Goal: Task Accomplishment & Management: Manage account settings

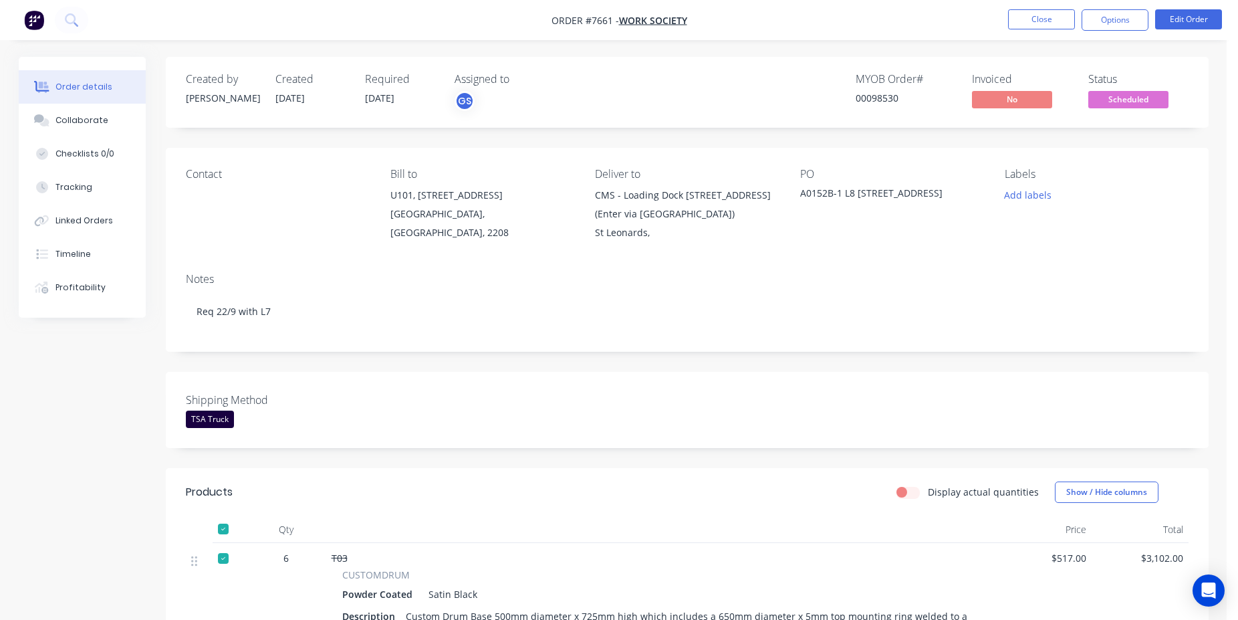
scroll to position [20, 0]
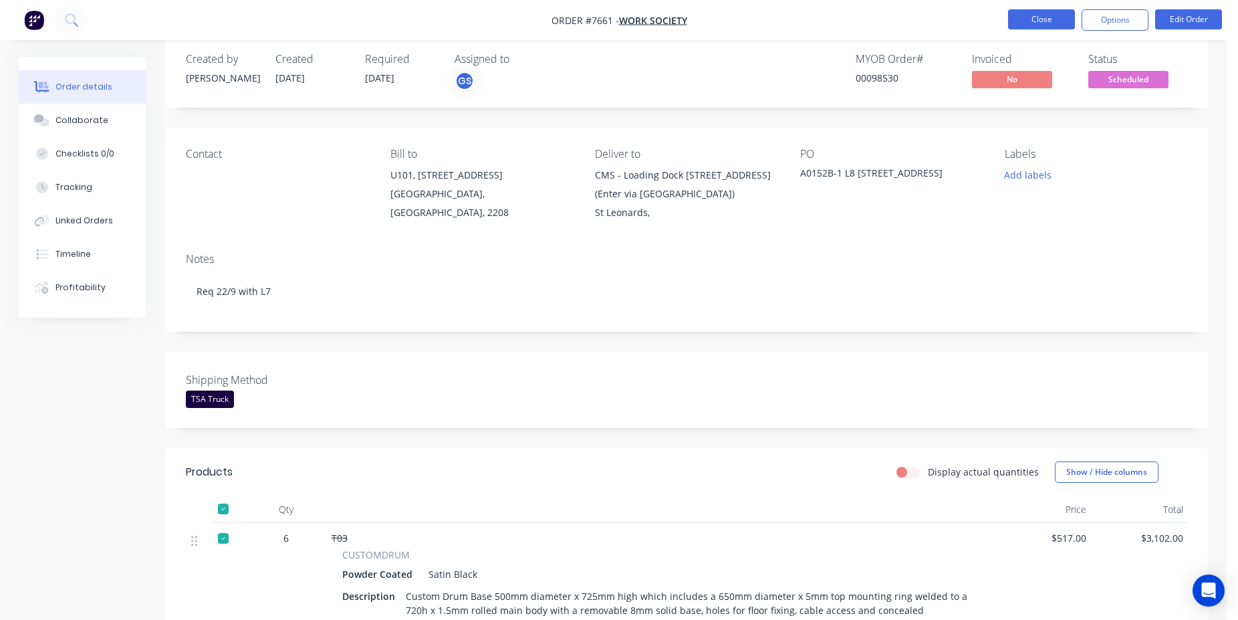
click at [1048, 10] on button "Close" at bounding box center [1041, 19] width 67 height 20
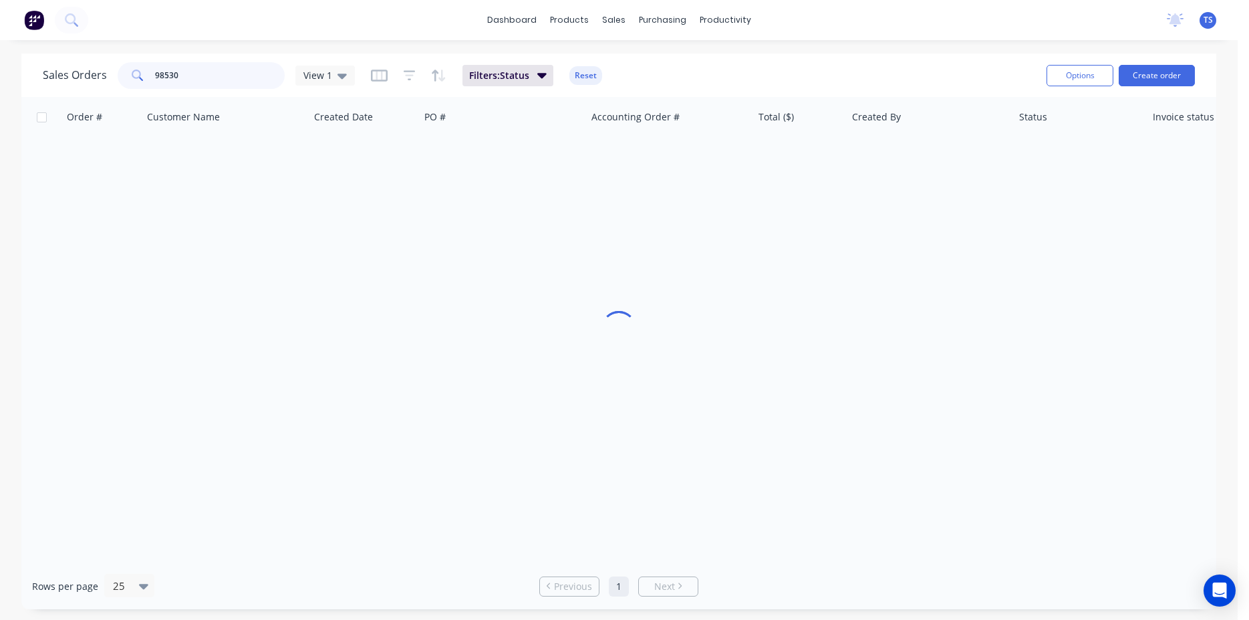
click at [254, 75] on input "98530" at bounding box center [220, 75] width 130 height 27
click at [188, 81] on input "98530" at bounding box center [220, 75] width 130 height 27
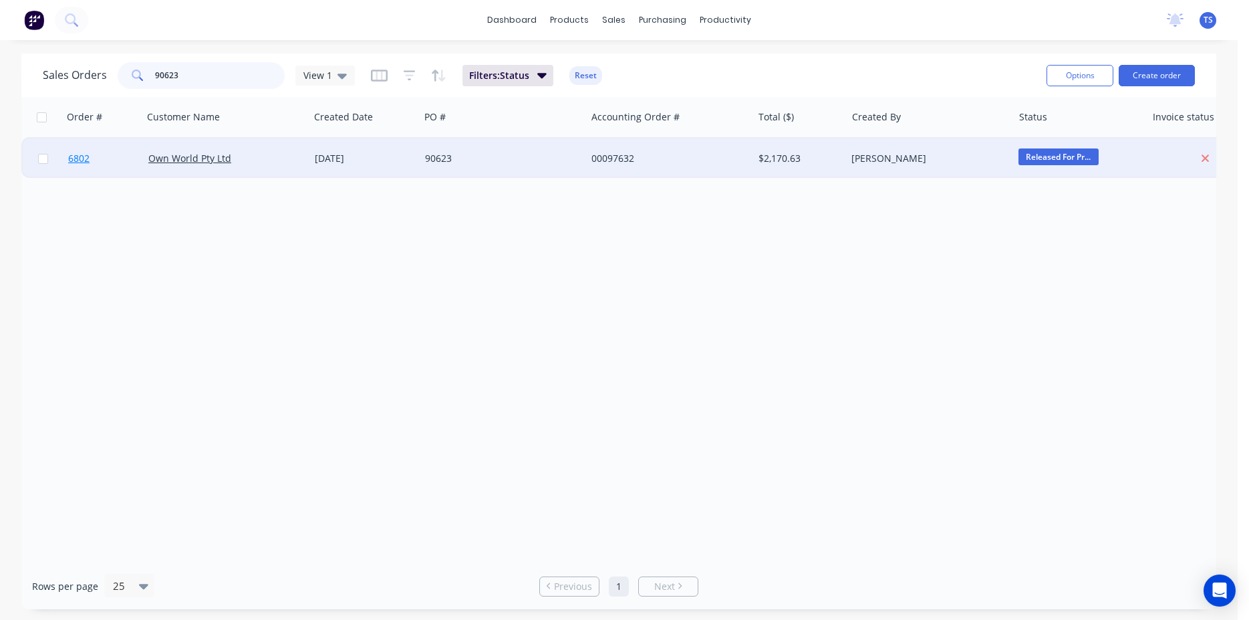
type input "90623"
click at [129, 162] on link "6802" at bounding box center [108, 158] width 80 height 40
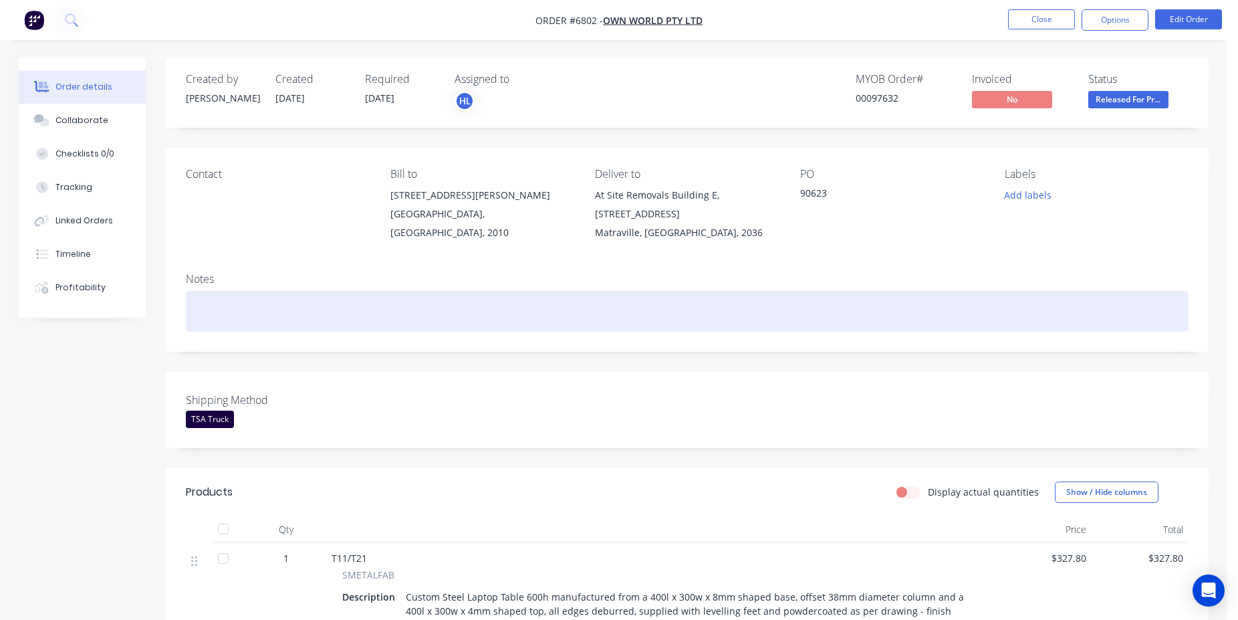
click at [223, 298] on div at bounding box center [687, 311] width 1003 height 41
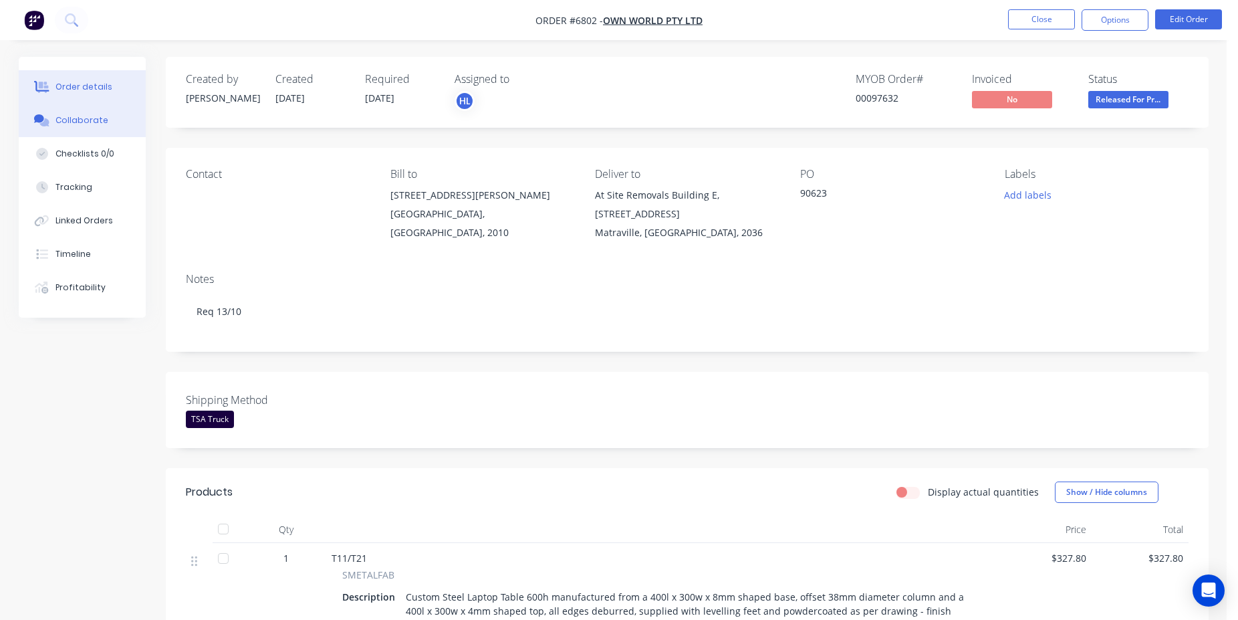
click at [134, 113] on button "Collaborate" at bounding box center [82, 120] width 127 height 33
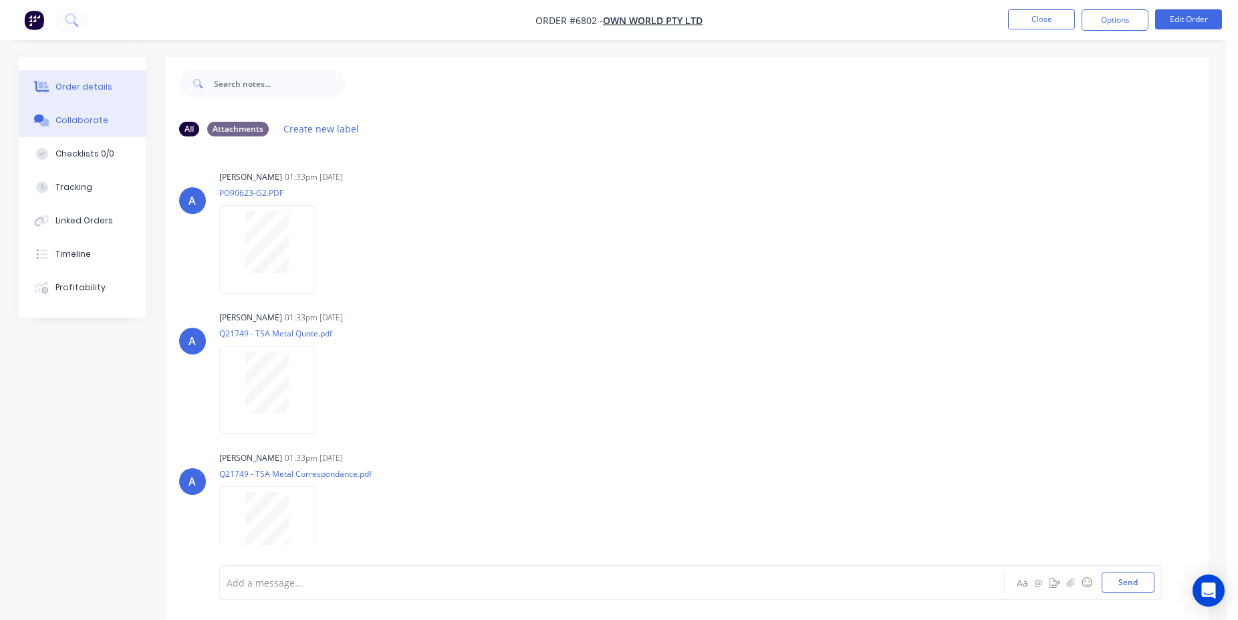
click at [124, 84] on button "Order details" at bounding box center [82, 86] width 127 height 33
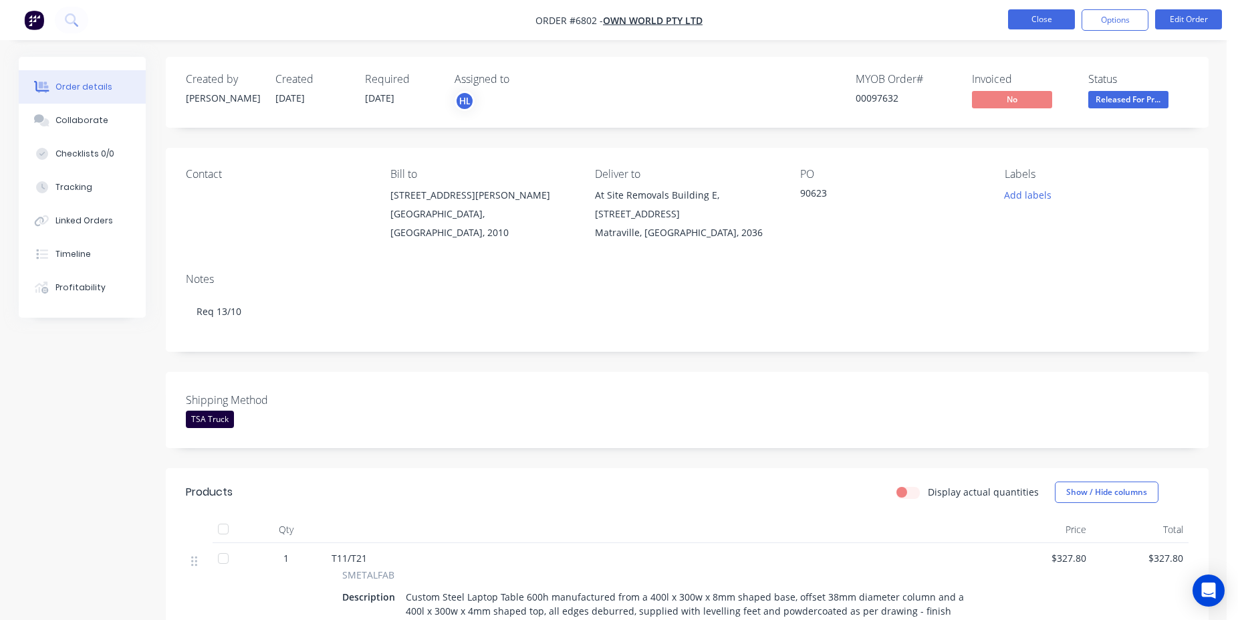
click at [1036, 16] on button "Close" at bounding box center [1041, 19] width 67 height 20
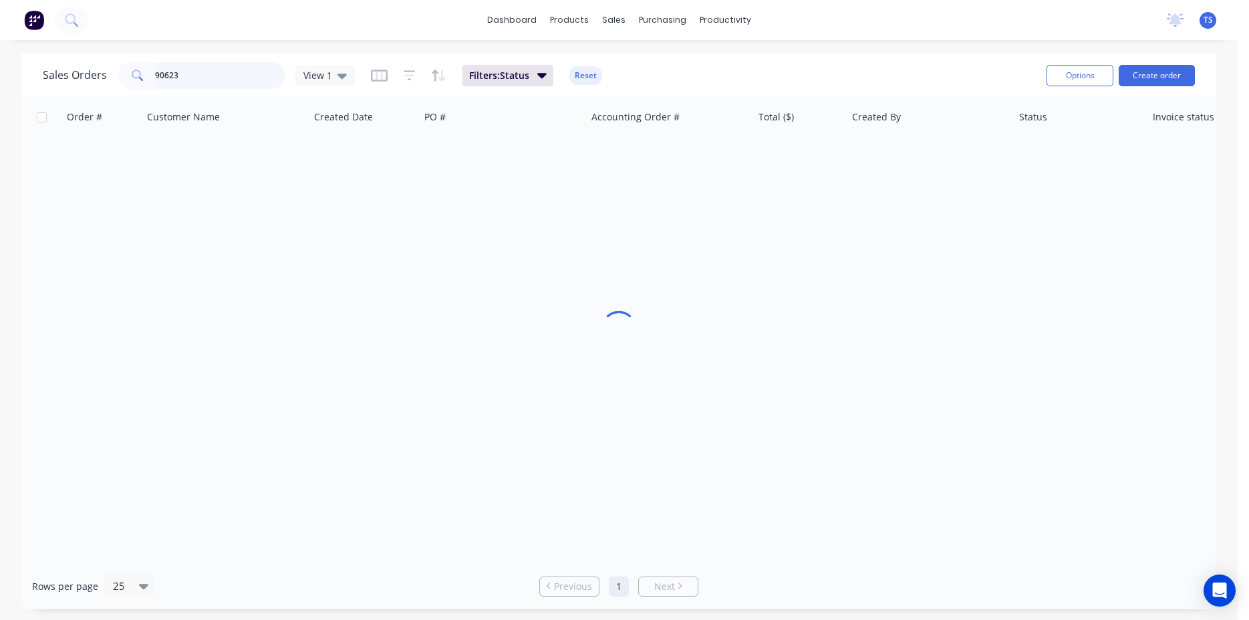
click at [215, 82] on input "90623" at bounding box center [220, 75] width 130 height 27
click at [215, 80] on input "90623" at bounding box center [220, 75] width 130 height 27
click at [215, 79] on input "90623" at bounding box center [220, 75] width 130 height 27
paste input "2025197"
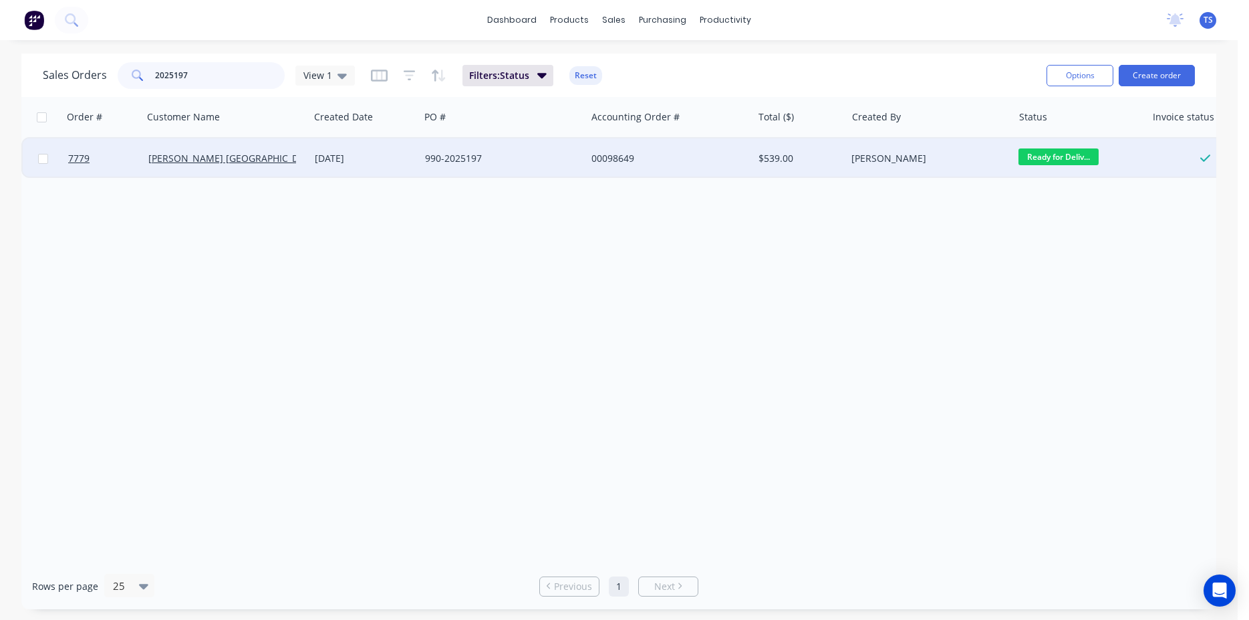
type input "2025197"
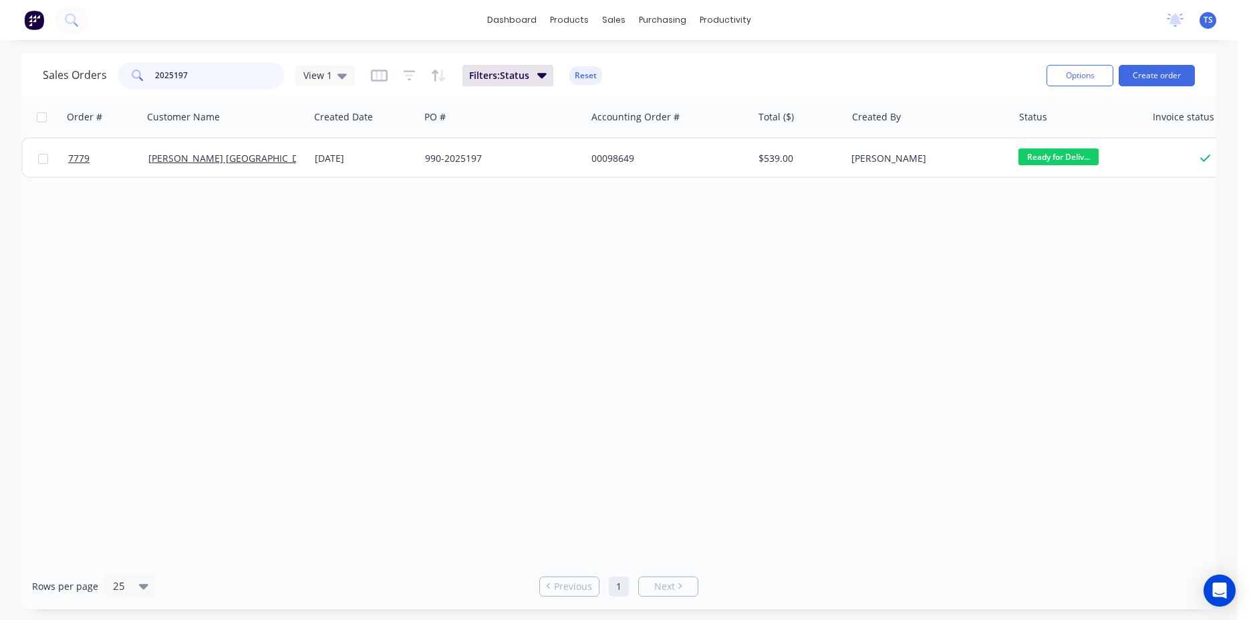
click at [199, 76] on input "2025197" at bounding box center [220, 75] width 130 height 27
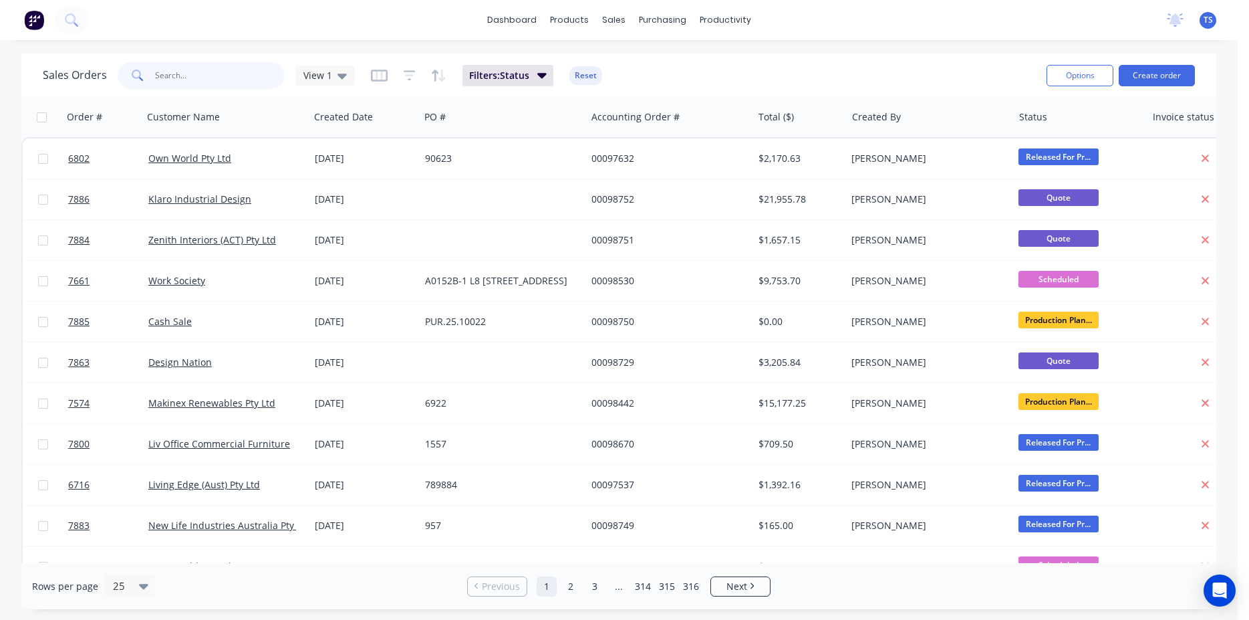
click at [238, 80] on input "text" at bounding box center [220, 75] width 130 height 27
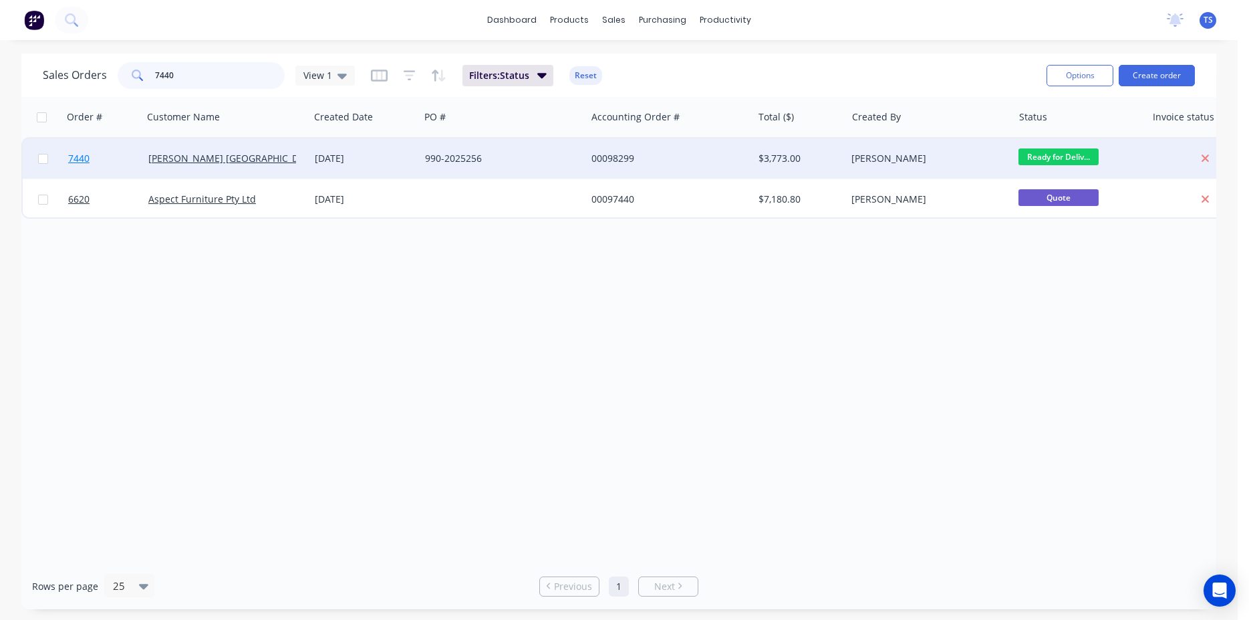
type input "7440"
click at [92, 165] on link "7440" at bounding box center [108, 158] width 80 height 40
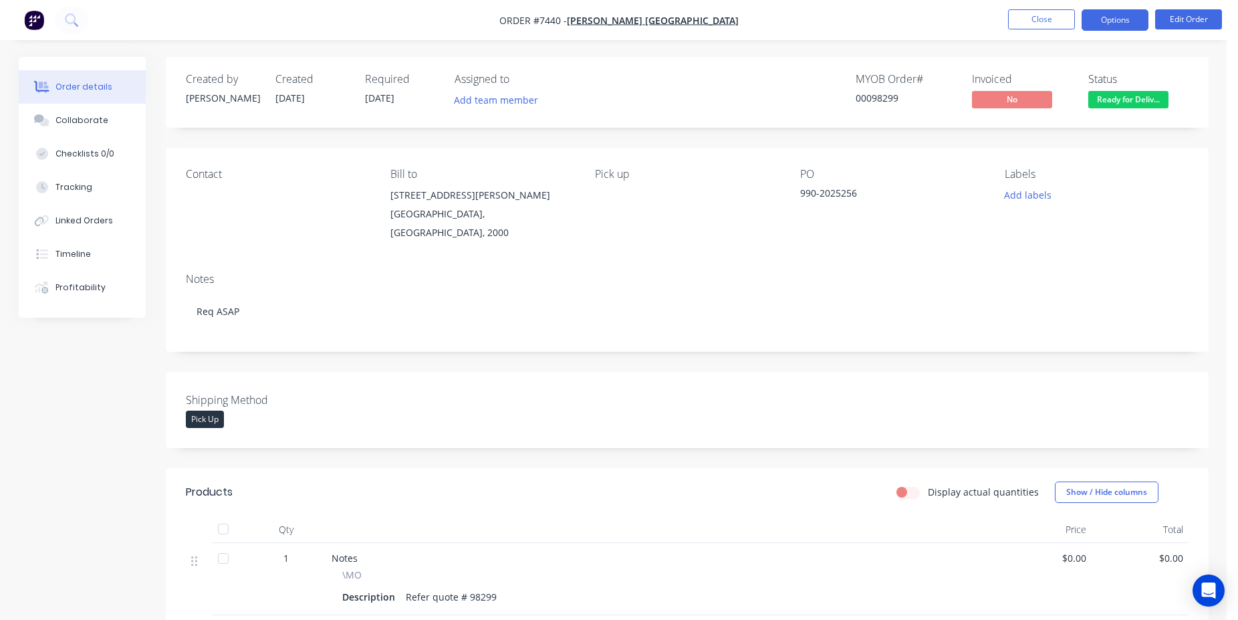
click at [1112, 26] on button "Options" at bounding box center [1114, 19] width 67 height 21
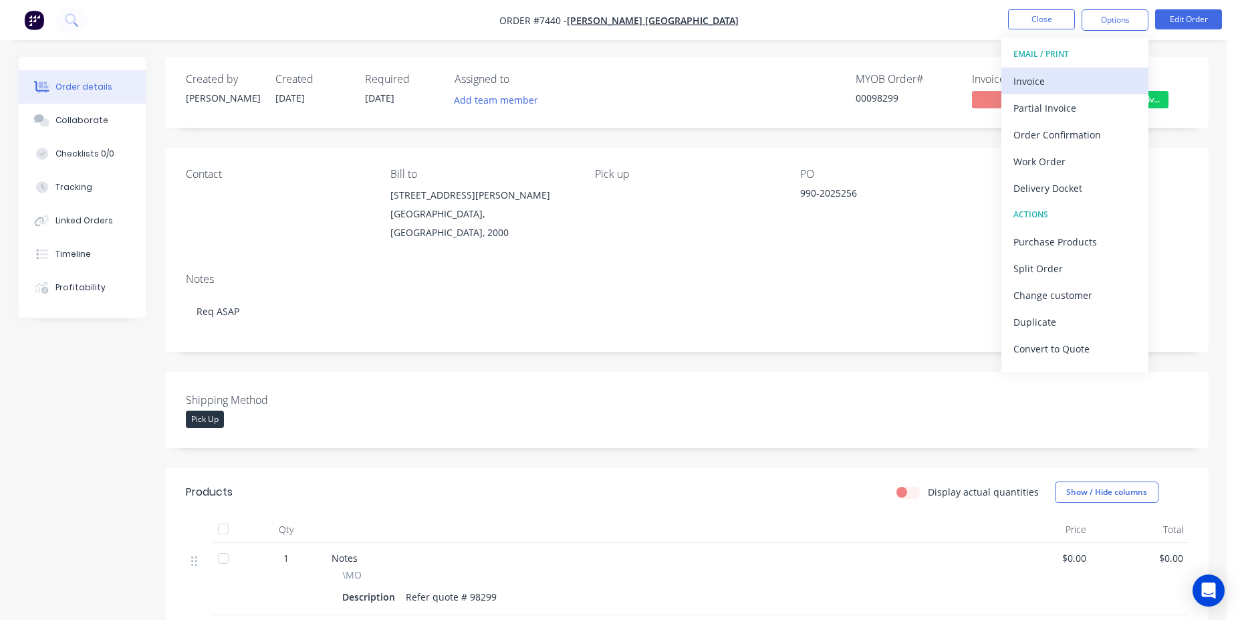
click at [1088, 82] on div "Invoice" at bounding box center [1074, 81] width 123 height 19
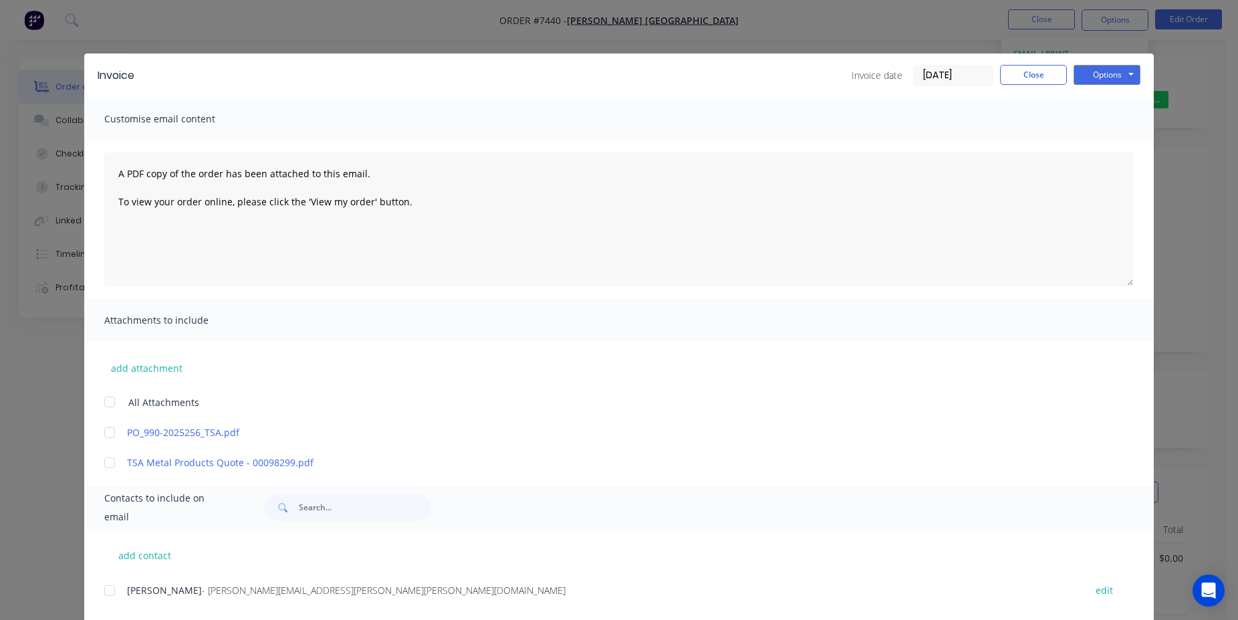
click at [922, 75] on input "[DATE]" at bounding box center [953, 76] width 79 height 20
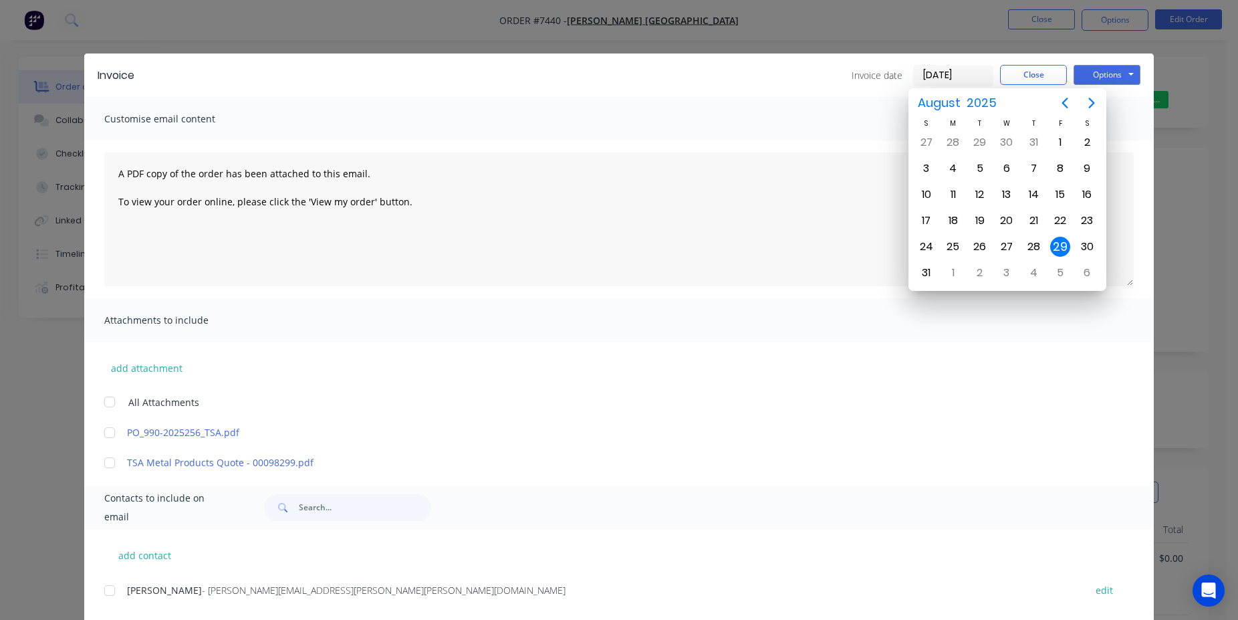
drag, startPoint x: 1026, startPoint y: 76, endPoint x: 1019, endPoint y: 82, distance: 8.6
click at [1025, 78] on button "Close" at bounding box center [1033, 75] width 67 height 20
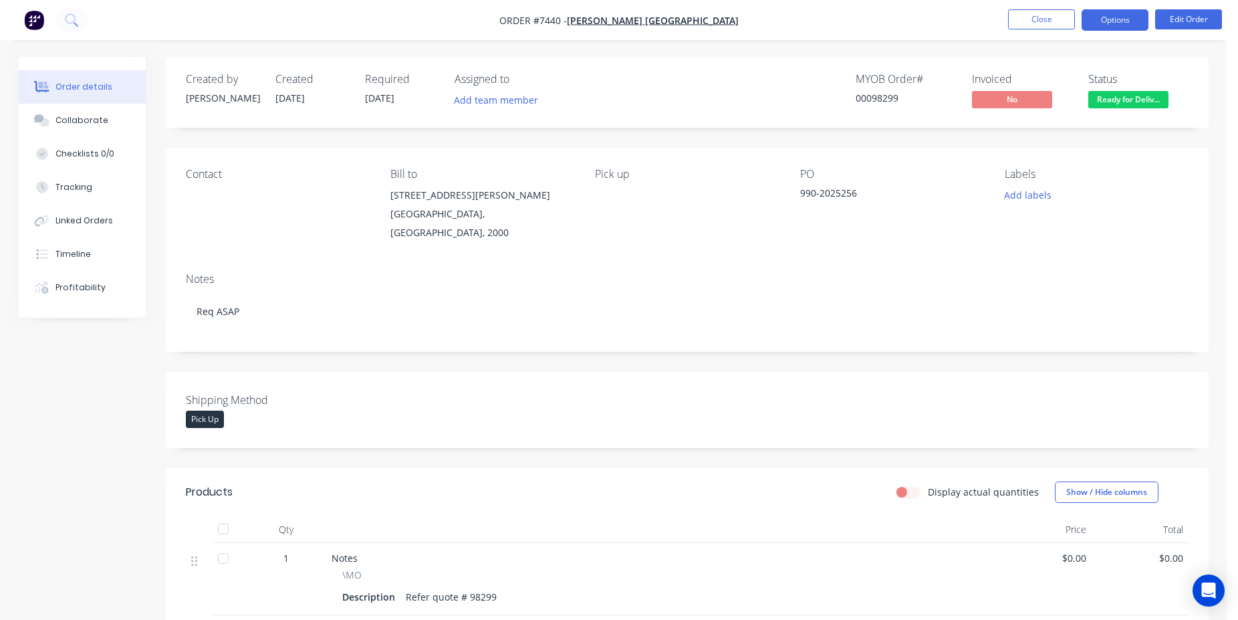
click at [1126, 17] on button "Options" at bounding box center [1114, 19] width 67 height 21
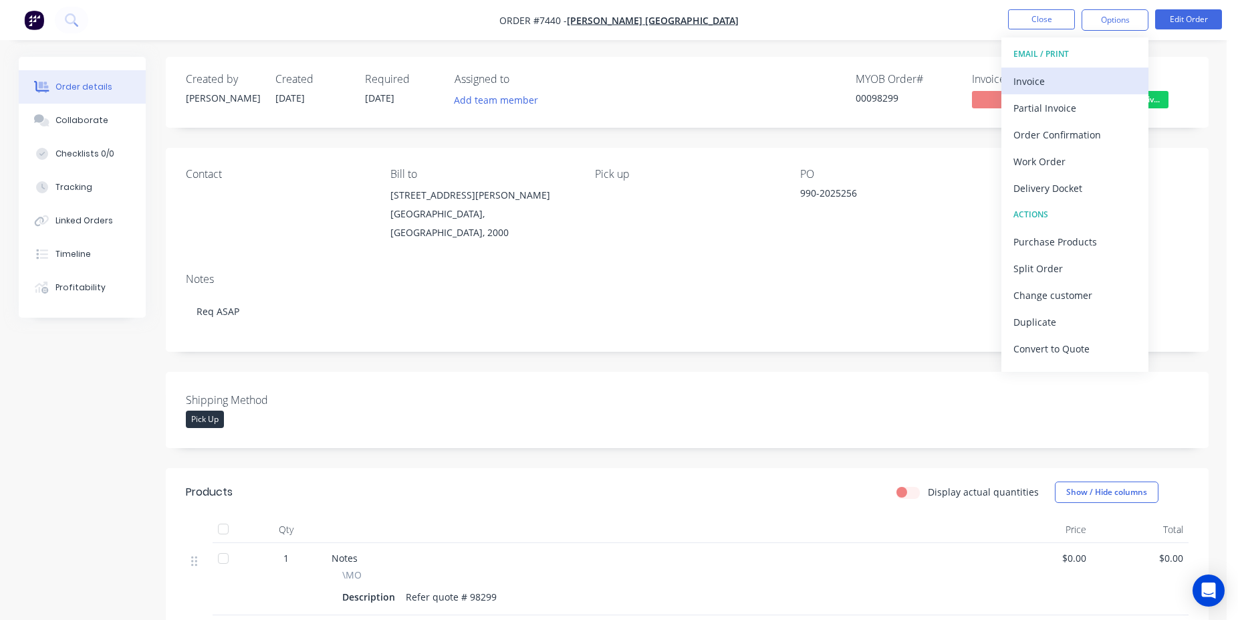
click at [1045, 85] on div "Invoice" at bounding box center [1074, 81] width 123 height 19
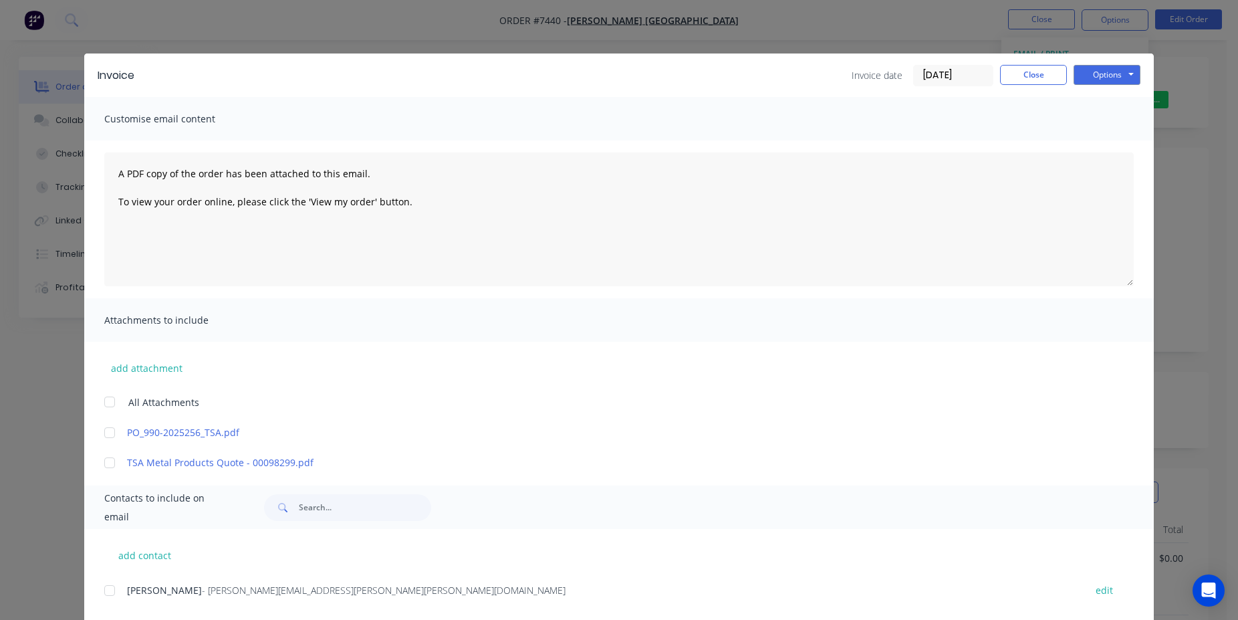
click at [954, 70] on input "[DATE]" at bounding box center [953, 76] width 79 height 20
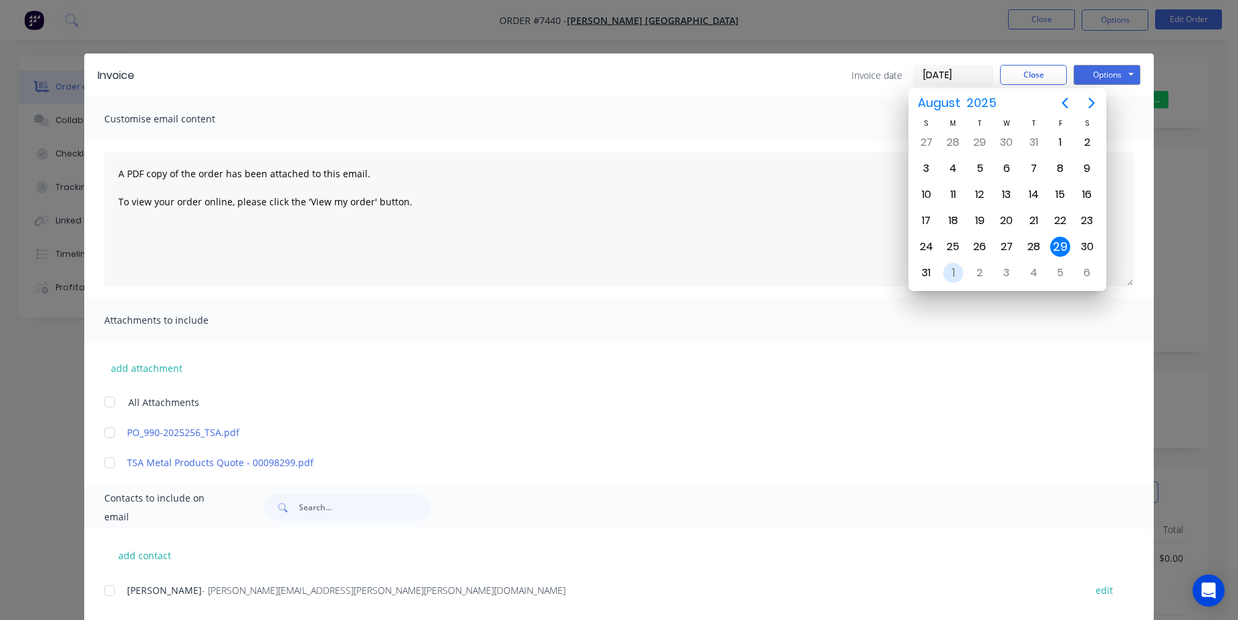
click at [962, 272] on div "1" at bounding box center [953, 273] width 20 height 20
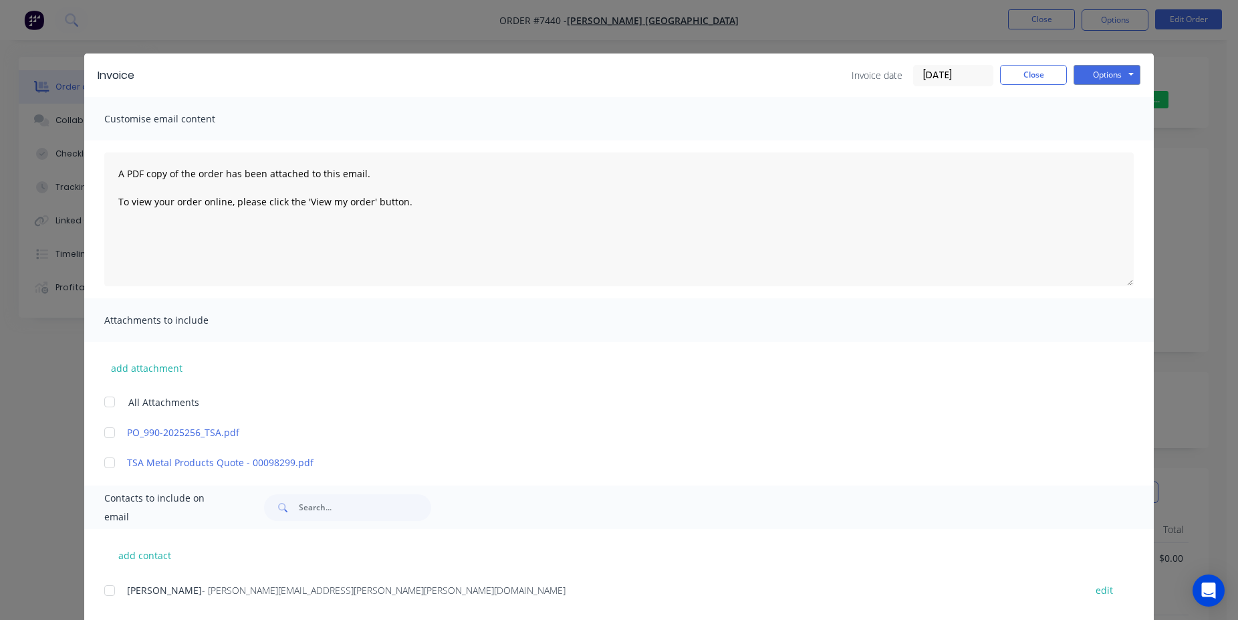
type input "[DATE]"
click at [1116, 68] on button "Options" at bounding box center [1106, 75] width 67 height 20
click at [1116, 118] on button "Print" at bounding box center [1116, 121] width 86 height 22
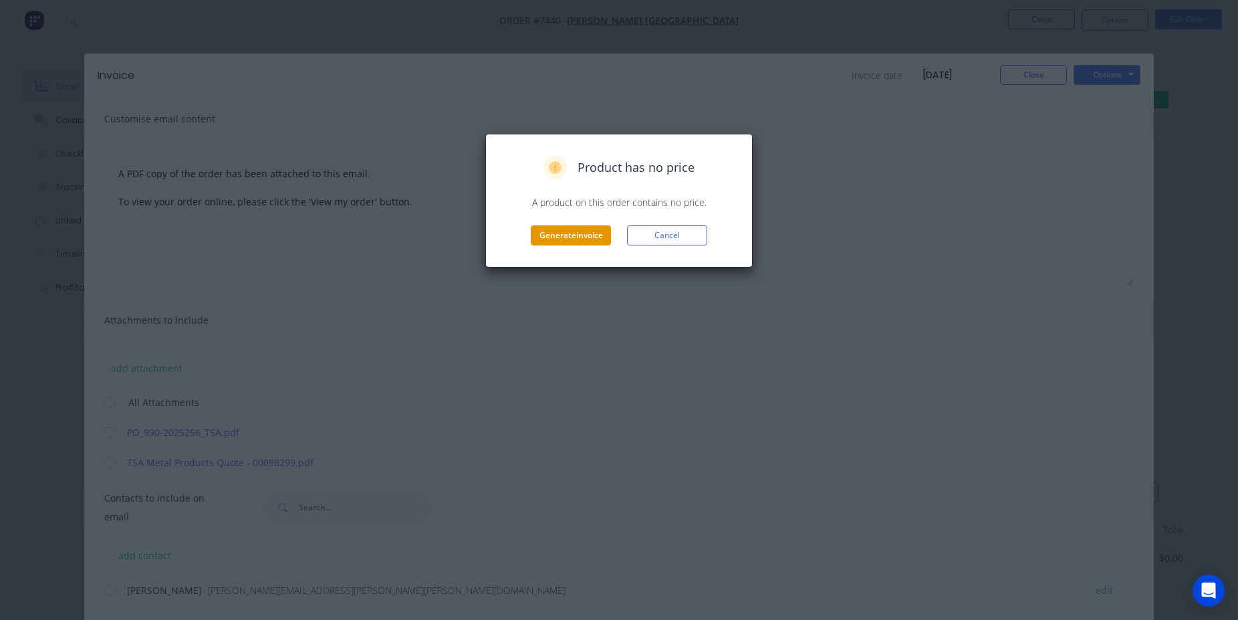
click at [603, 237] on button "Generate invoice" at bounding box center [571, 235] width 80 height 20
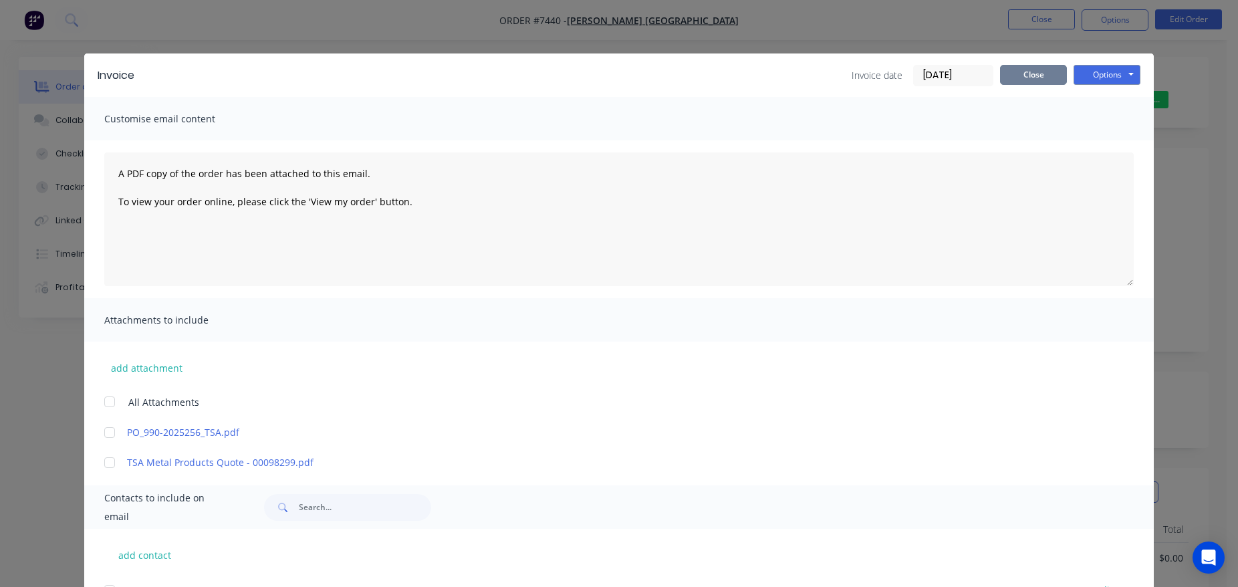
click at [1017, 84] on button "Close" at bounding box center [1033, 75] width 67 height 20
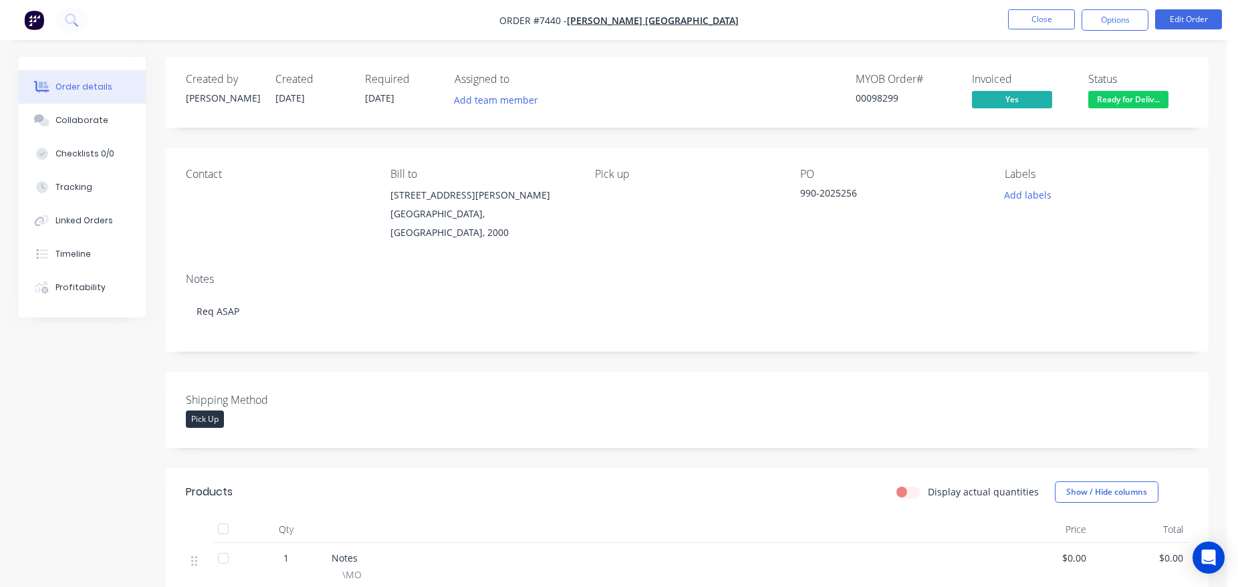
click at [868, 107] on div "MYOB Order # 00098299" at bounding box center [906, 92] width 100 height 39
click at [869, 106] on div "MYOB Order # 00098299" at bounding box center [906, 92] width 100 height 39
copy div "00098299"
click at [1027, 17] on button "Close" at bounding box center [1041, 19] width 67 height 20
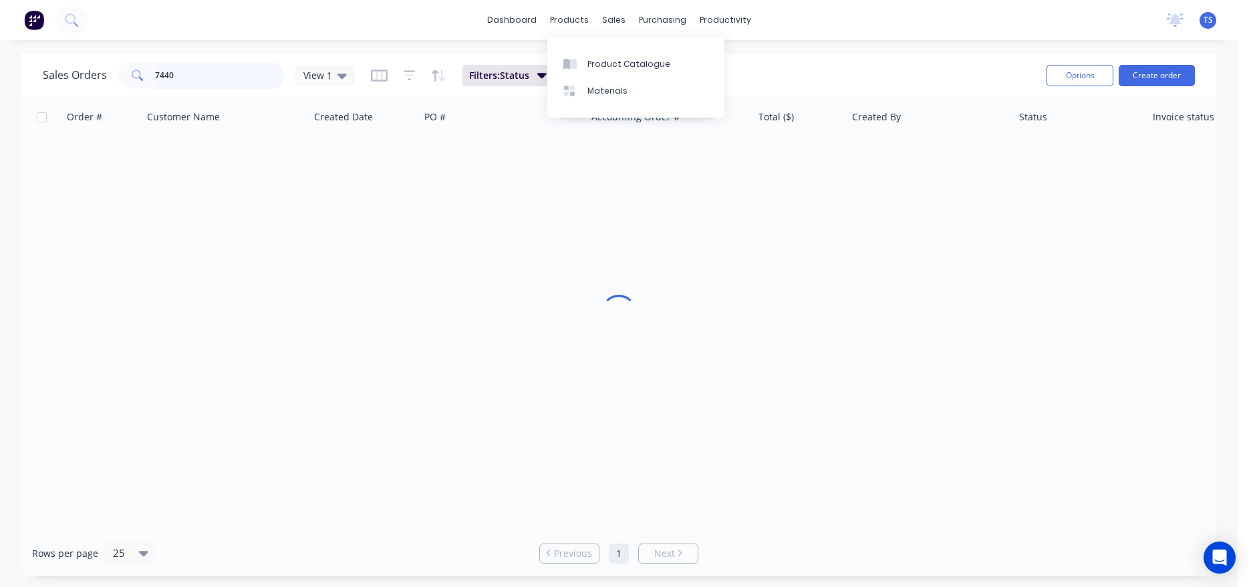
click at [260, 70] on input "7440" at bounding box center [220, 75] width 130 height 27
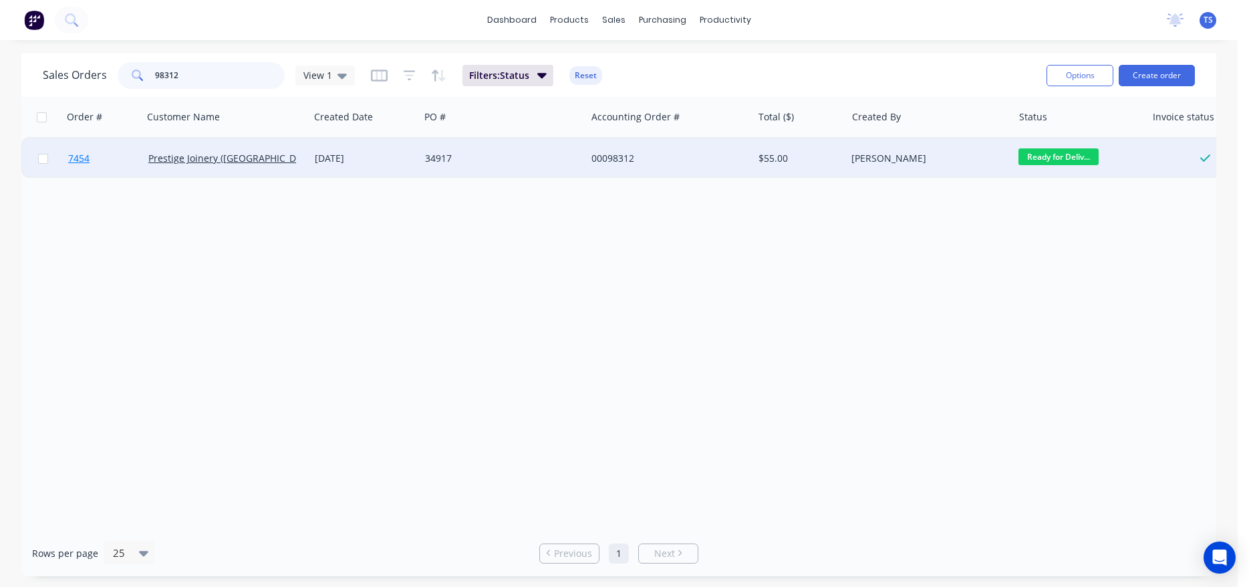
type input "98312"
click at [91, 164] on link "7454" at bounding box center [108, 158] width 80 height 40
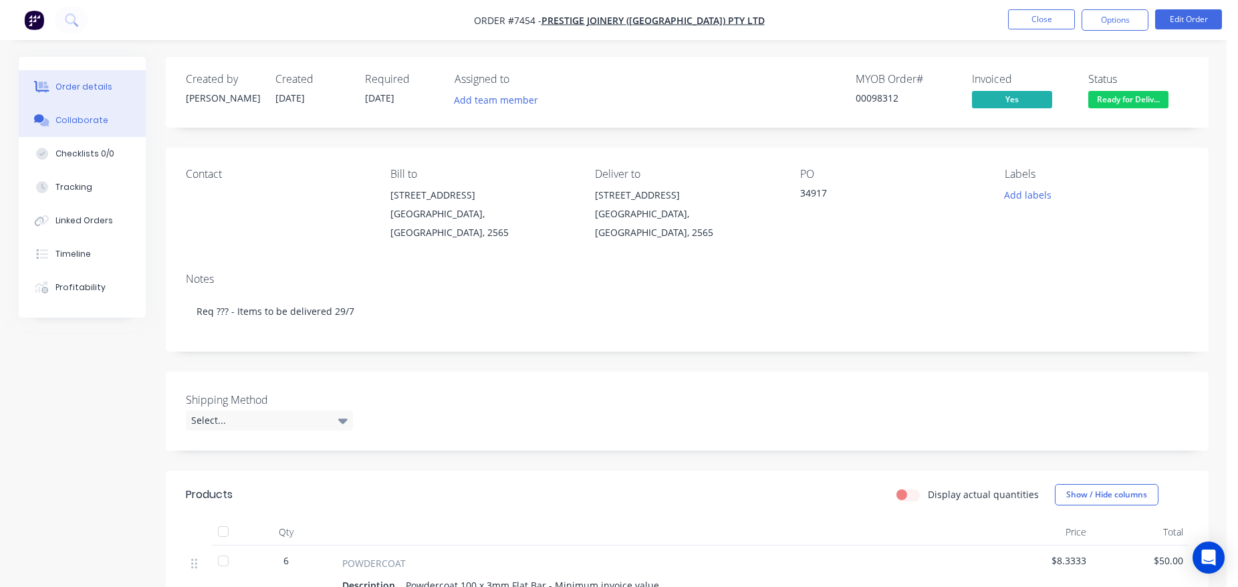
click at [74, 120] on div "Collaborate" at bounding box center [81, 120] width 53 height 12
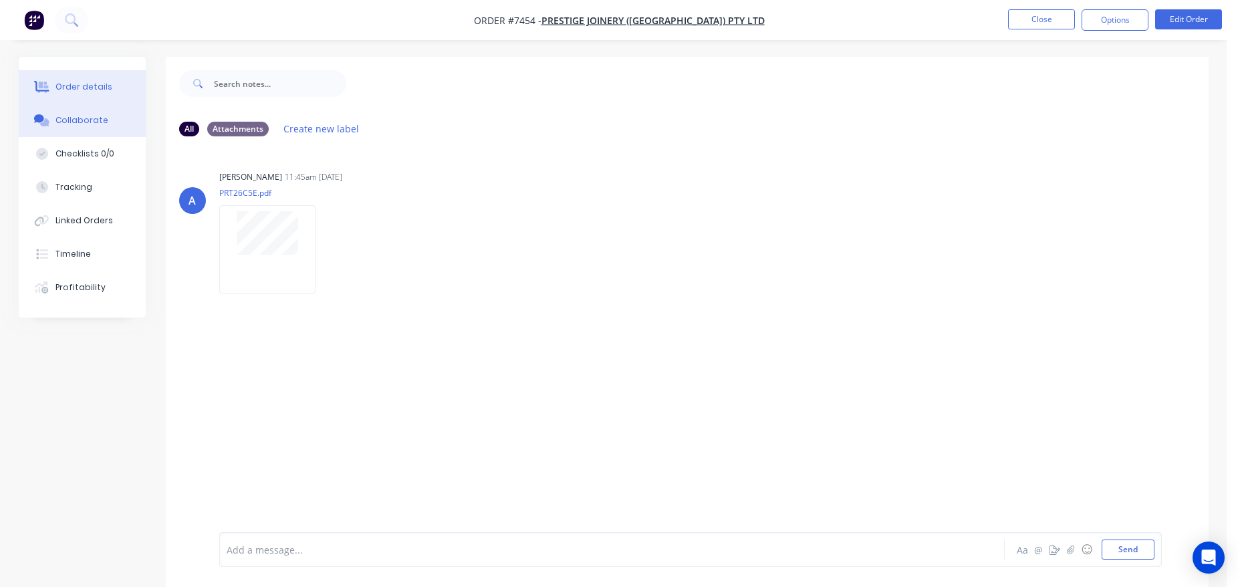
click at [87, 88] on div "Order details" at bounding box center [83, 87] width 57 height 12
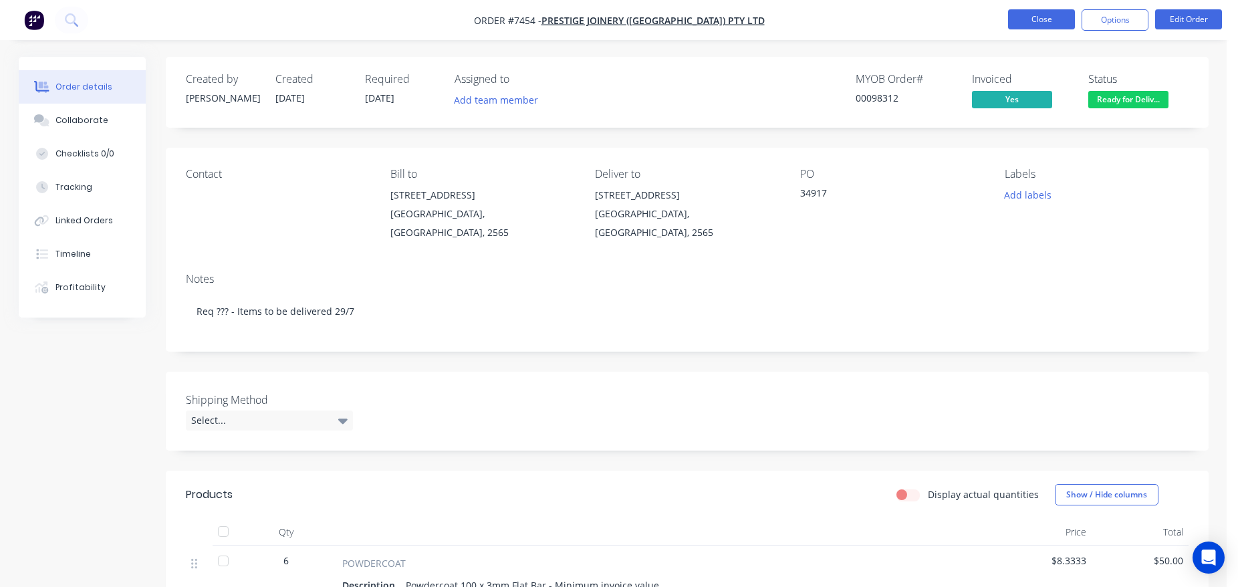
click at [1033, 15] on button "Close" at bounding box center [1041, 19] width 67 height 20
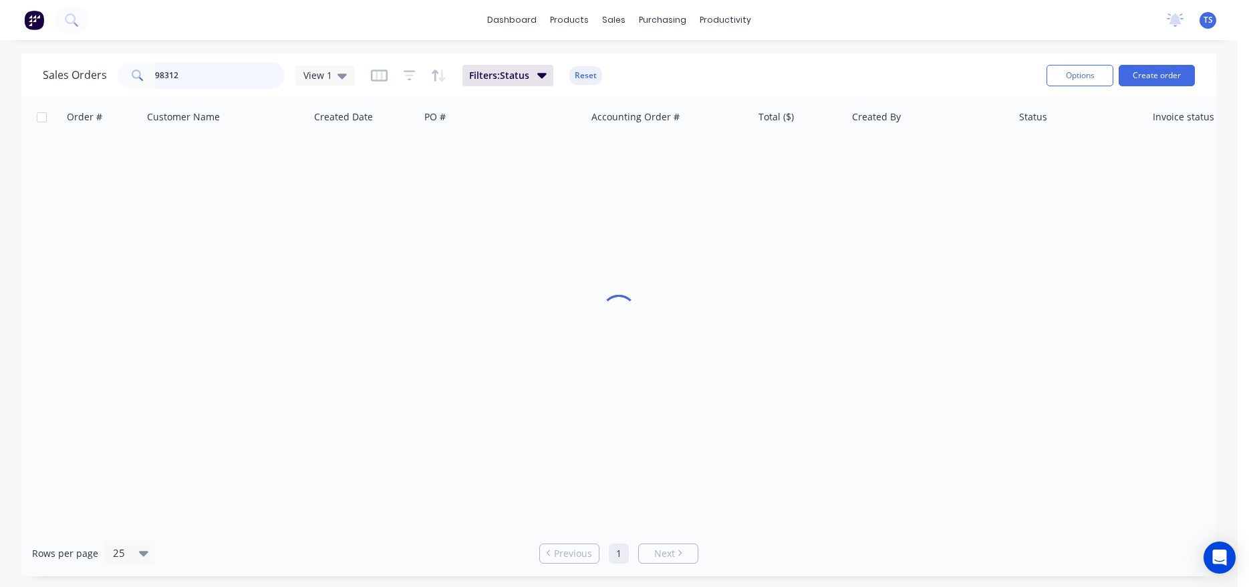
click at [213, 73] on input "98312" at bounding box center [220, 75] width 130 height 27
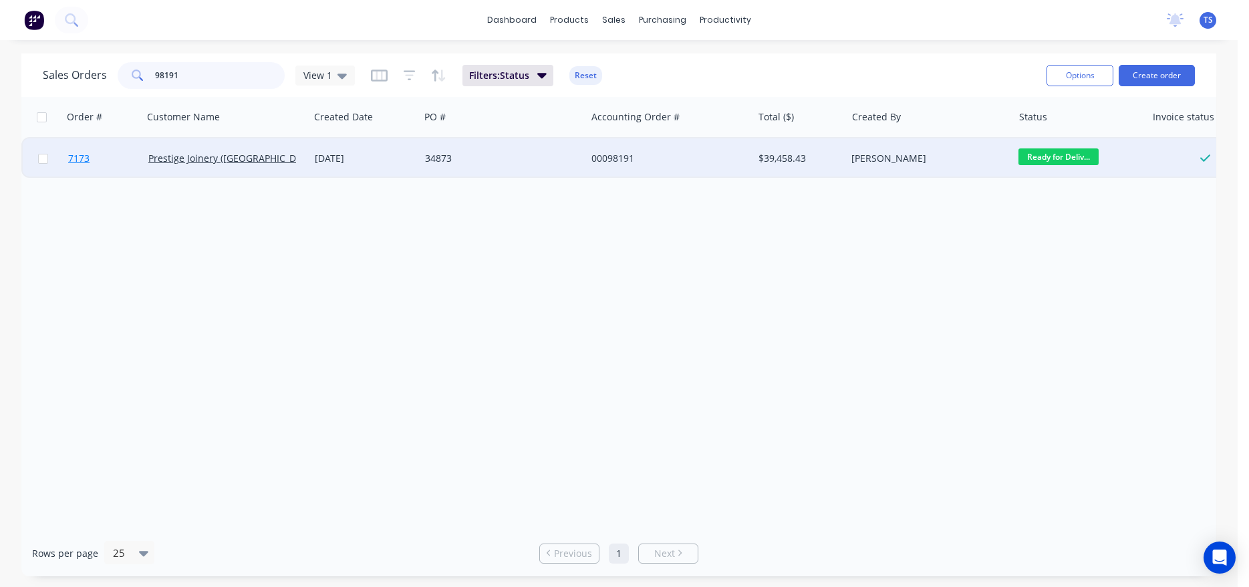
type input "98191"
click at [89, 163] on span "7173" at bounding box center [78, 158] width 21 height 13
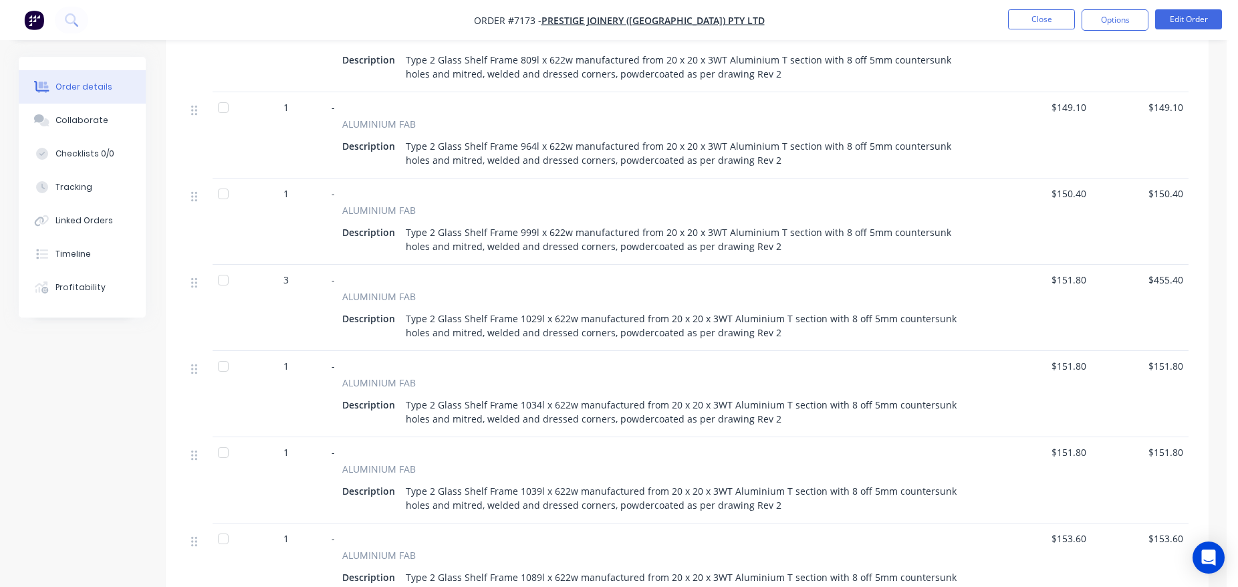
scroll to position [2642, 0]
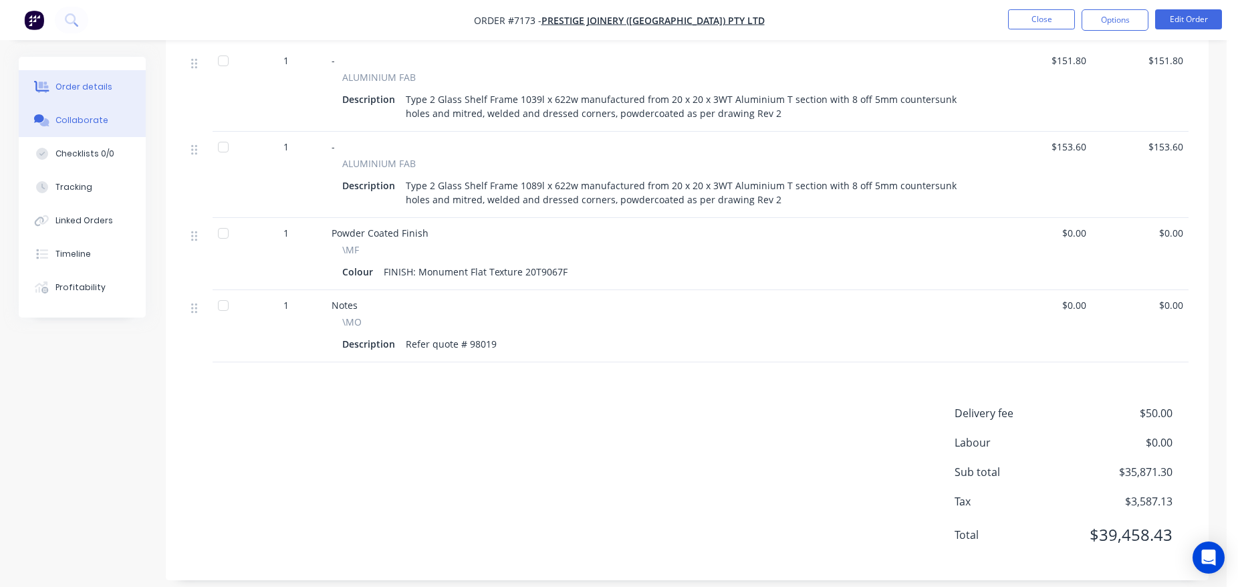
click at [87, 118] on div "Collaborate" at bounding box center [81, 120] width 53 height 12
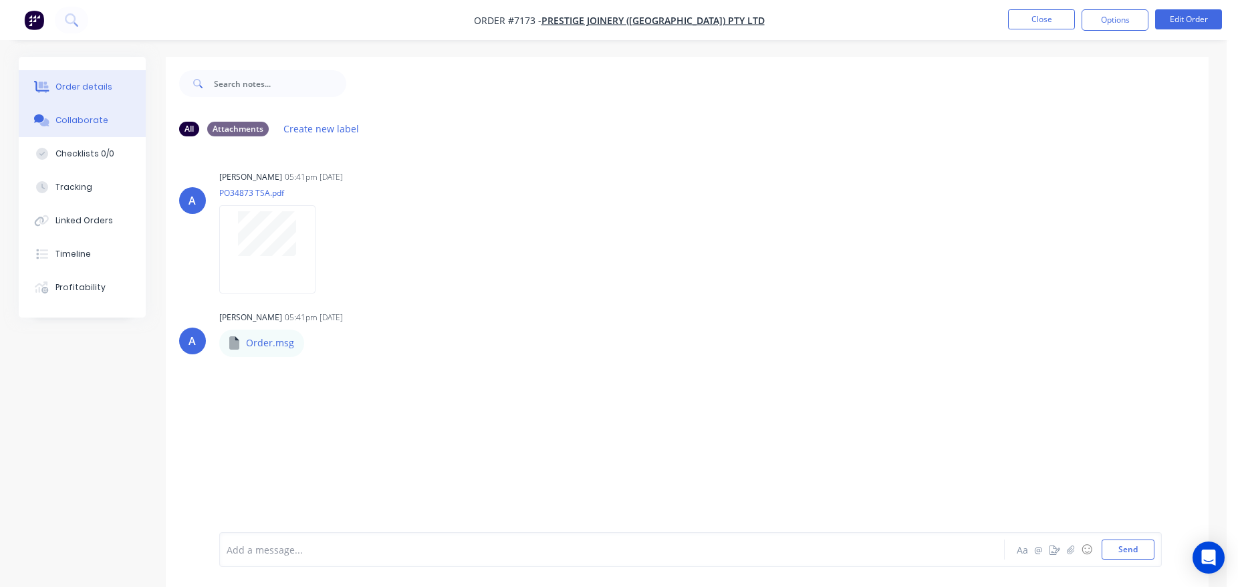
click at [100, 83] on div "Order details" at bounding box center [83, 87] width 57 height 12
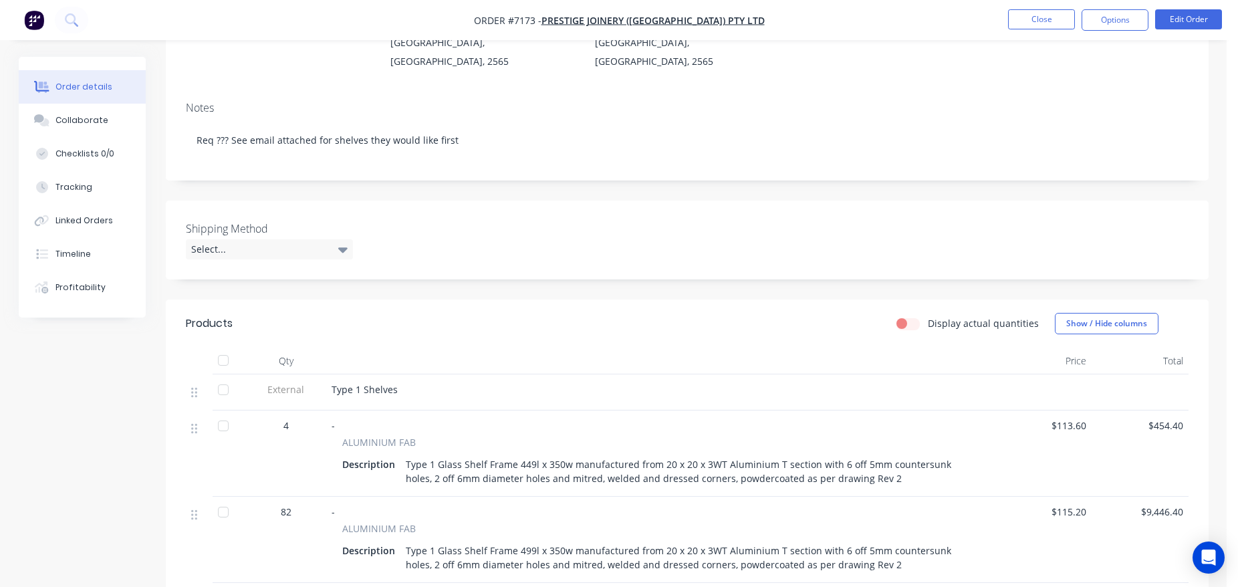
scroll to position [205, 0]
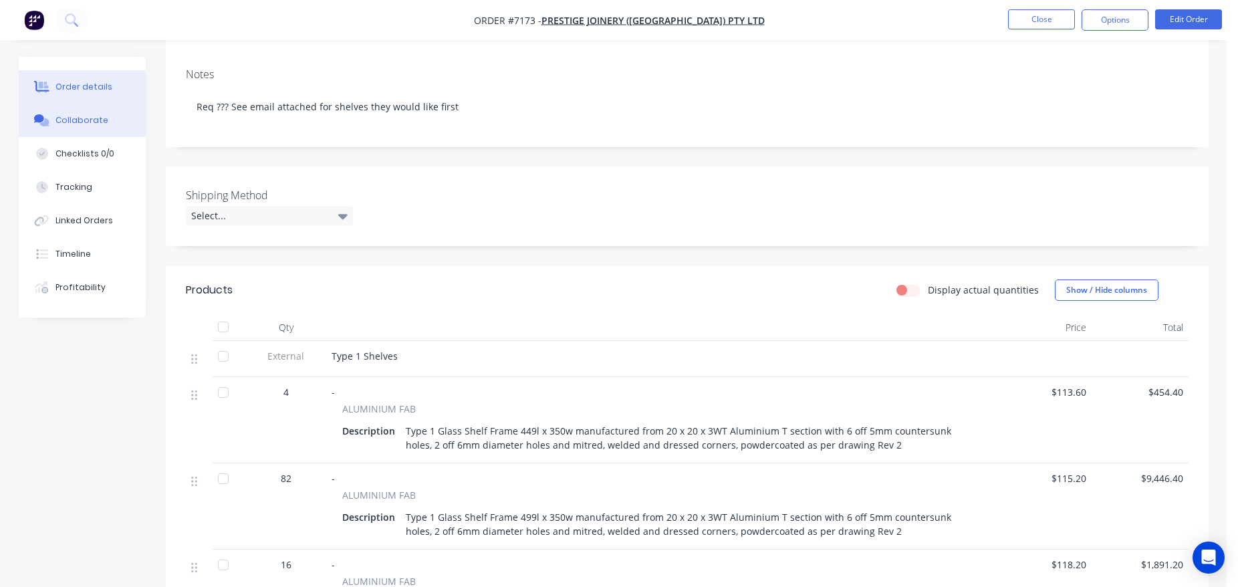
click at [73, 126] on button "Collaborate" at bounding box center [82, 120] width 127 height 33
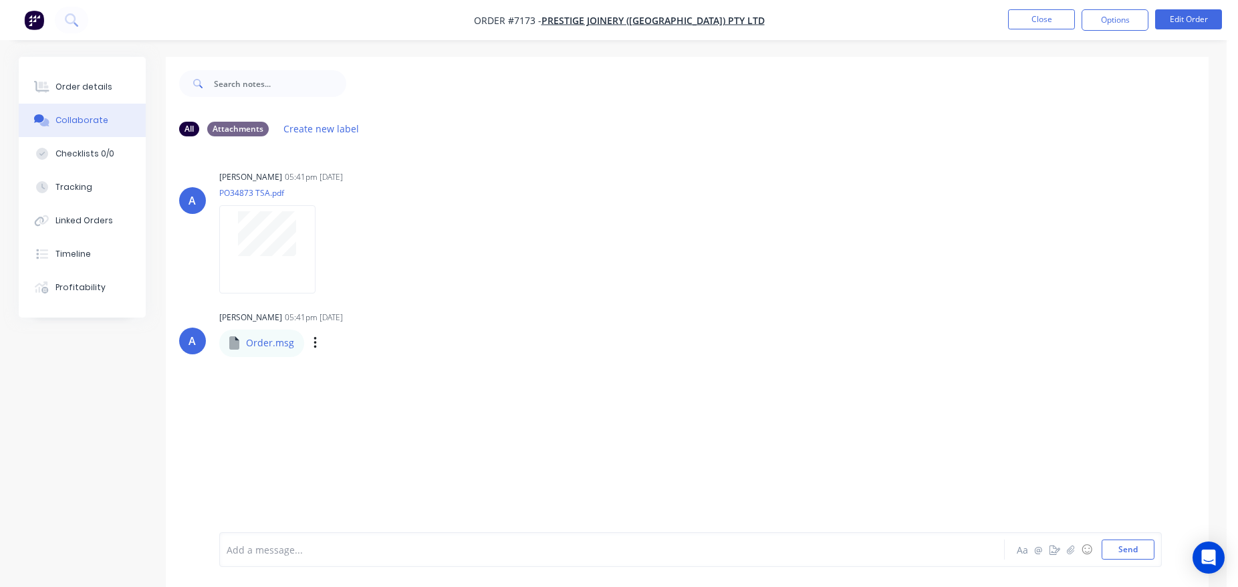
click at [311, 336] on div "Labels Download" at bounding box center [384, 343] width 150 height 19
click at [313, 343] on icon "button" at bounding box center [315, 343] width 4 height 15
click at [358, 362] on button "Labels" at bounding box center [403, 349] width 150 height 30
click at [308, 342] on div "Order.msg Labels Download" at bounding box center [336, 343] width 234 height 28
click at [319, 345] on div "Labels Download" at bounding box center [384, 343] width 150 height 19
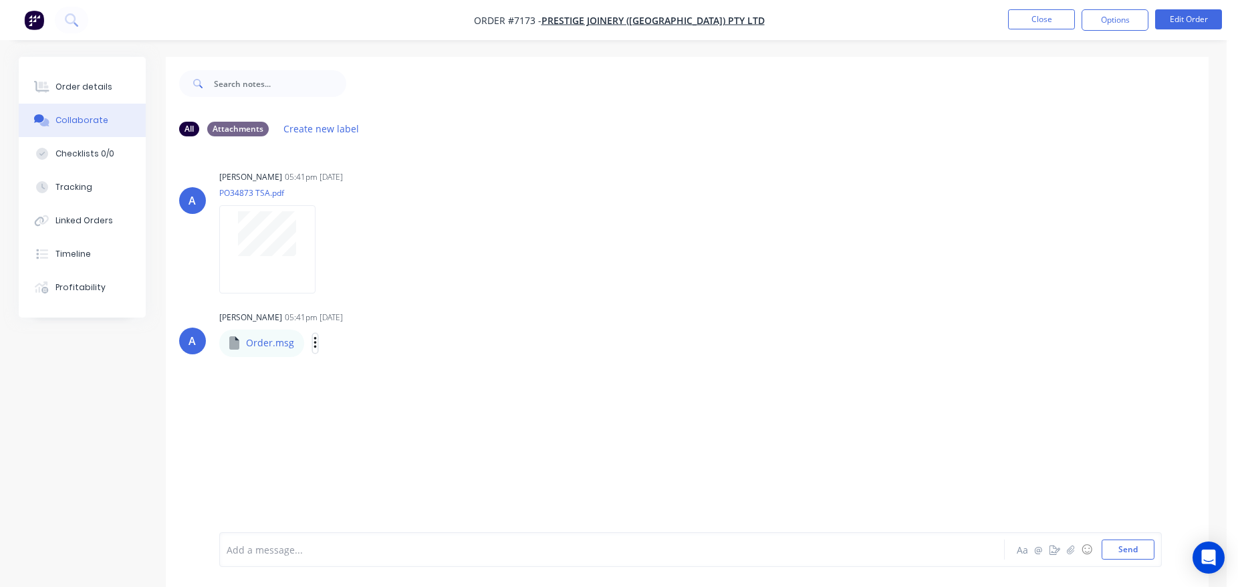
click at [315, 345] on button "button" at bounding box center [315, 343] width 5 height 19
click at [352, 378] on div "A [PERSON_NAME] 05:41pm [DATE] PO34873 TSA.pdf Labels Download A [PERSON_NAME] …" at bounding box center [687, 339] width 1043 height 385
click at [313, 344] on button "button" at bounding box center [315, 343] width 5 height 19
click at [361, 386] on button "Download" at bounding box center [403, 379] width 150 height 30
click at [121, 82] on button "Order details" at bounding box center [82, 86] width 127 height 33
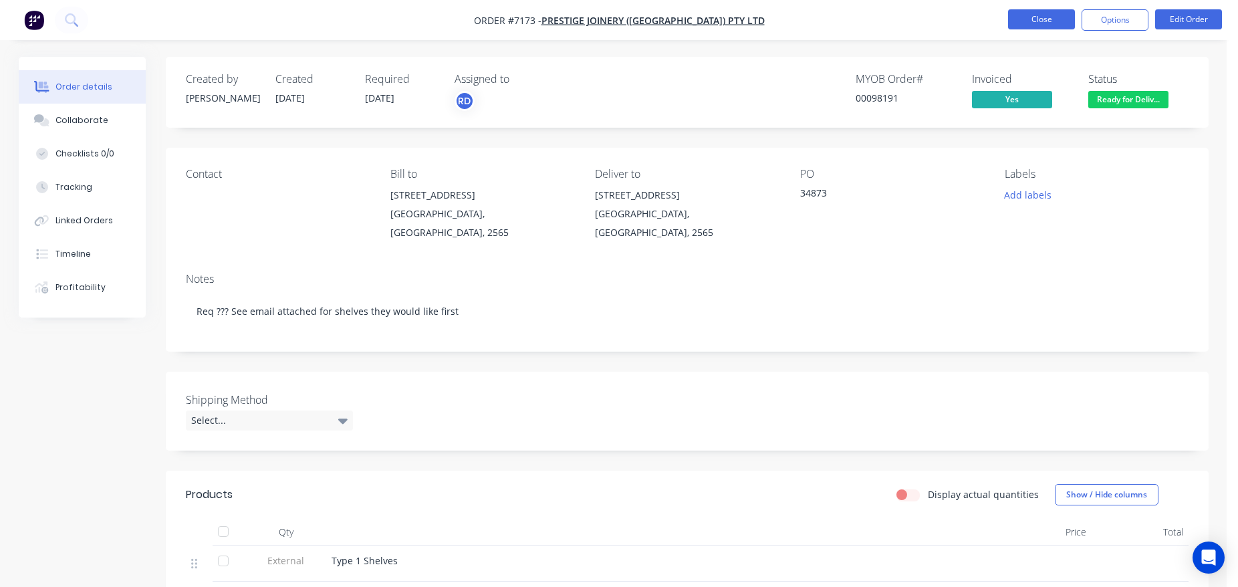
click at [1027, 23] on button "Close" at bounding box center [1041, 19] width 67 height 20
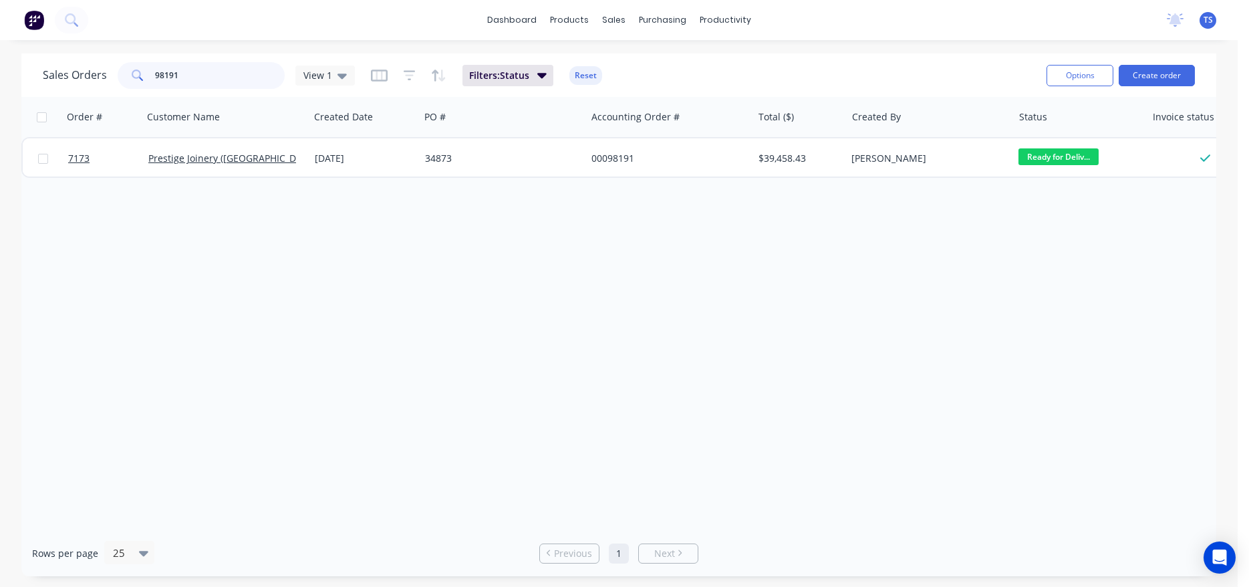
click at [198, 80] on input "98191" at bounding box center [220, 75] width 130 height 27
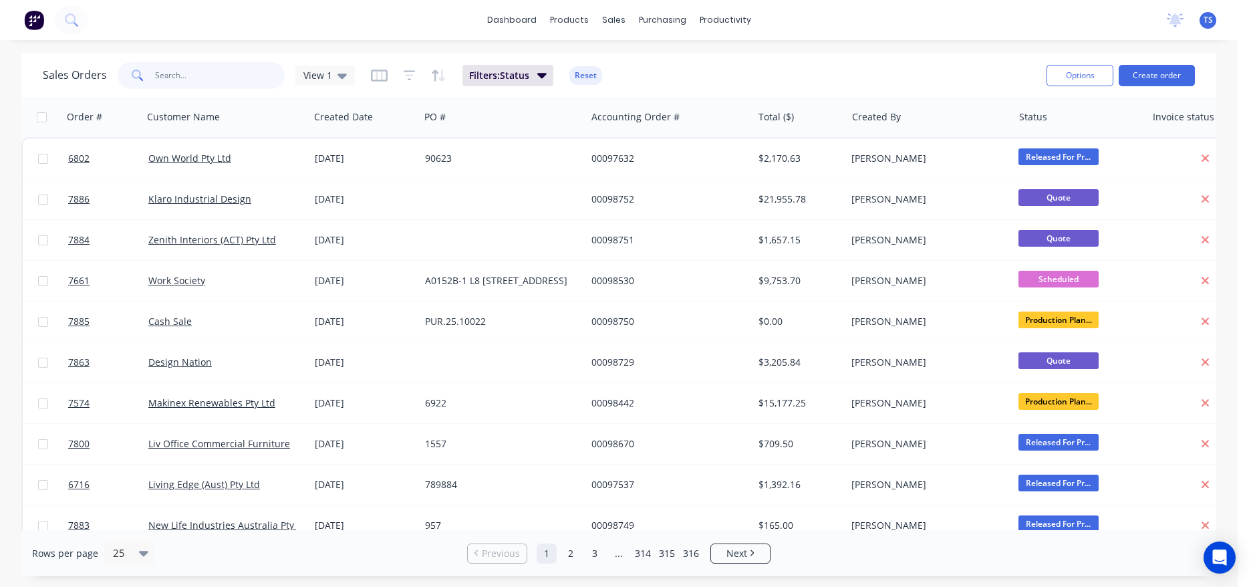
click at [199, 70] on input "text" at bounding box center [220, 75] width 130 height 27
click at [217, 81] on input "text" at bounding box center [220, 75] width 130 height 27
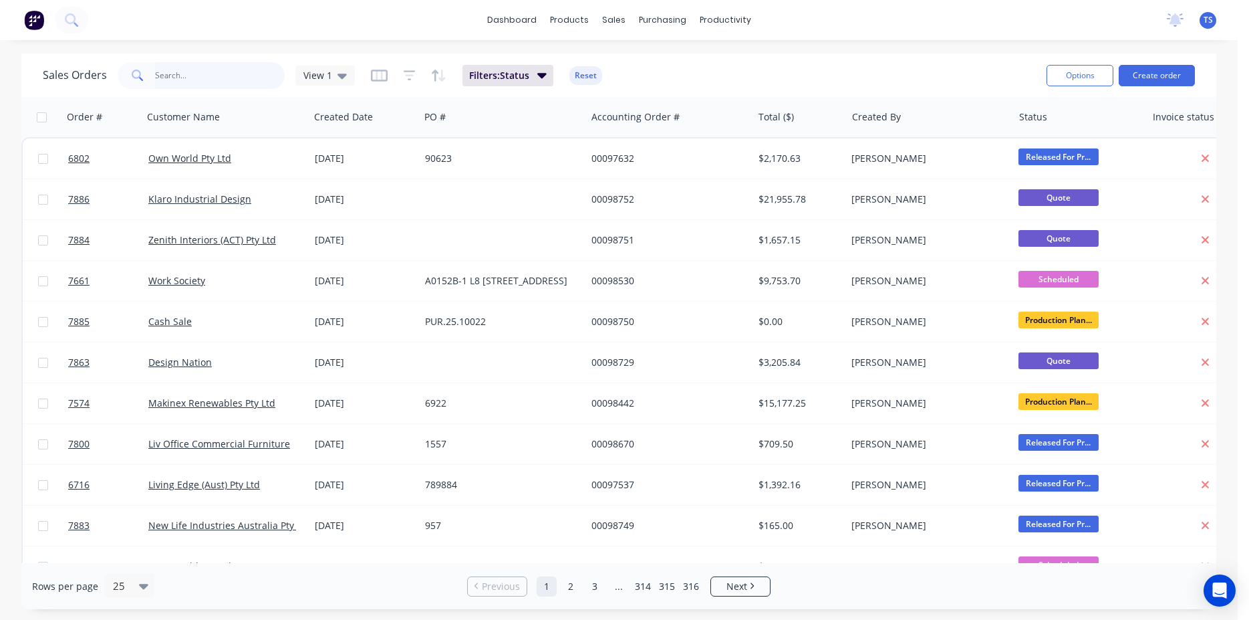
click at [203, 88] on input "text" at bounding box center [220, 75] width 130 height 27
click at [211, 73] on input "text" at bounding box center [220, 75] width 130 height 27
click at [193, 76] on input "text" at bounding box center [220, 75] width 130 height 27
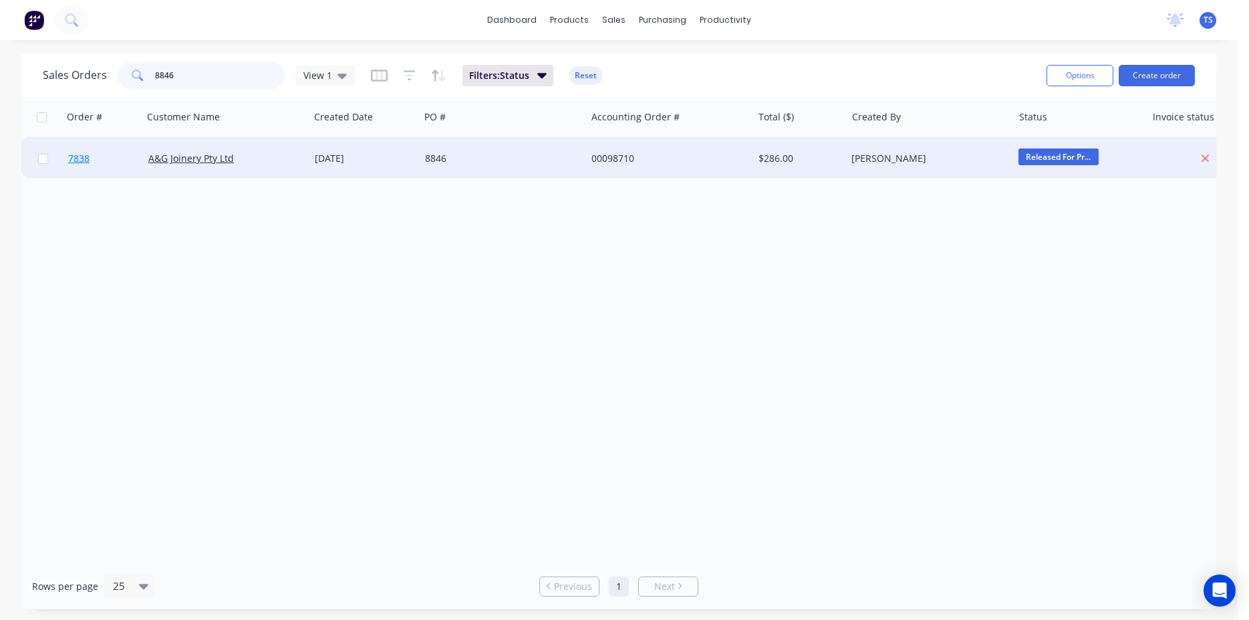
type input "8846"
click at [125, 173] on link "7838" at bounding box center [108, 158] width 80 height 40
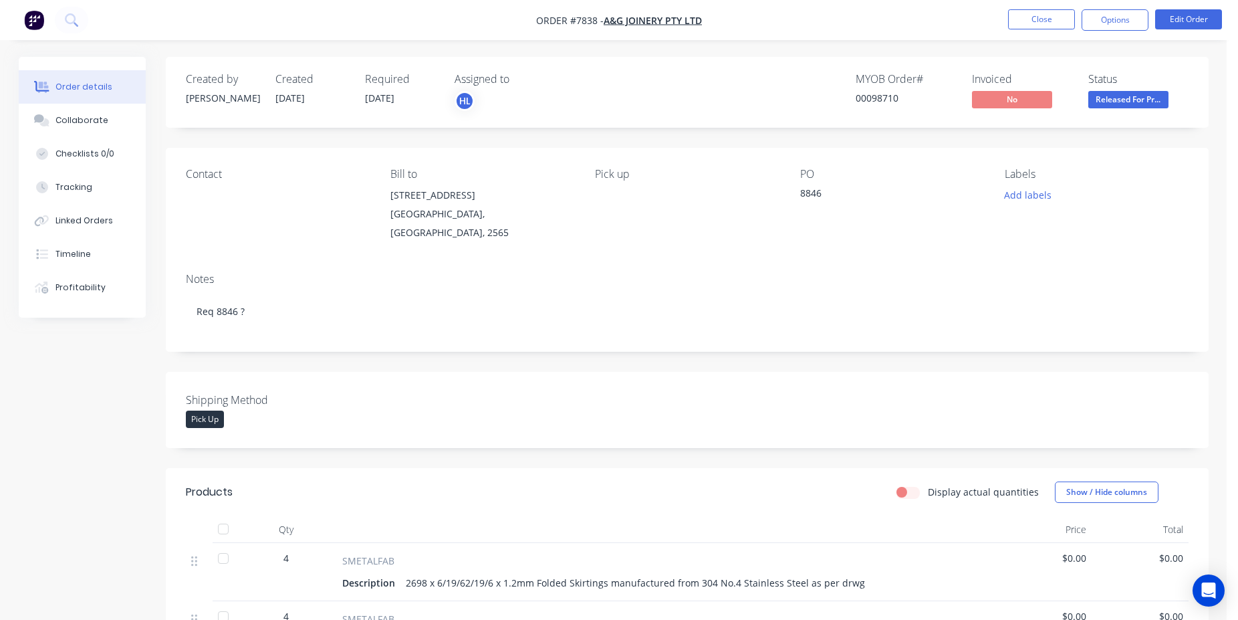
click at [1127, 102] on span "Released For Pr..." at bounding box center [1128, 99] width 80 height 17
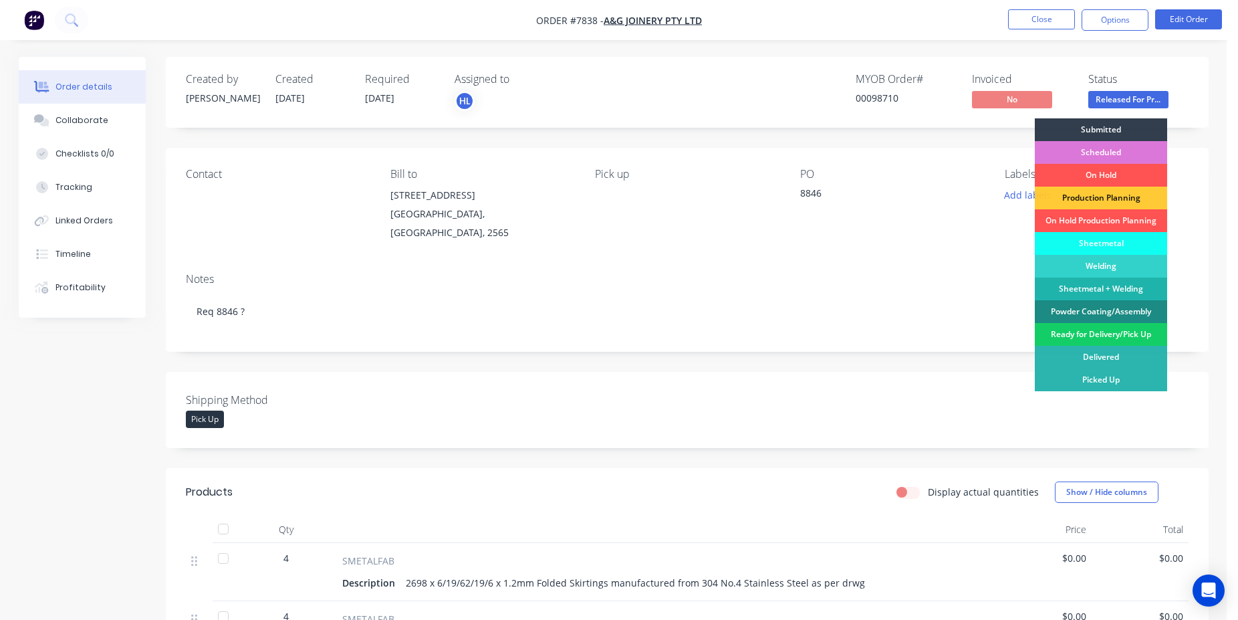
click at [1114, 333] on div "Ready for Delivery/Pick Up" at bounding box center [1101, 334] width 132 height 23
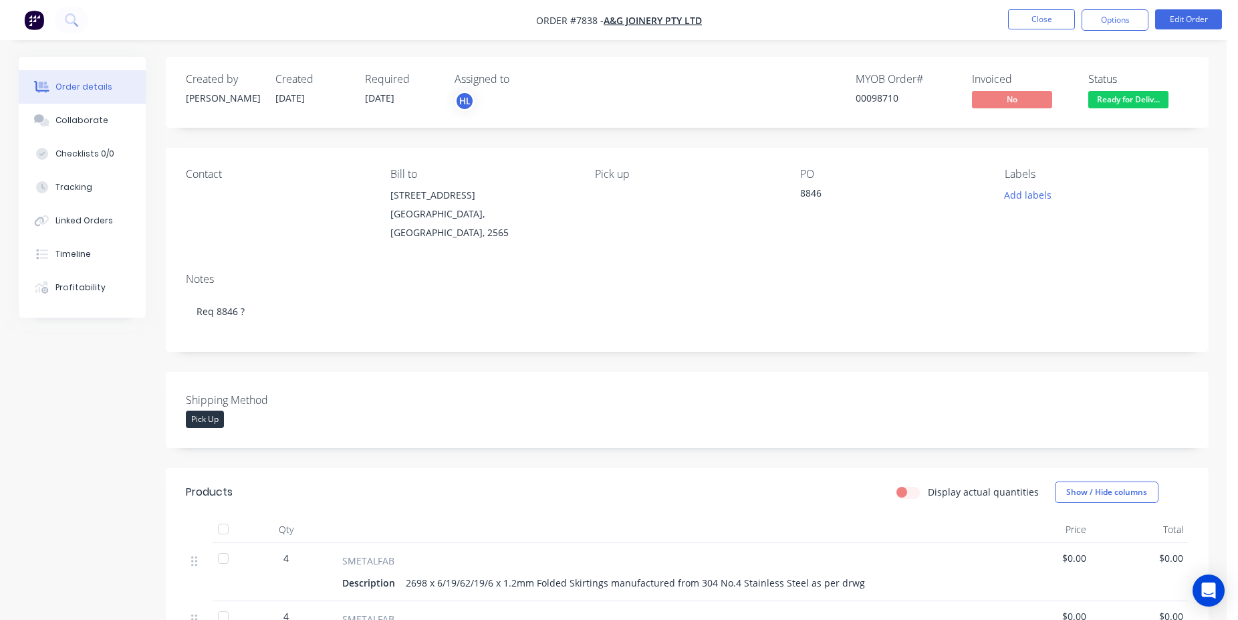
click at [1116, 7] on nav "Order #7838 - A&G Joinery Pty Ltd Close Options Edit Order" at bounding box center [619, 20] width 1238 height 40
click at [1121, 21] on button "Options" at bounding box center [1114, 19] width 67 height 21
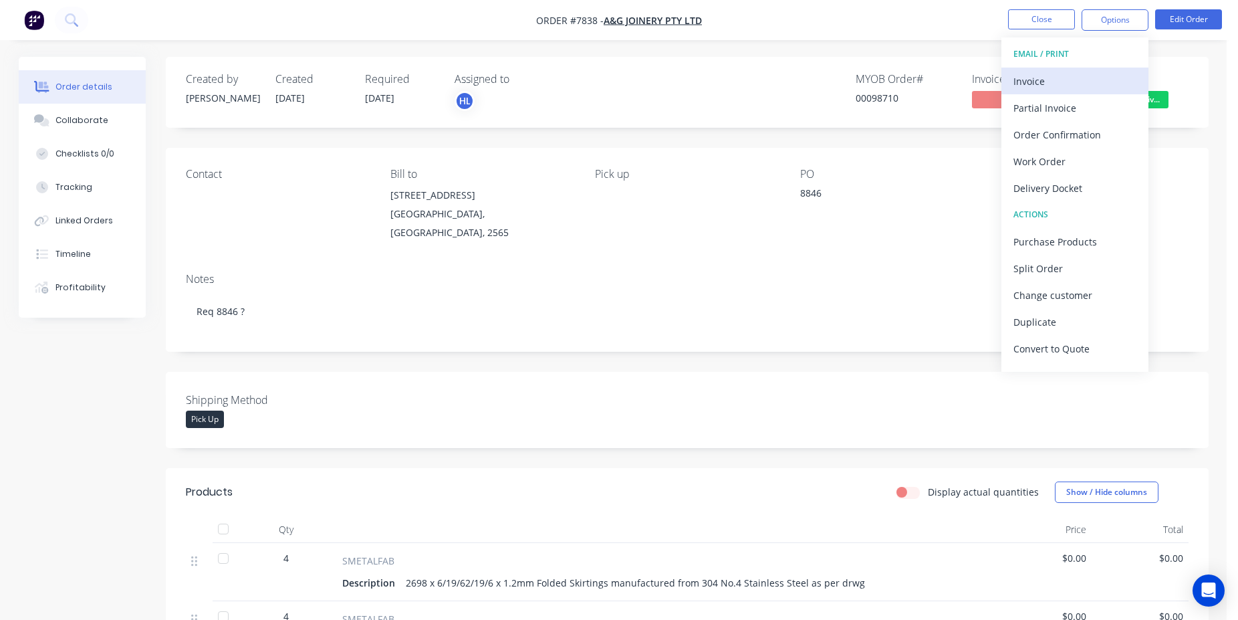
click at [1063, 82] on div "Invoice" at bounding box center [1074, 81] width 123 height 19
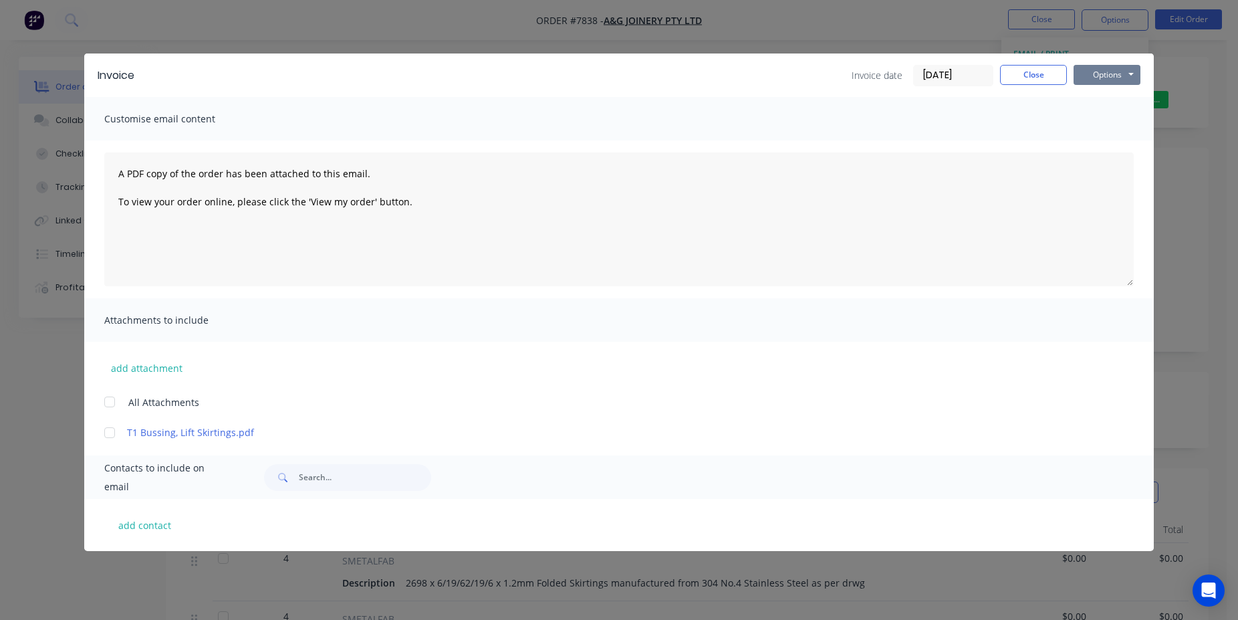
click at [1101, 74] on button "Options" at bounding box center [1106, 75] width 67 height 20
click at [1121, 126] on button "Print" at bounding box center [1116, 121] width 86 height 22
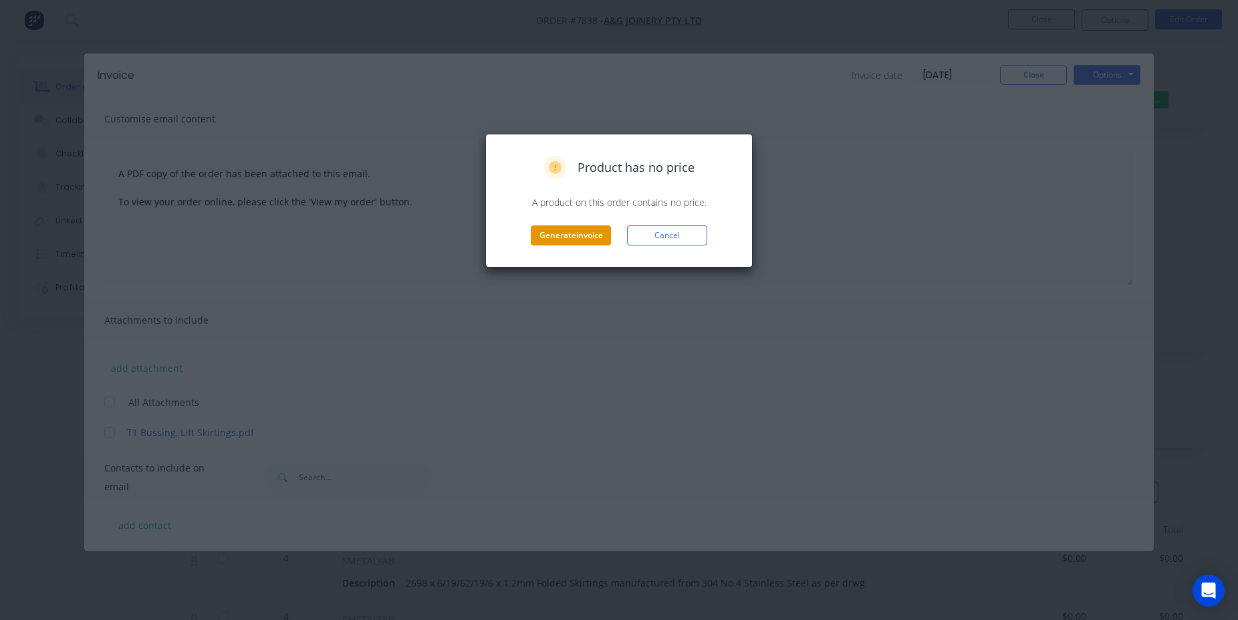
drag, startPoint x: 557, startPoint y: 251, endPoint x: 567, endPoint y: 241, distance: 13.7
click at [558, 249] on div "Product has no price A product on this order contains no price. Generate invoic…" at bounding box center [618, 201] width 267 height 134
click at [567, 241] on button "Generate invoice" at bounding box center [571, 235] width 80 height 20
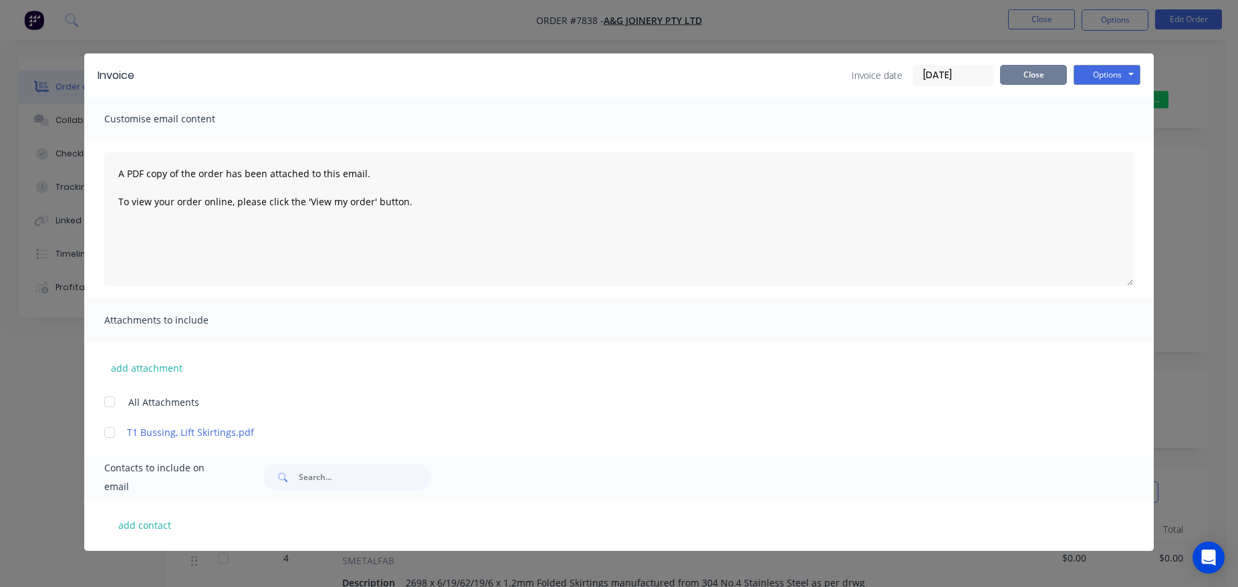
click at [1050, 79] on button "Close" at bounding box center [1033, 75] width 67 height 20
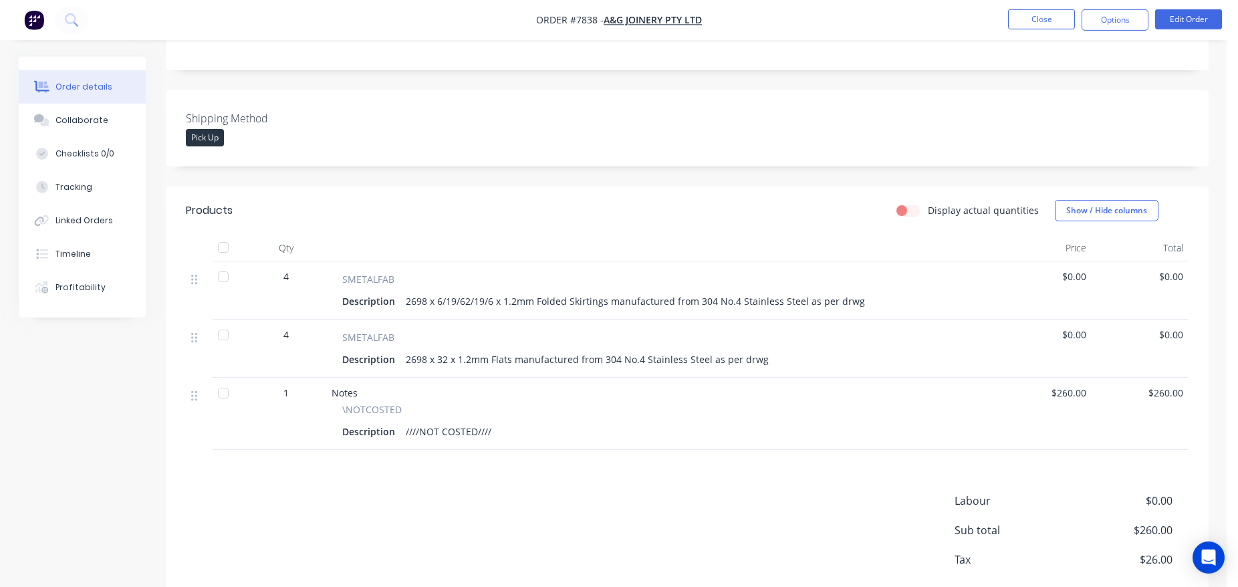
scroll to position [340, 0]
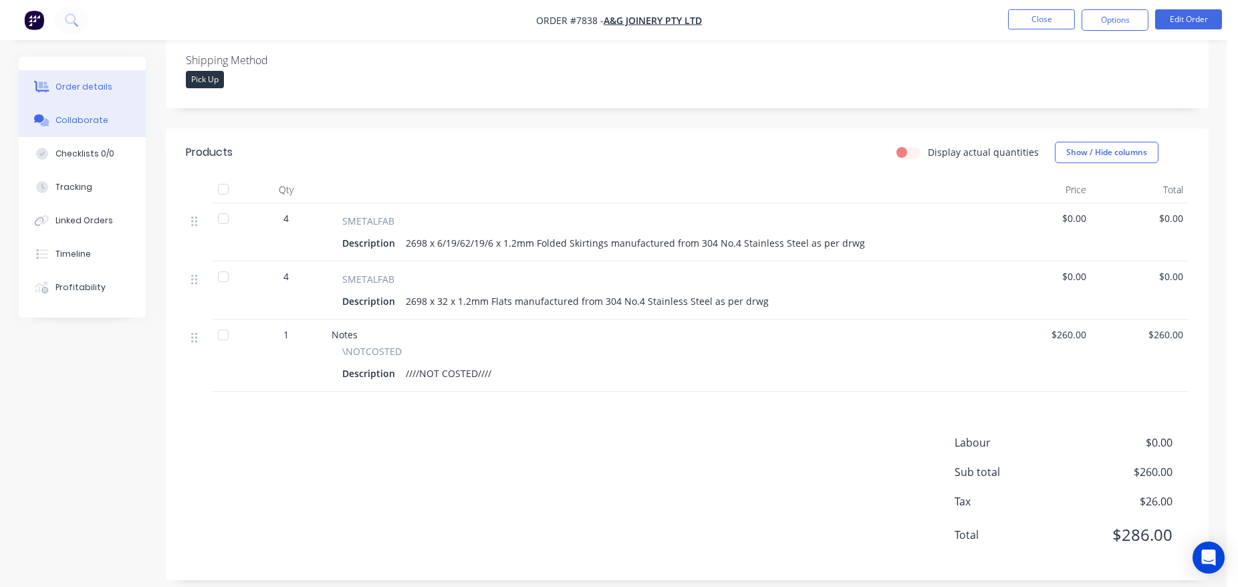
click at [100, 115] on div "Collaborate" at bounding box center [81, 120] width 53 height 12
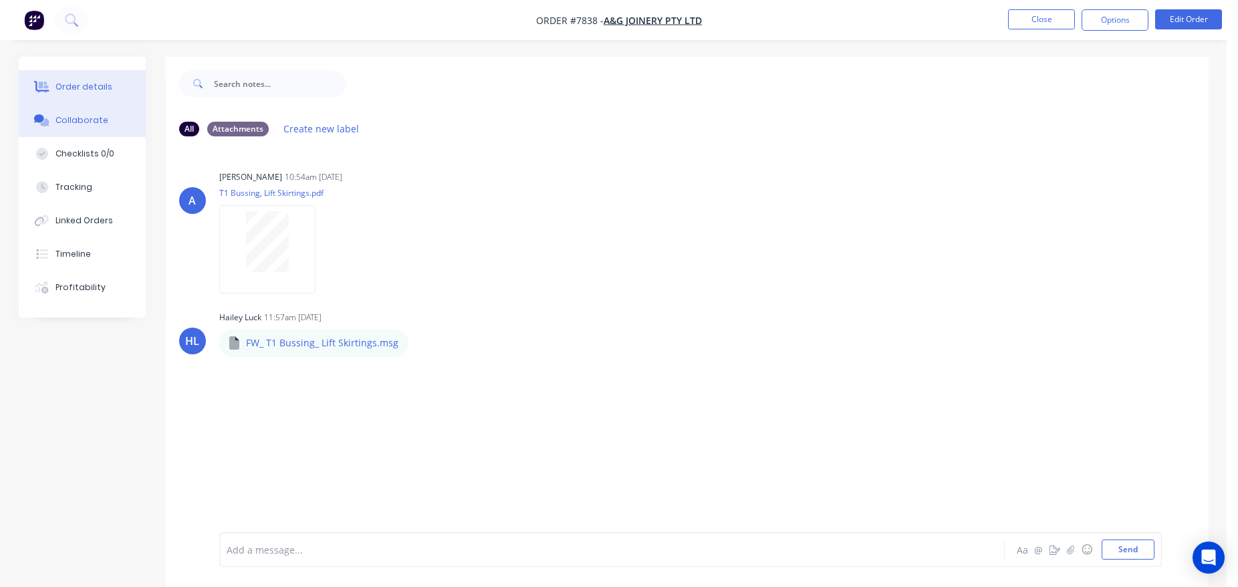
click at [118, 80] on button "Order details" at bounding box center [82, 86] width 127 height 33
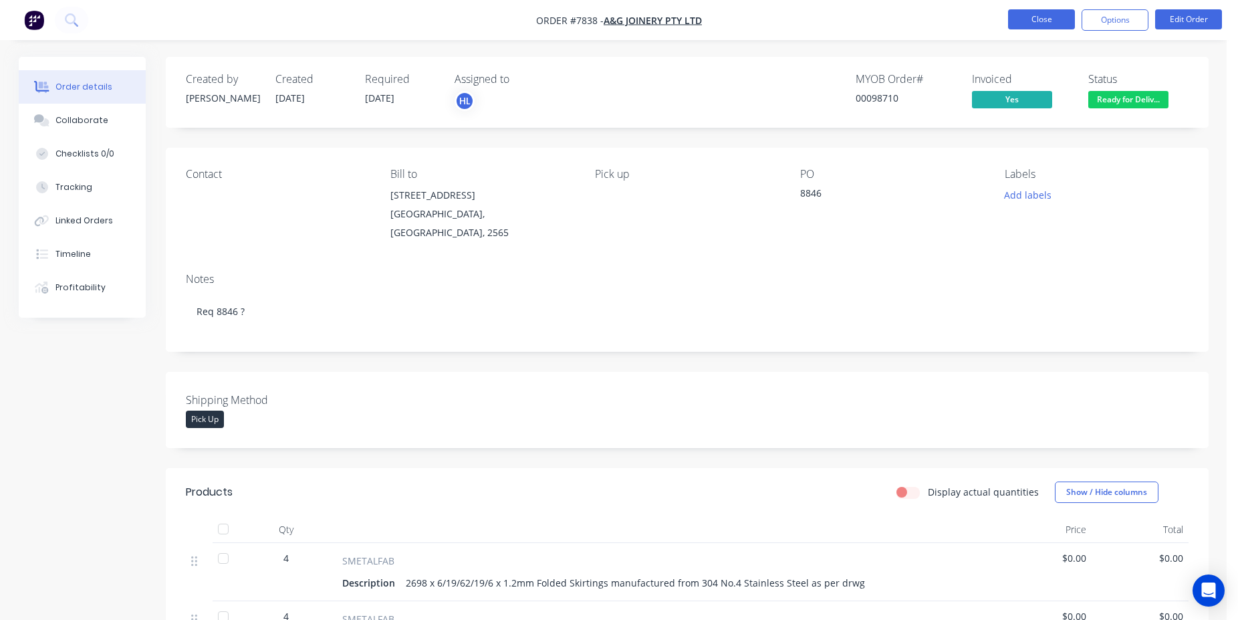
click at [1019, 14] on button "Close" at bounding box center [1041, 19] width 67 height 20
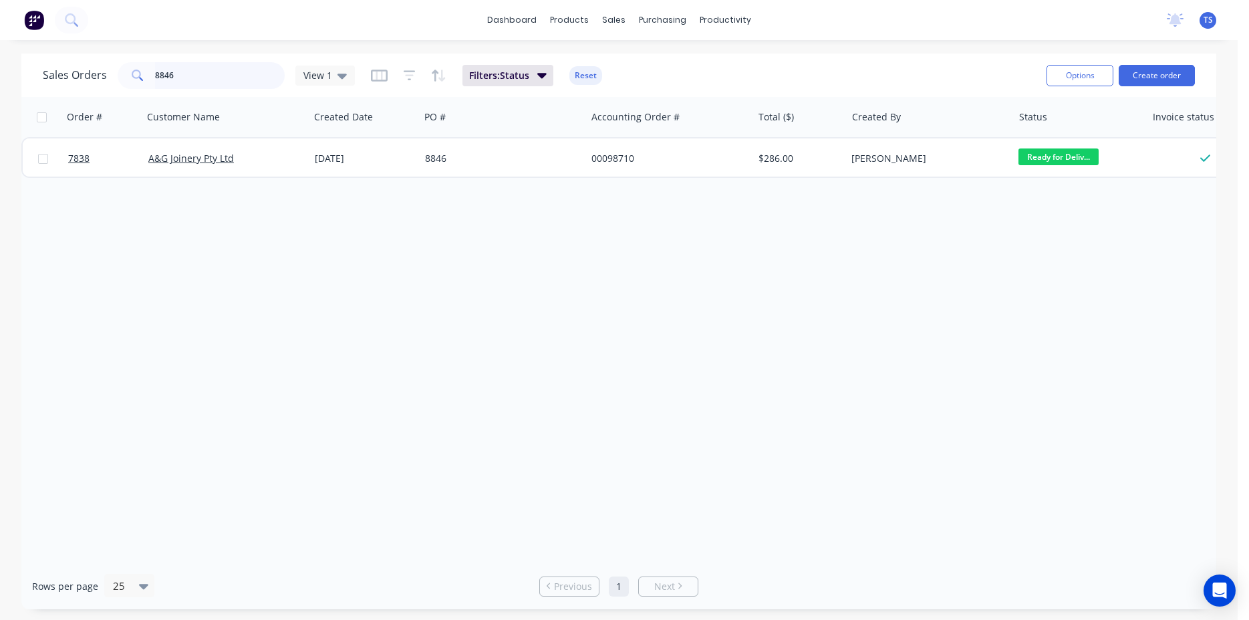
click at [219, 78] on input "8846" at bounding box center [220, 75] width 130 height 27
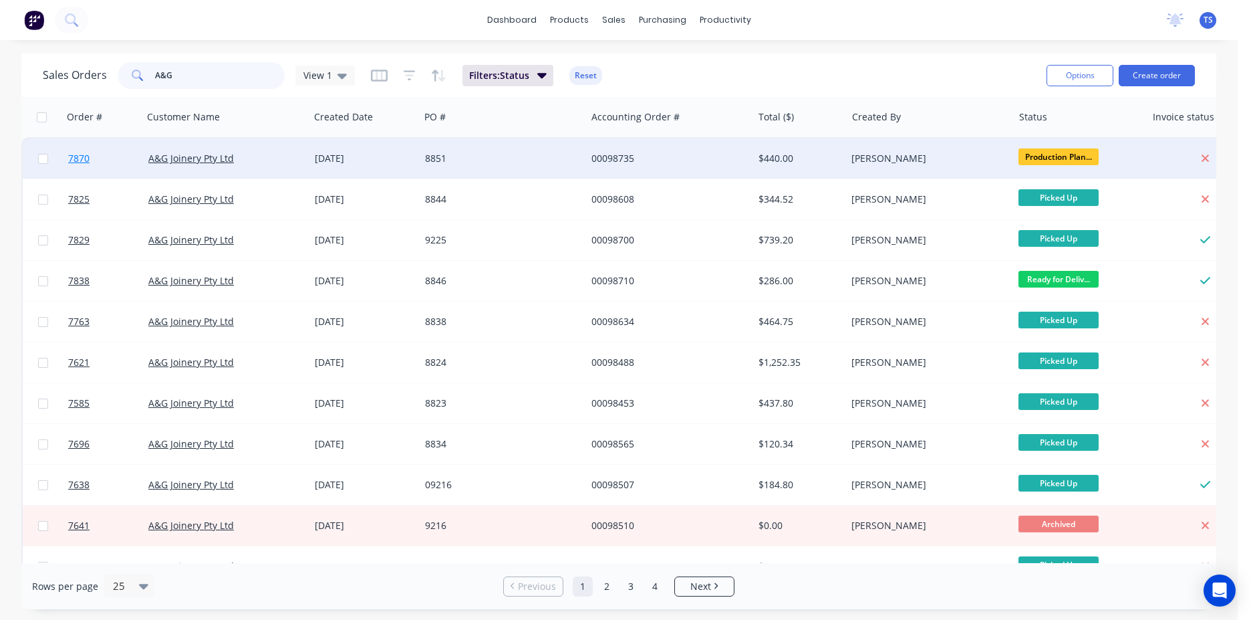
type input "A&G"
click at [92, 152] on link "7870" at bounding box center [108, 158] width 80 height 40
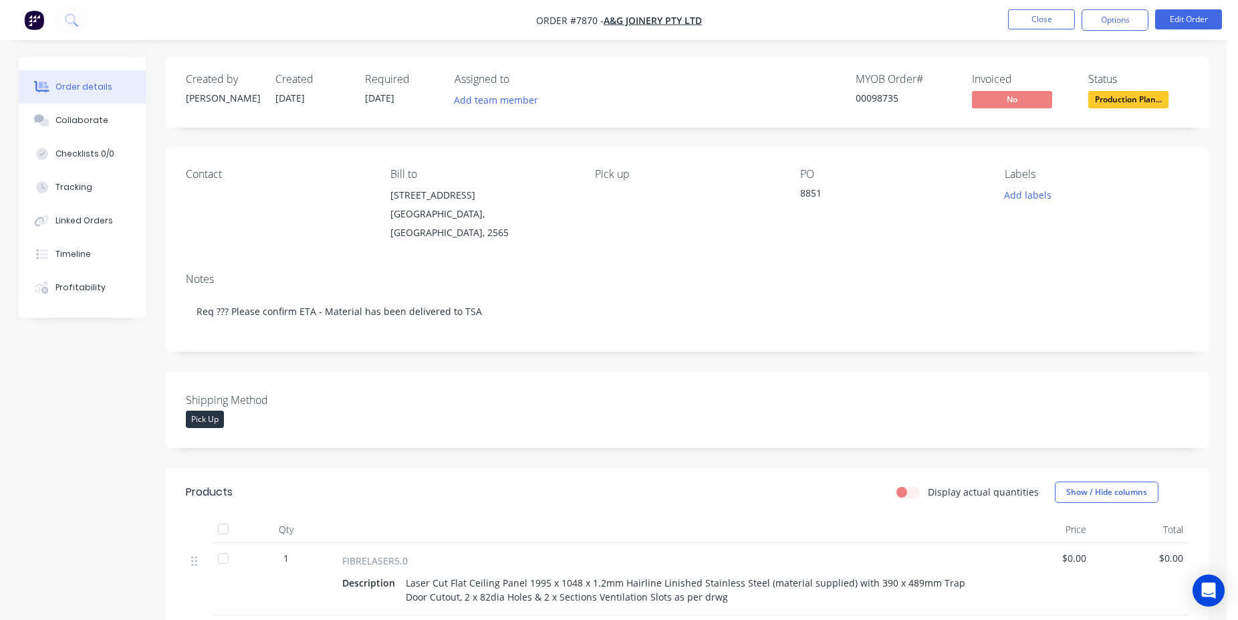
click at [1141, 106] on span "Production Plan..." at bounding box center [1128, 99] width 80 height 17
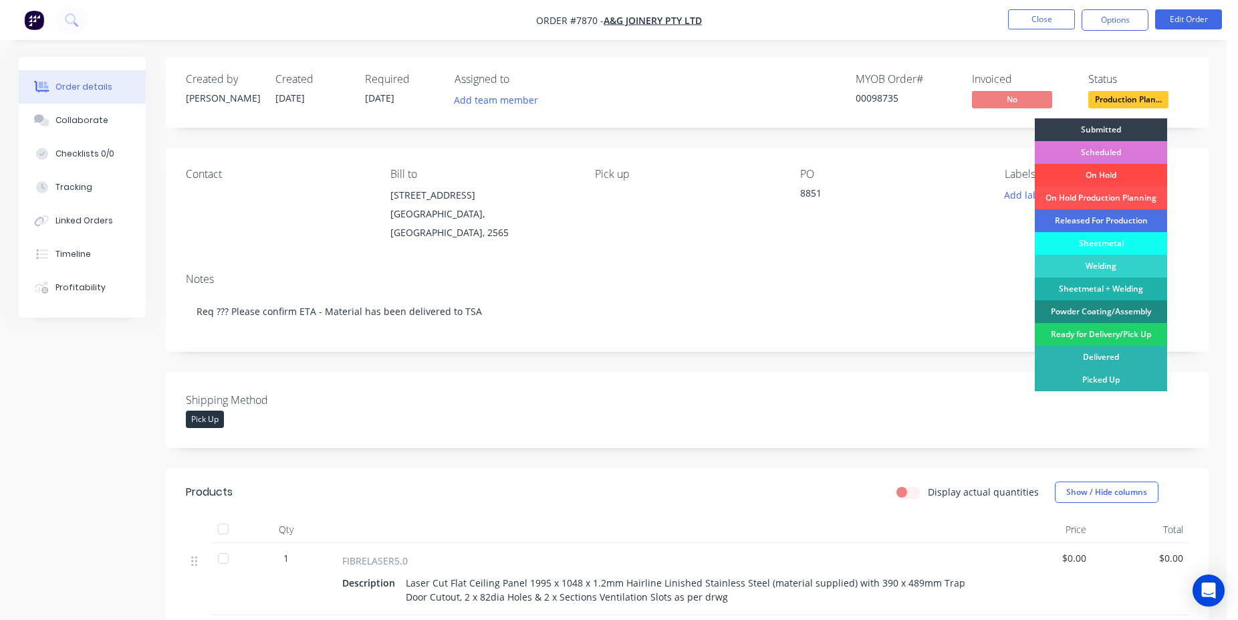
click at [1127, 174] on div "On Hold" at bounding box center [1101, 175] width 132 height 23
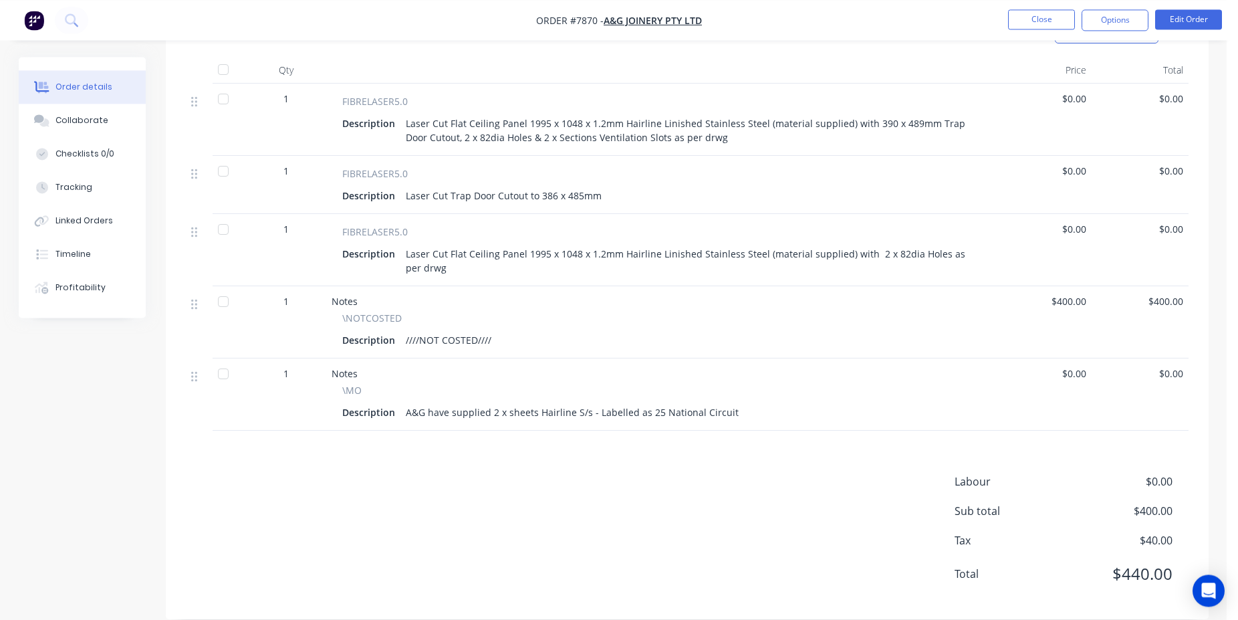
scroll to position [465, 0]
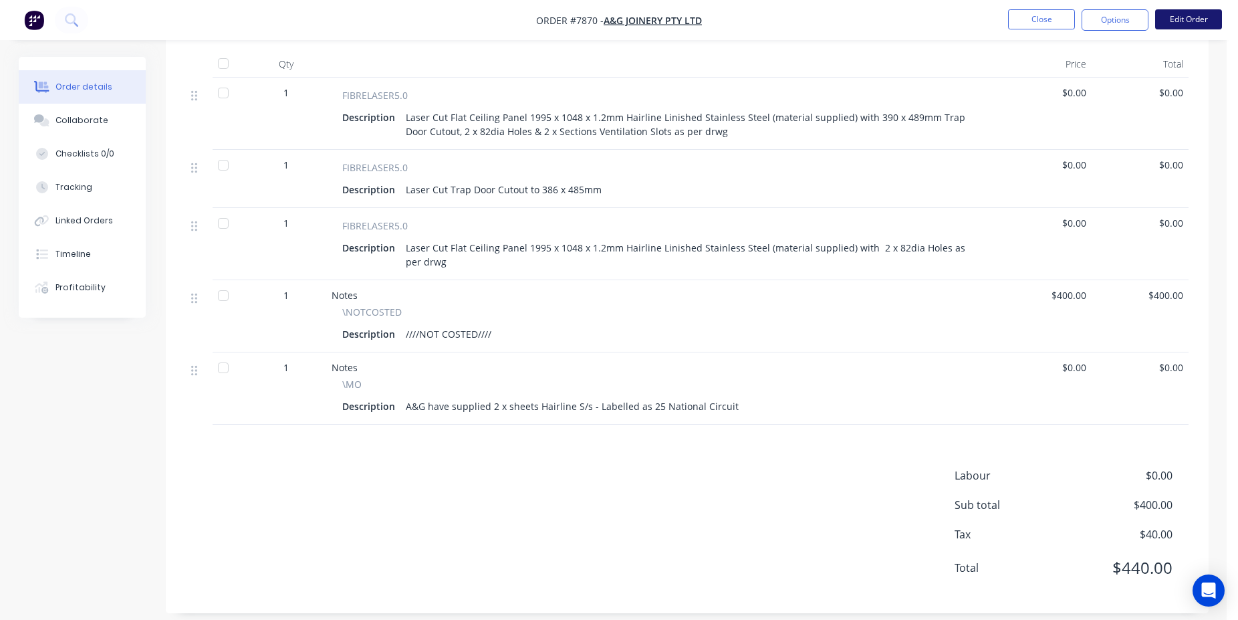
click at [1174, 24] on button "Edit Order" at bounding box center [1188, 19] width 67 height 20
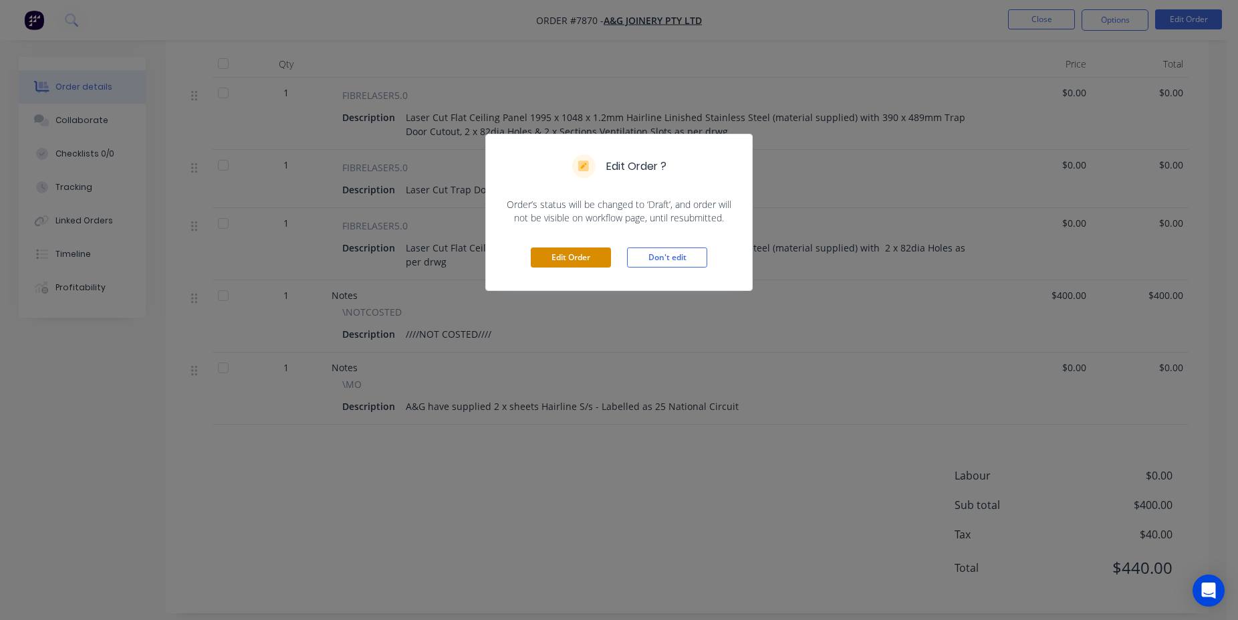
click at [571, 264] on button "Edit Order" at bounding box center [571, 257] width 80 height 20
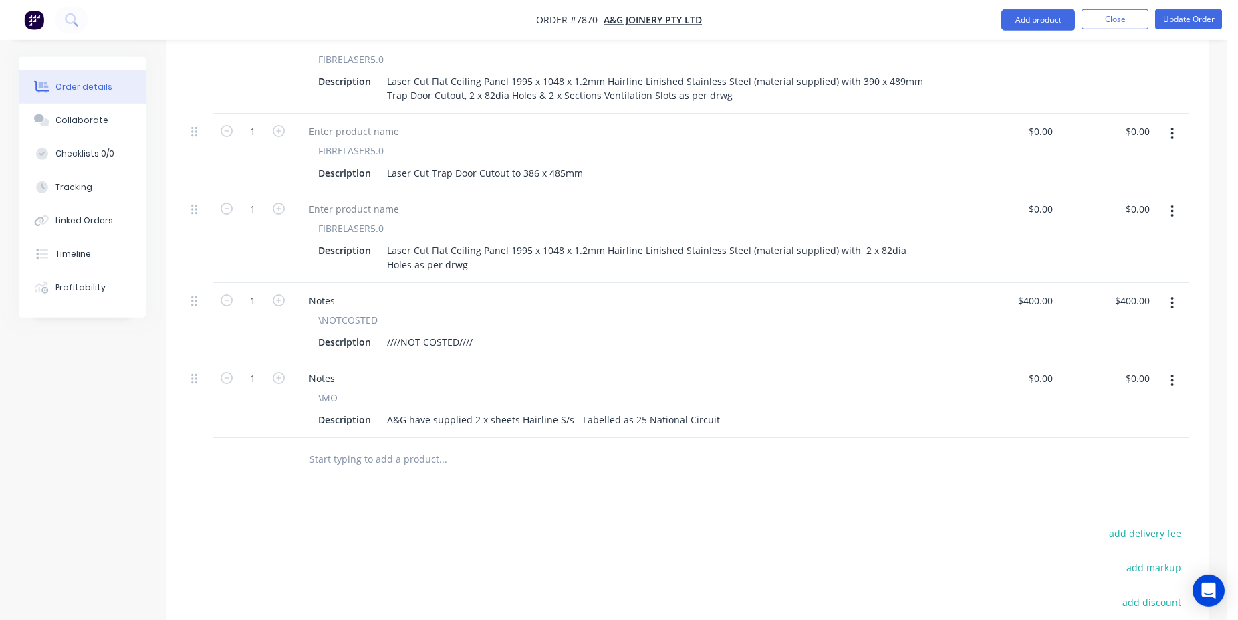
scroll to position [545, 0]
click at [376, 434] on div at bounding box center [533, 455] width 481 height 43
click at [394, 442] on input "text" at bounding box center [442, 455] width 267 height 27
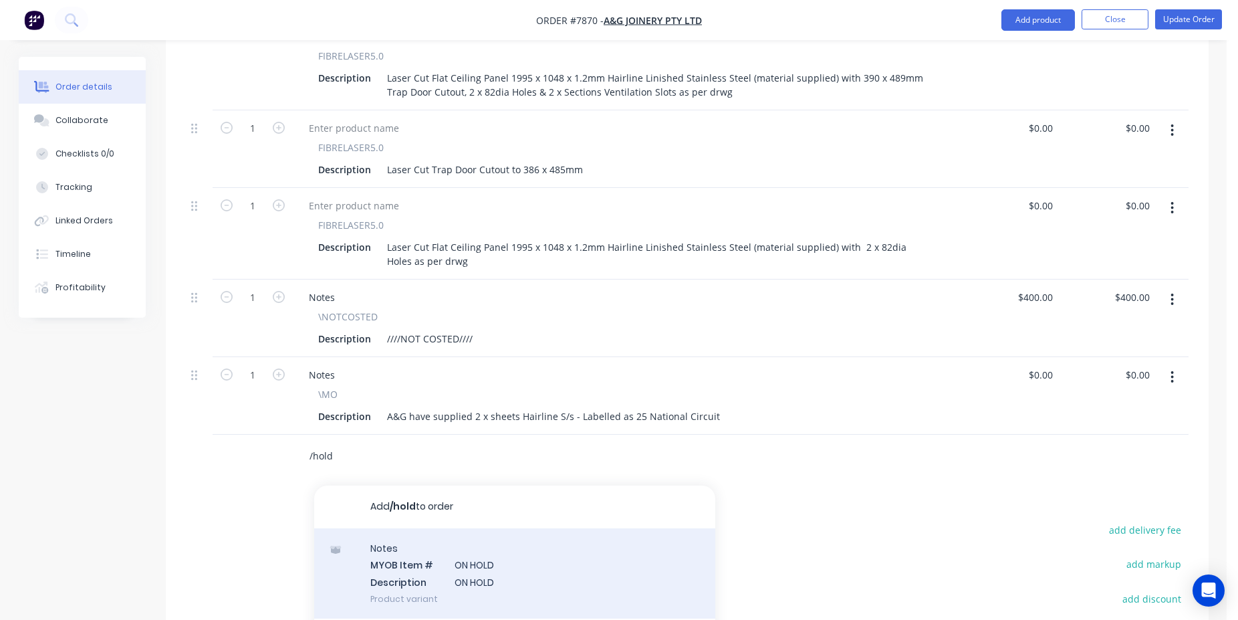
type input "/hold"
click at [446, 555] on div "Notes MYOB Item # ON HOLD Description ON HOLD Product variant" at bounding box center [514, 573] width 401 height 90
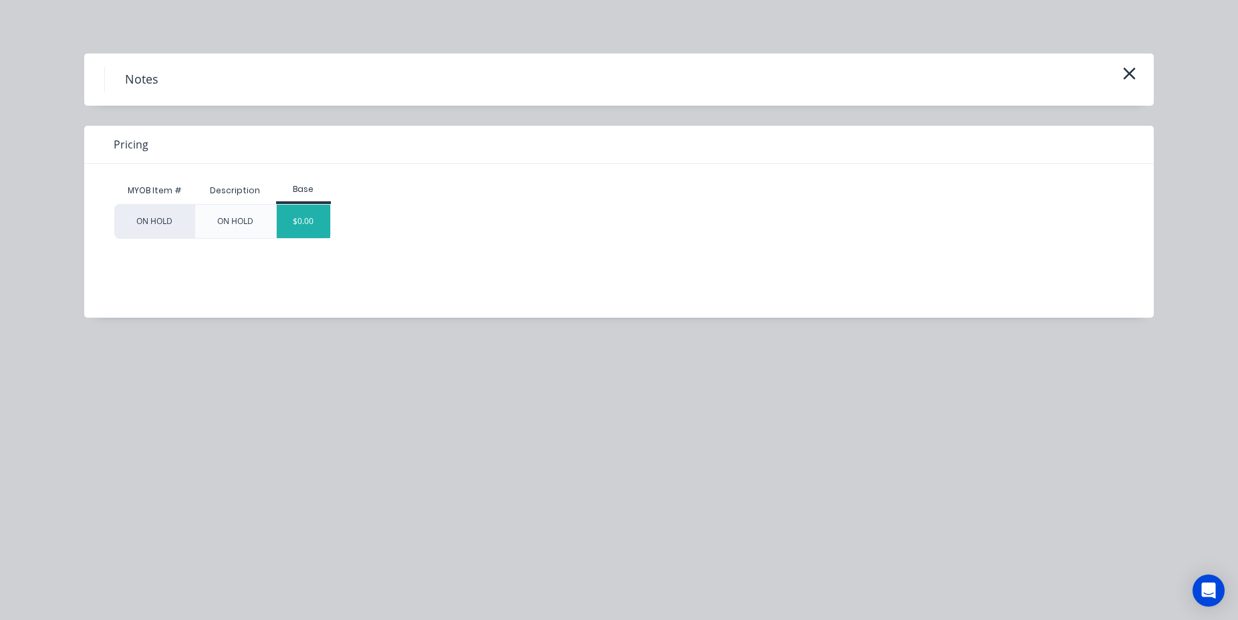
click at [297, 219] on div "$0.00" at bounding box center [304, 221] width 54 height 33
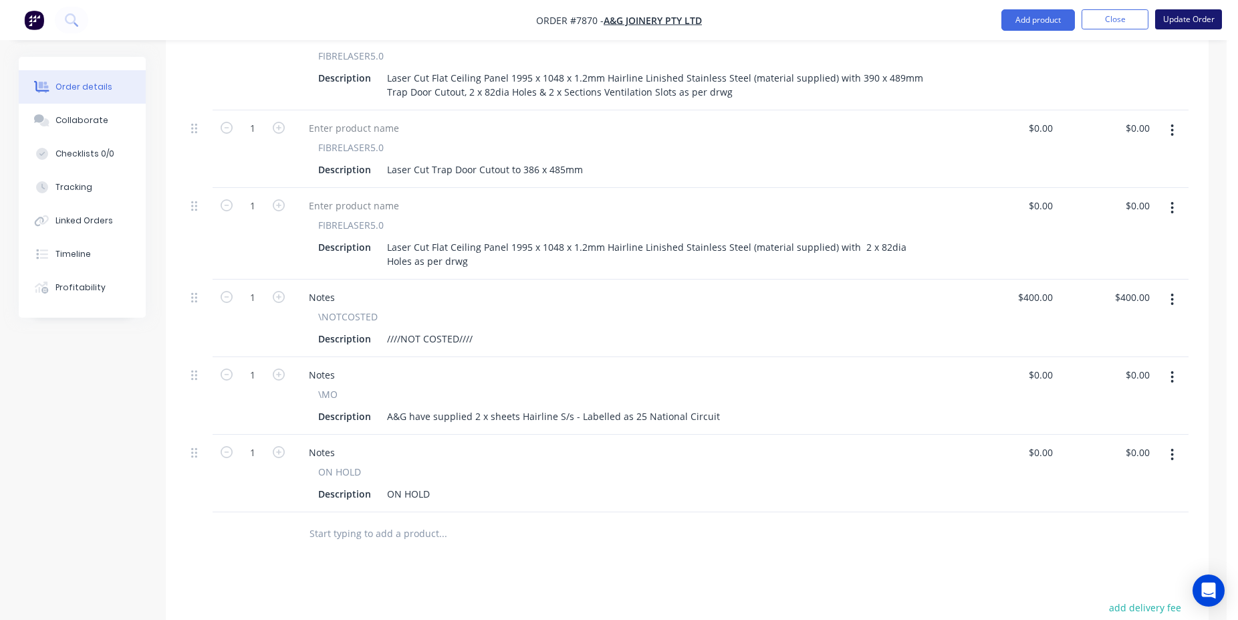
click at [1184, 13] on button "Update Order" at bounding box center [1188, 19] width 67 height 20
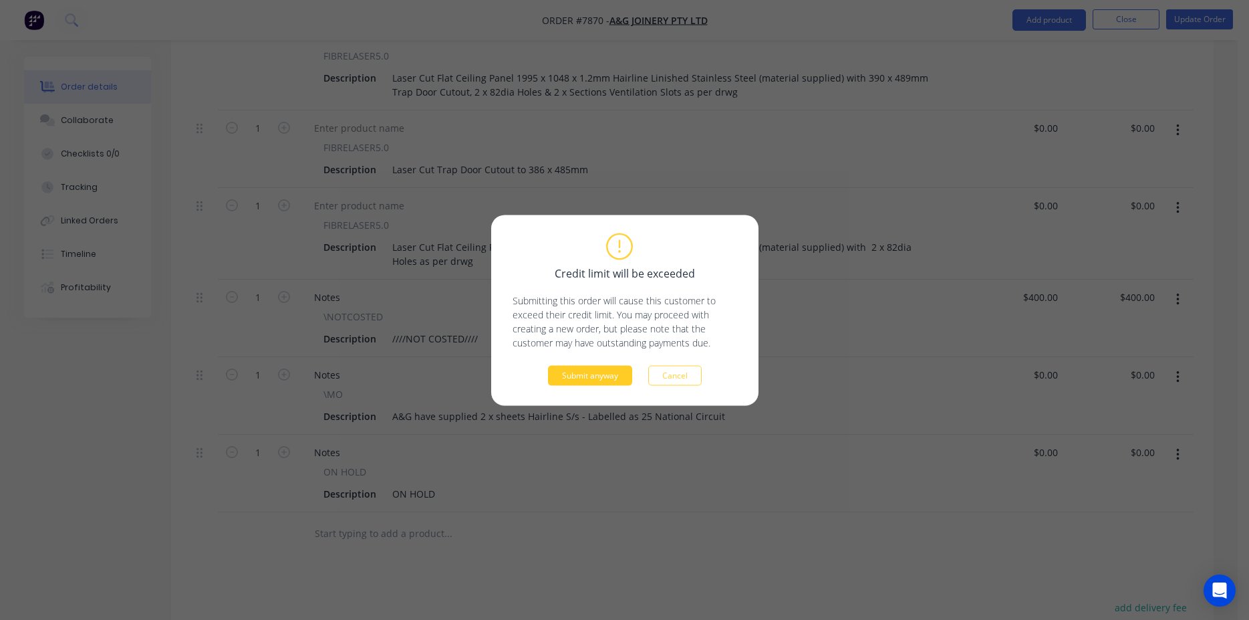
click at [569, 371] on button "Submit anyway" at bounding box center [590, 375] width 84 height 20
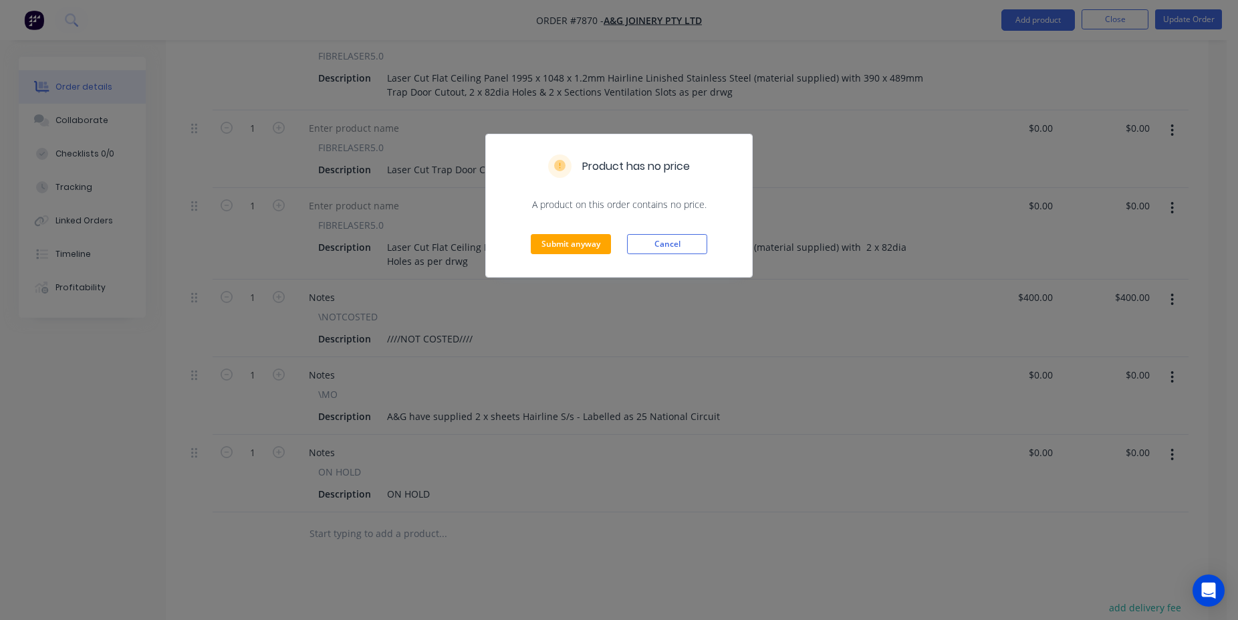
click at [575, 232] on div "Submit anyway Cancel" at bounding box center [619, 244] width 266 height 66
click at [580, 243] on button "Submit anyway" at bounding box center [571, 244] width 80 height 20
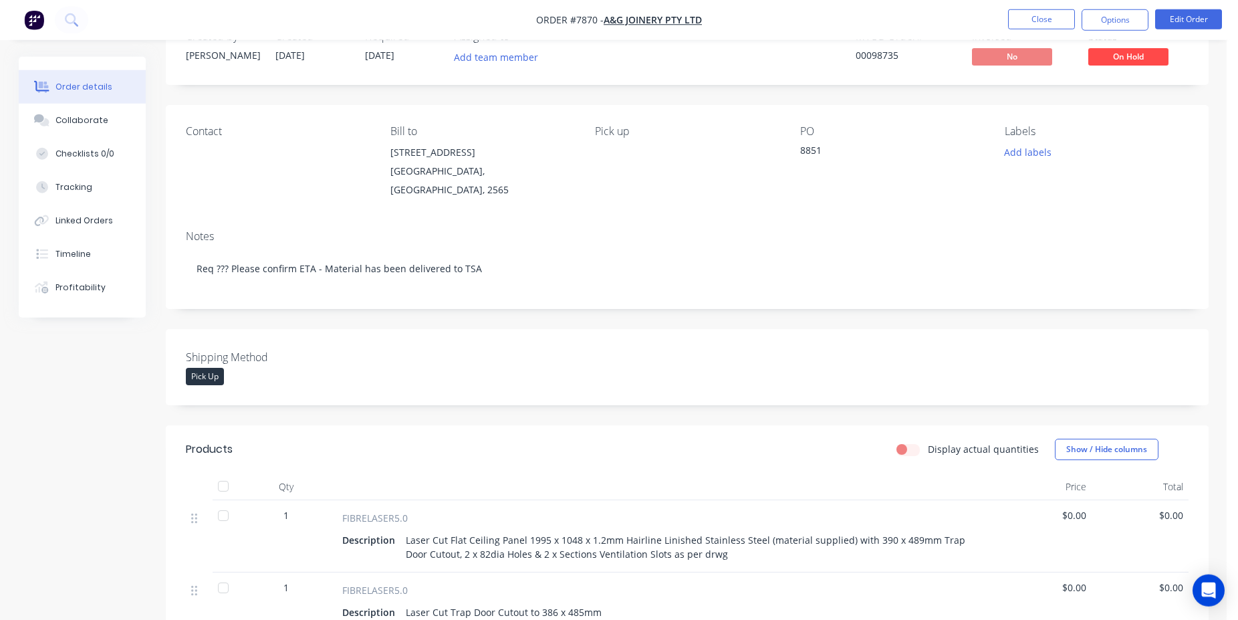
scroll to position [0, 0]
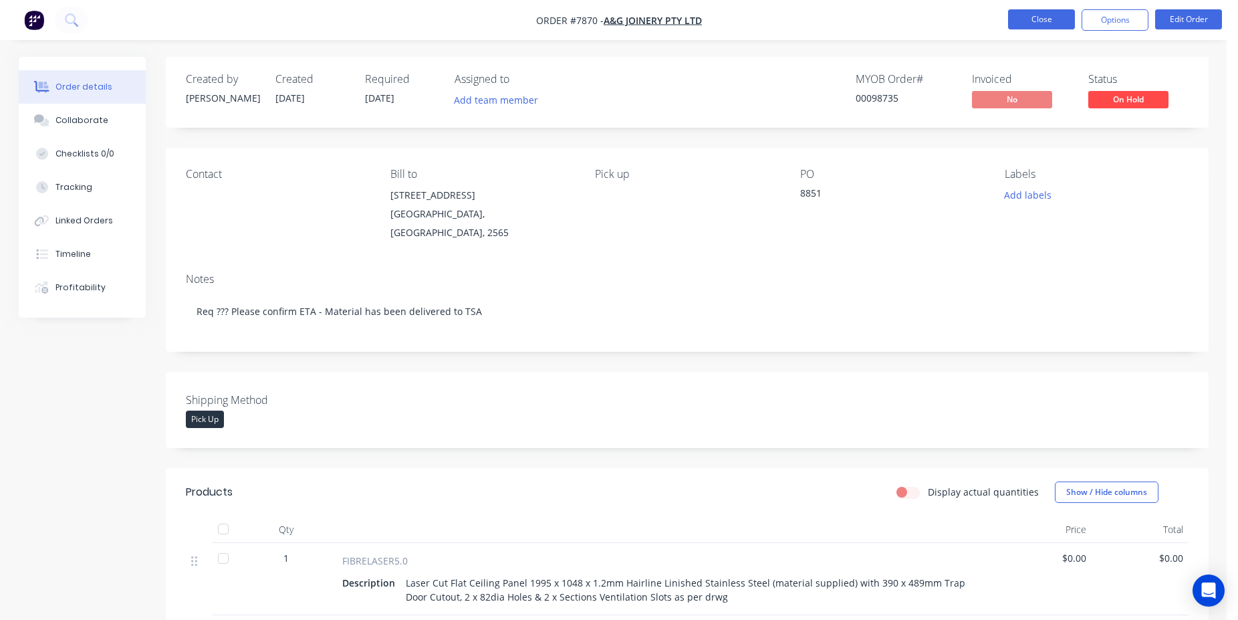
click at [1031, 27] on button "Close" at bounding box center [1041, 19] width 67 height 20
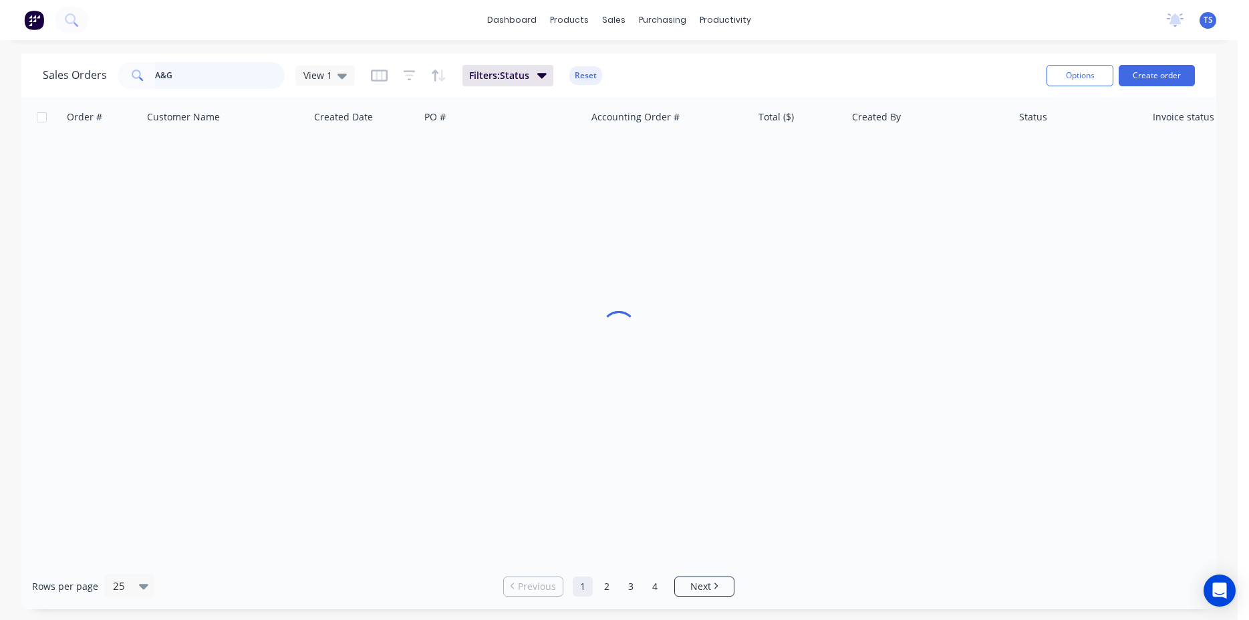
click at [236, 72] on input "A&G" at bounding box center [220, 75] width 130 height 27
type input "A"
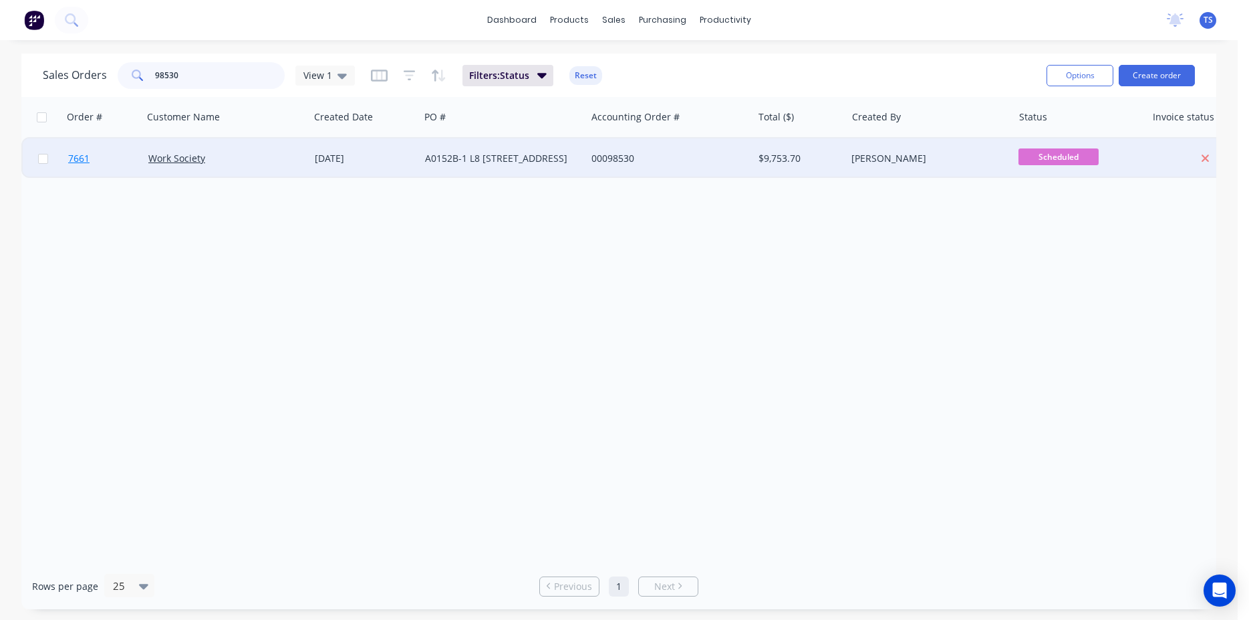
type input "98530"
click at [101, 170] on link "7661" at bounding box center [108, 158] width 80 height 40
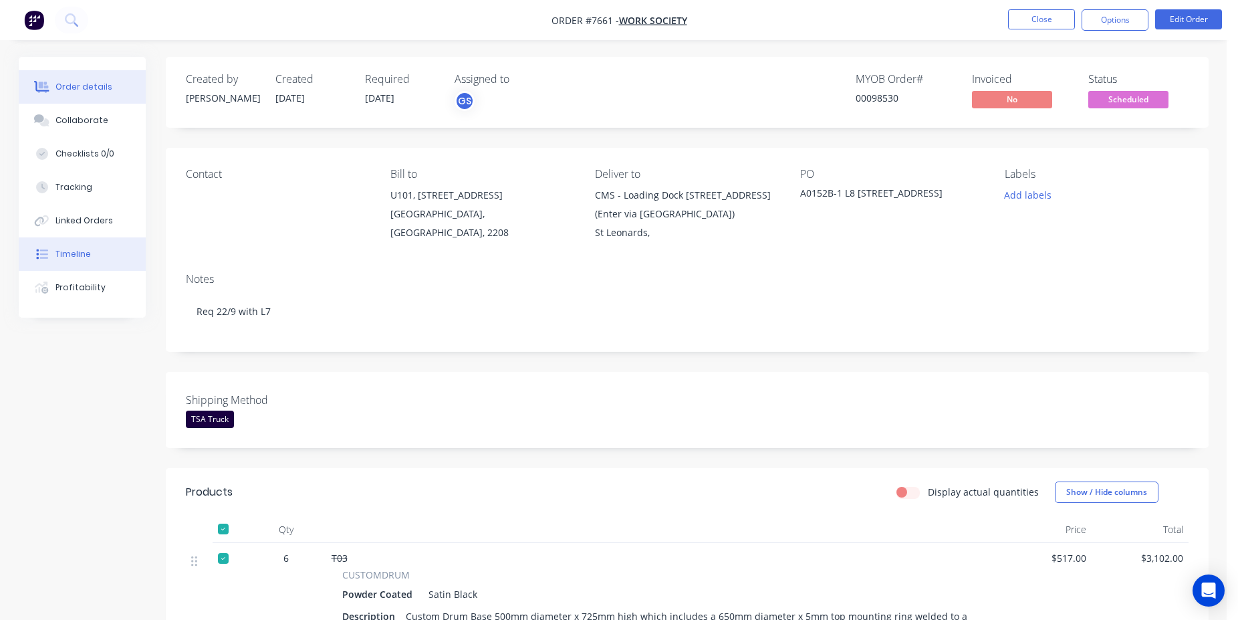
click at [109, 264] on button "Timeline" at bounding box center [82, 253] width 127 height 33
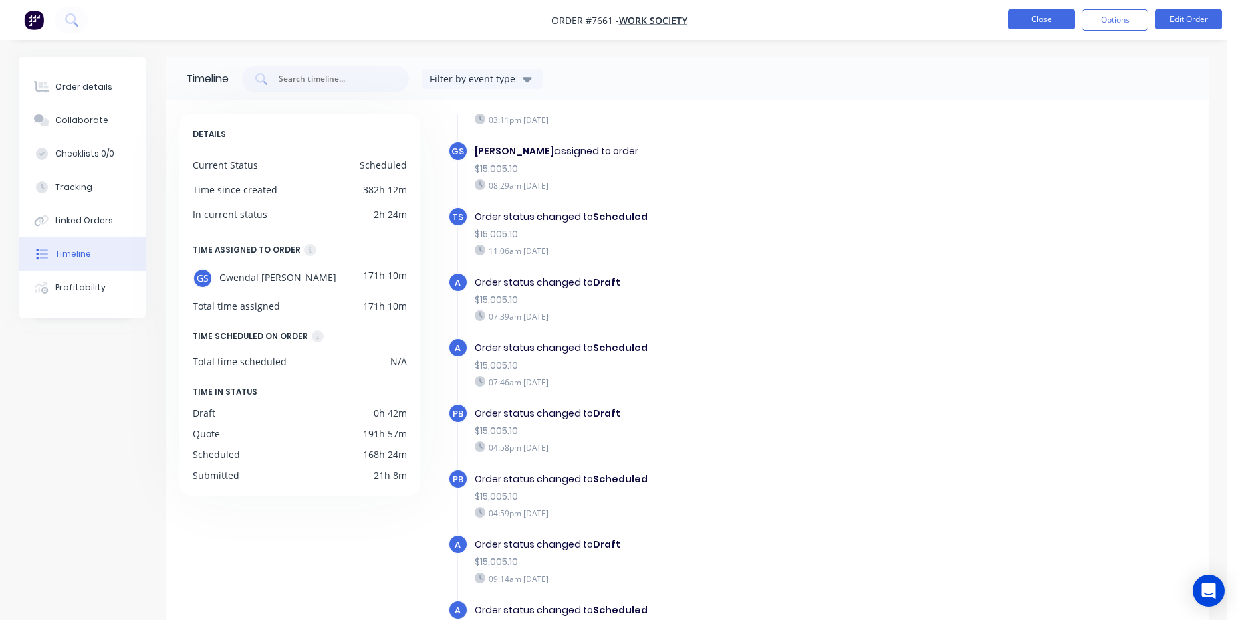
click at [1029, 18] on button "Close" at bounding box center [1041, 19] width 67 height 20
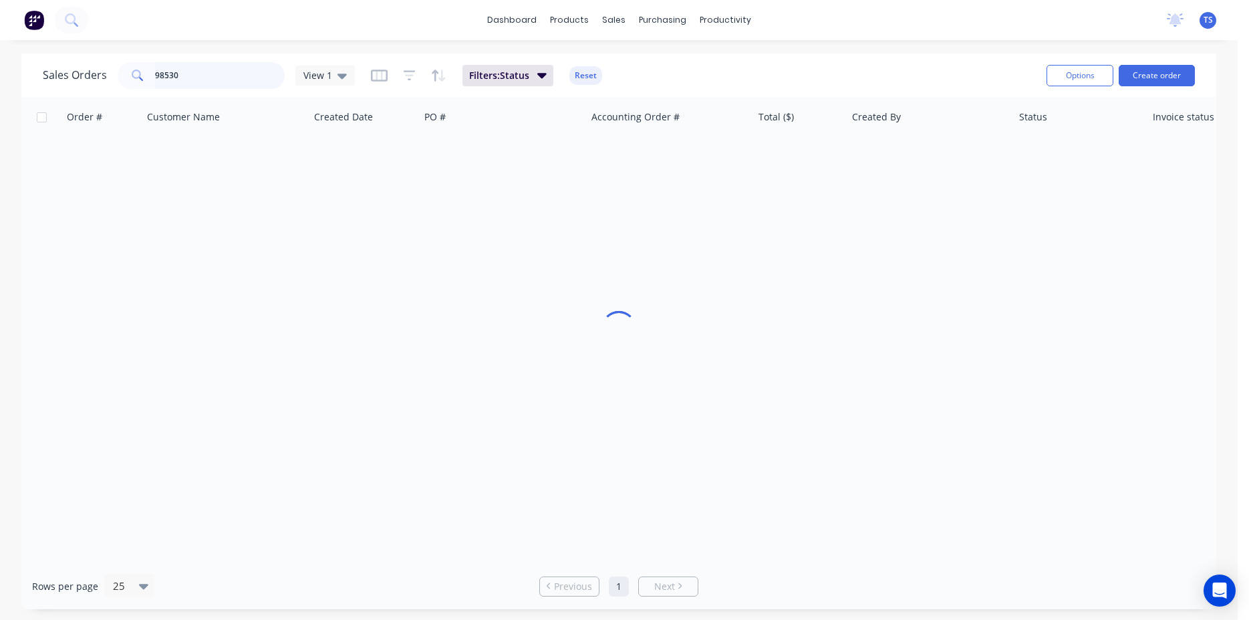
click at [213, 71] on input "98530" at bounding box center [220, 75] width 130 height 27
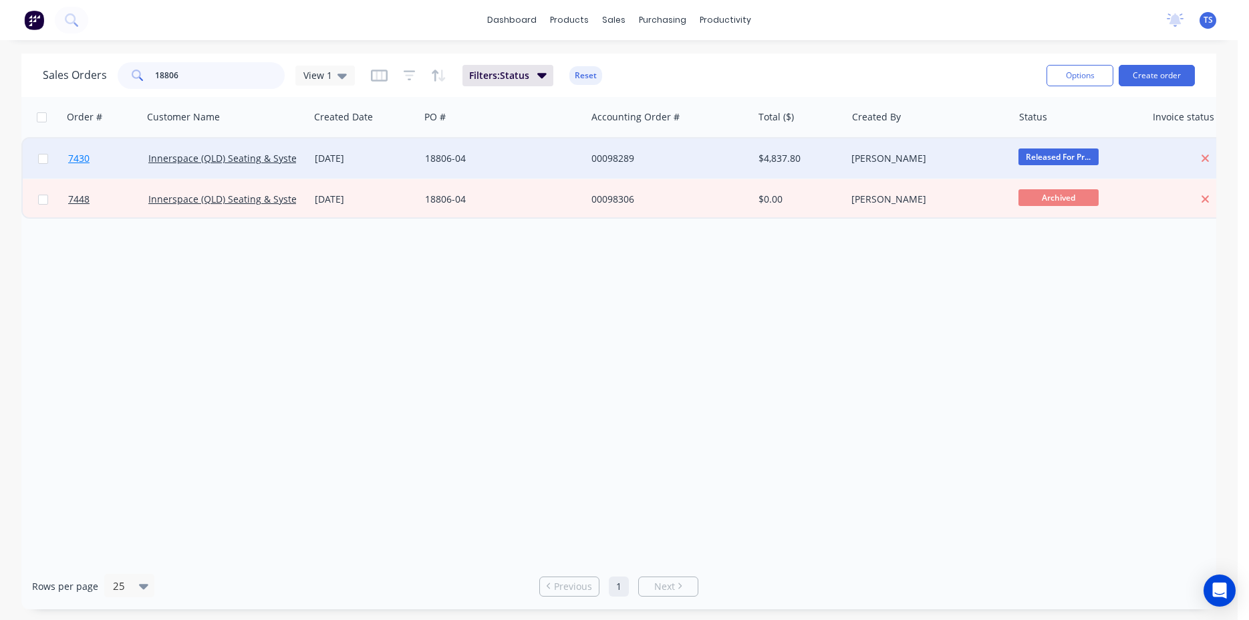
type input "18806"
click at [97, 166] on link "7430" at bounding box center [108, 158] width 80 height 40
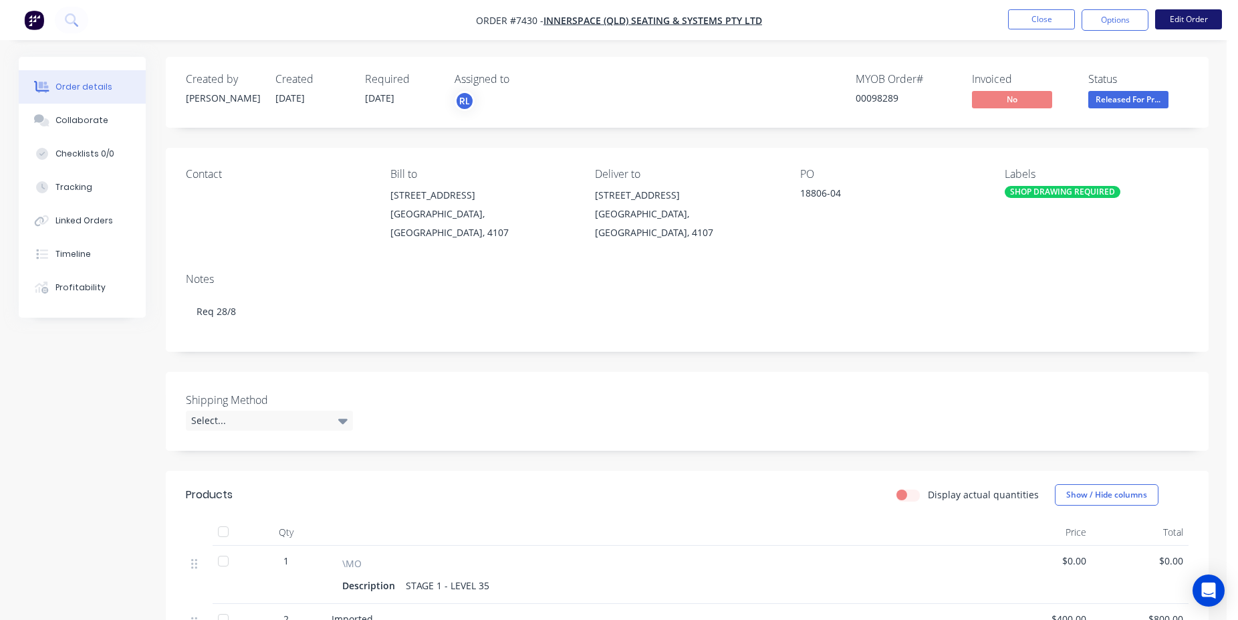
click at [1206, 22] on button "Edit Order" at bounding box center [1188, 19] width 67 height 20
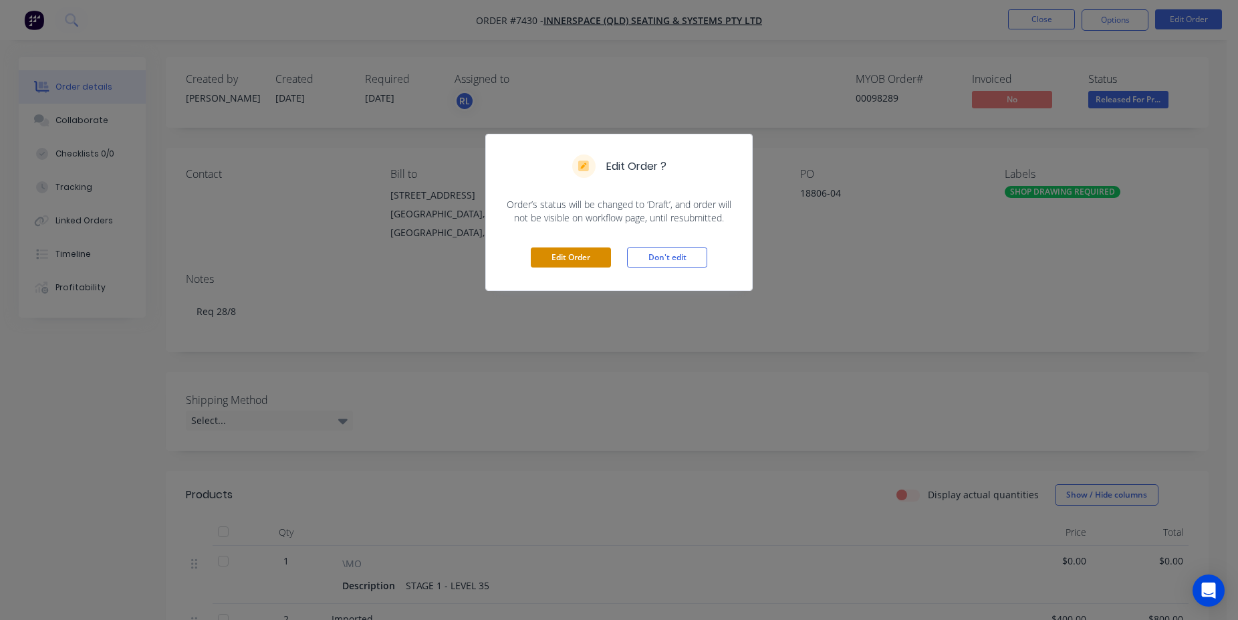
click at [586, 263] on button "Edit Order" at bounding box center [571, 257] width 80 height 20
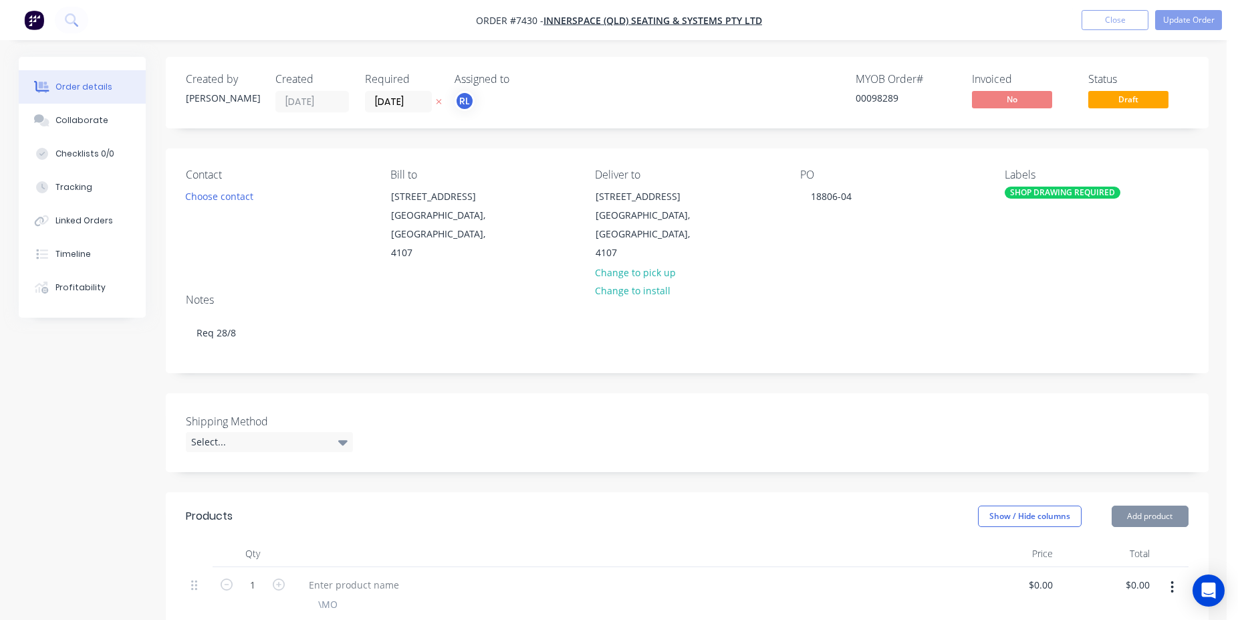
type input "$400.00"
type input "$800.00"
type input "$400.00"
type input "$1,200.00"
type input "$400.00"
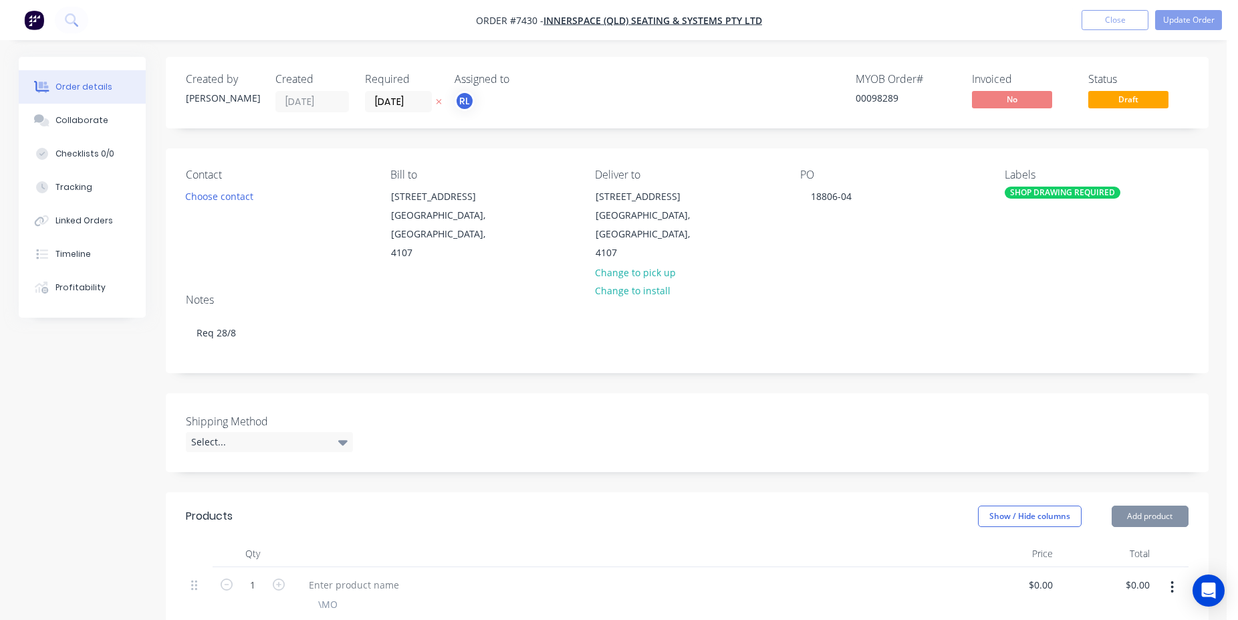
type input "$800.00"
type input "$360.00"
type input "$720.00"
type input "$17.00"
type input "$68.00"
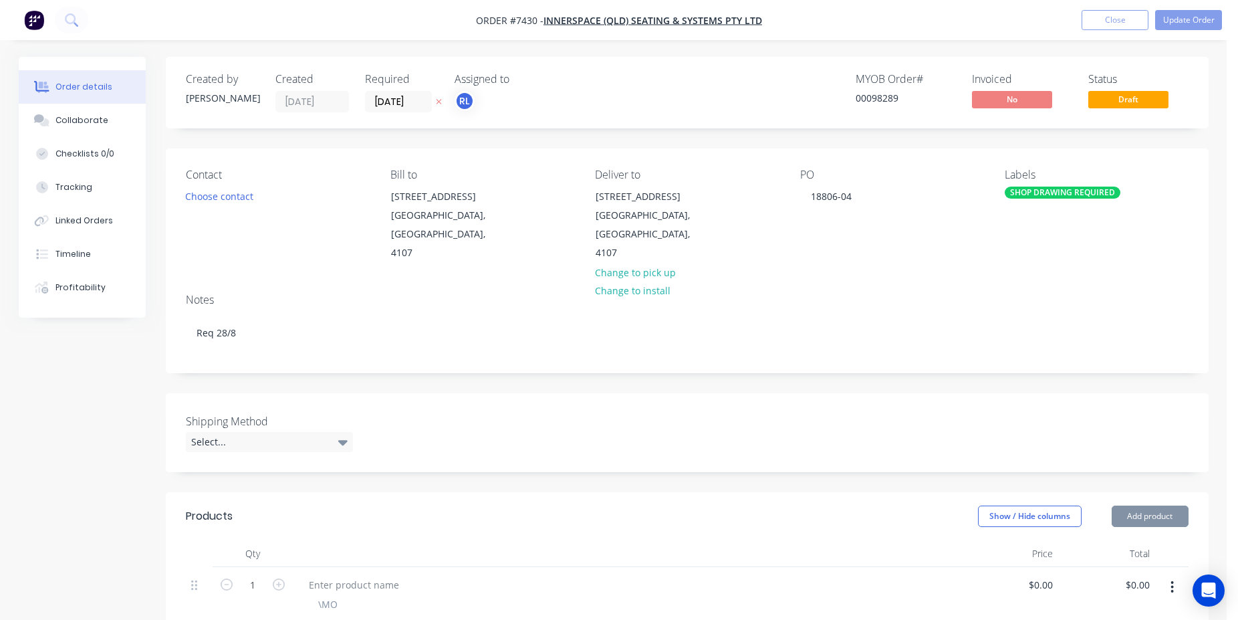
type input "$570.00"
type input "$240.00"
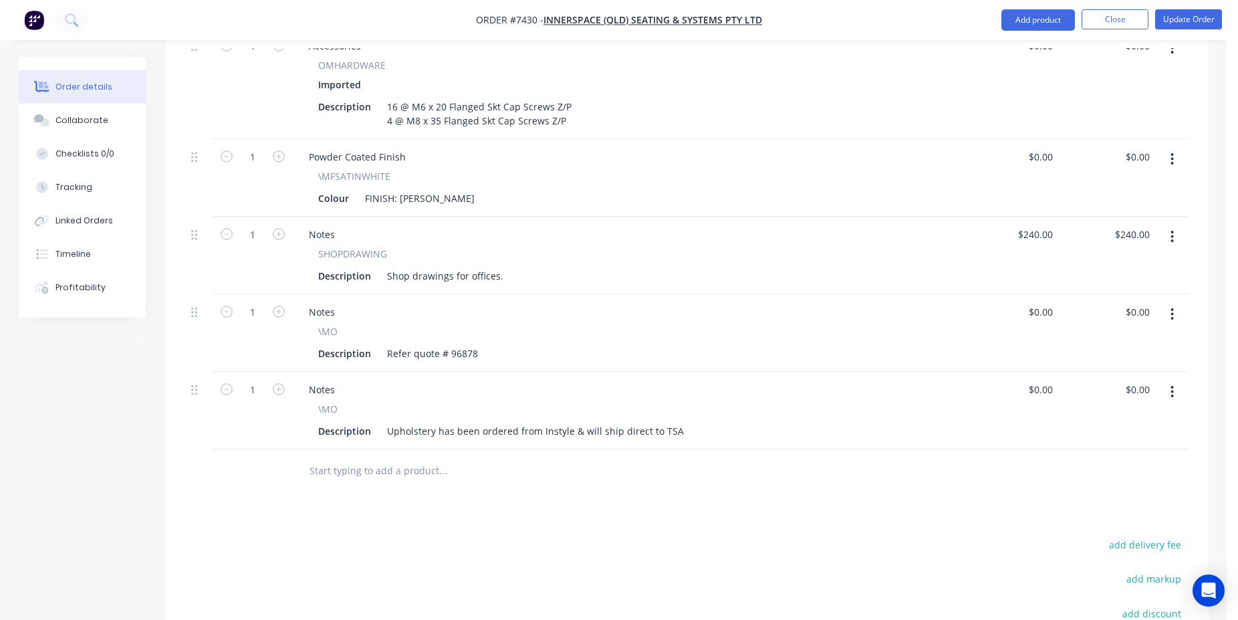
scroll to position [1977, 0]
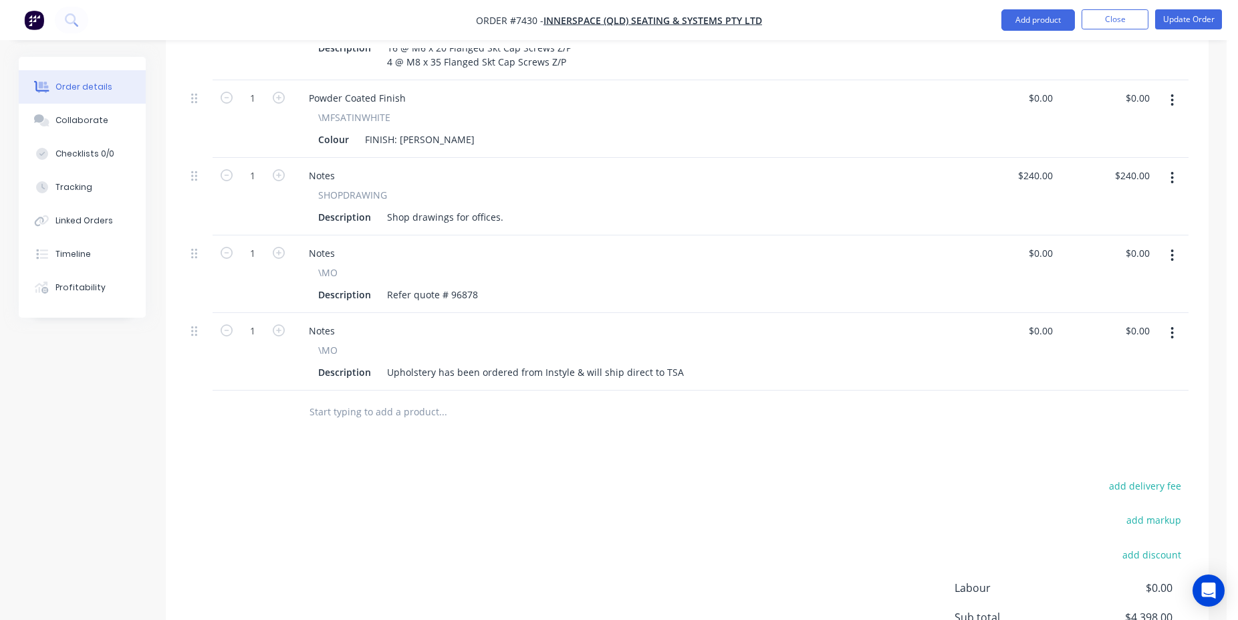
click at [389, 398] on input "text" at bounding box center [442, 411] width 267 height 27
click at [385, 398] on input "text" at bounding box center [442, 411] width 267 height 27
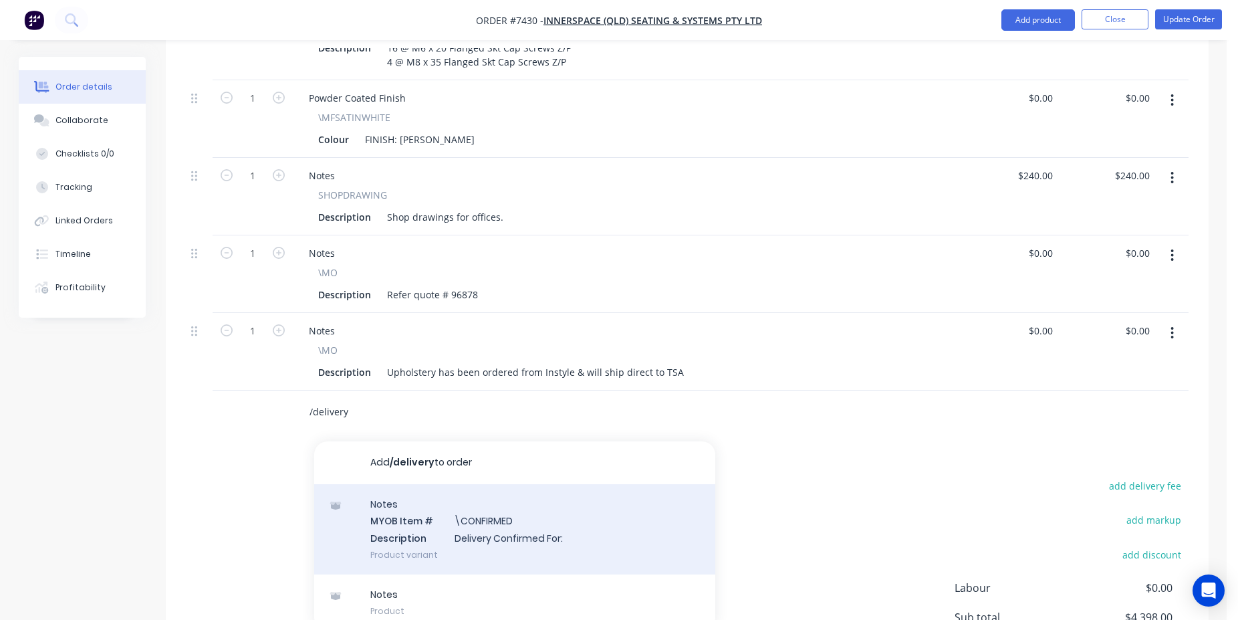
type input "/delivery"
click at [485, 493] on div "Notes MYOB Item # \CONFIRMED Description Delivery Confirmed For: Product variant" at bounding box center [514, 529] width 401 height 90
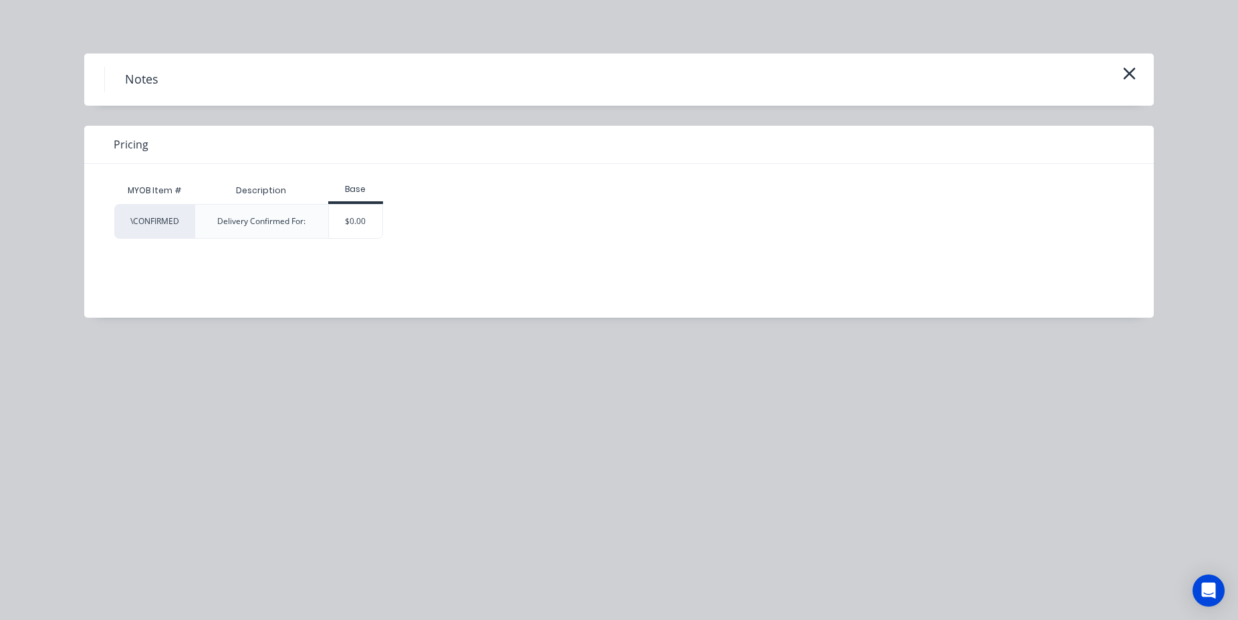
click at [361, 241] on div "MYOB Item # Description Base \CONFIRMED Delivery Confirmed For: $0.00" at bounding box center [608, 231] width 1049 height 134
click at [362, 229] on div "$0.00" at bounding box center [356, 221] width 54 height 33
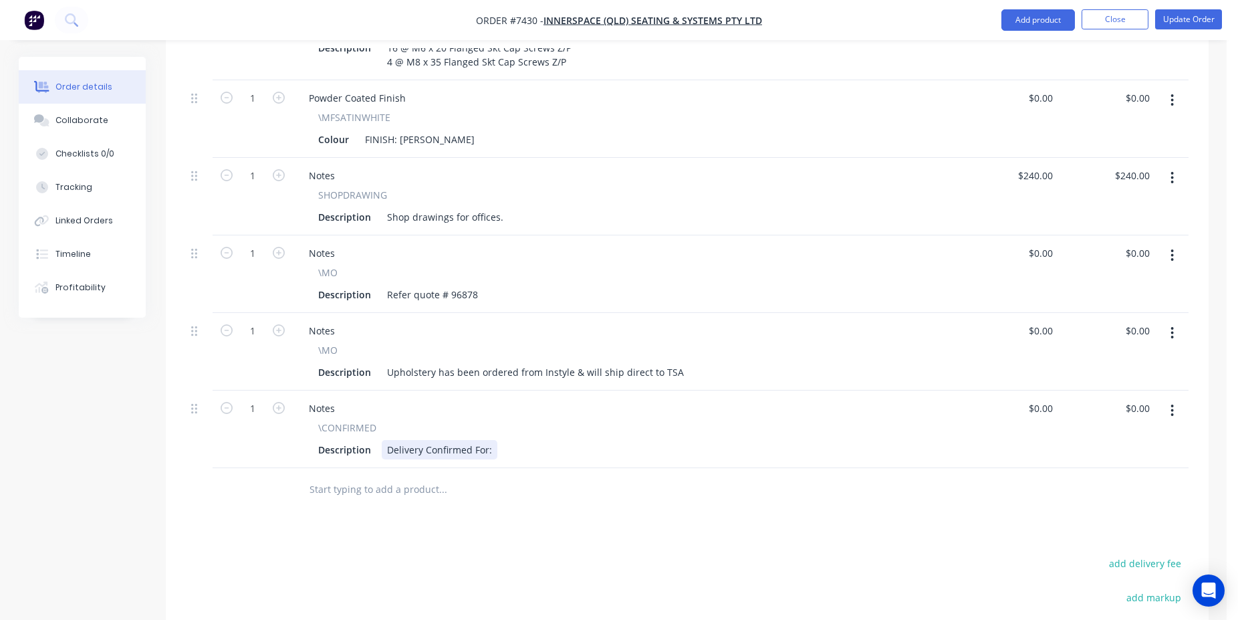
drag, startPoint x: 489, startPoint y: 421, endPoint x: 492, endPoint y: 432, distance: 11.0
click at [489, 440] on div "Delivery Confirmed For:" at bounding box center [440, 449] width 116 height 19
click at [404, 440] on div "Delivery Confirmed For:" at bounding box center [440, 449] width 116 height 19
click at [1110, 17] on button "Close" at bounding box center [1114, 19] width 67 height 20
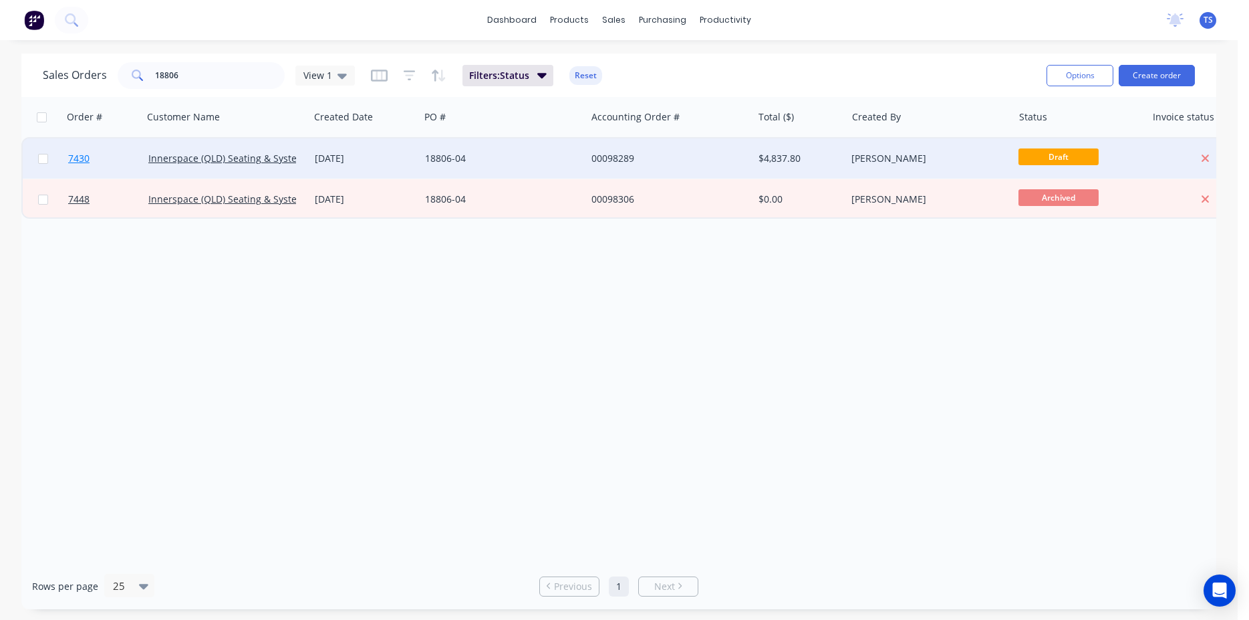
click at [123, 167] on link "7430" at bounding box center [108, 158] width 80 height 40
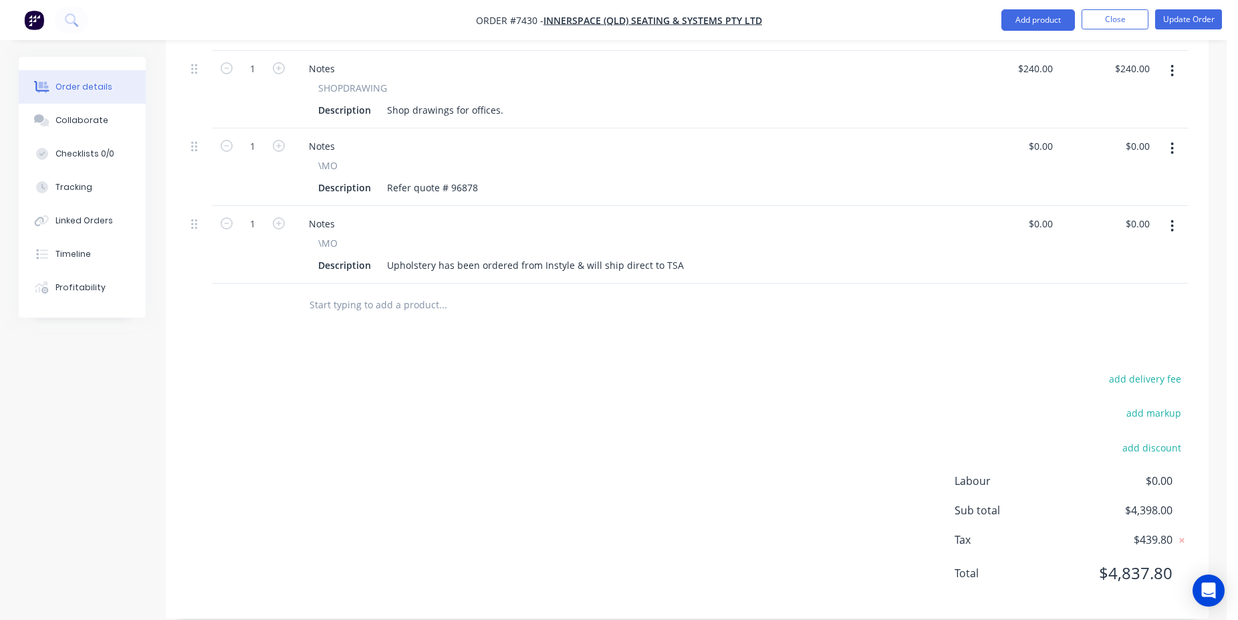
scroll to position [1616, 0]
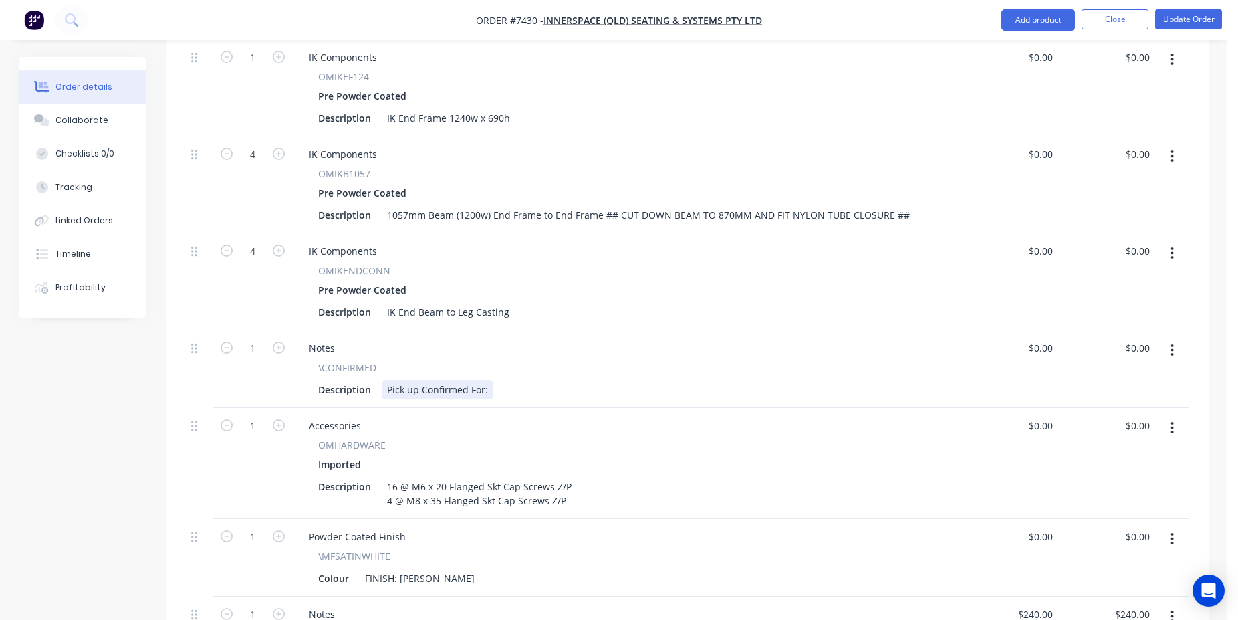
click at [489, 380] on div "Pick up Confirmed For:" at bounding box center [438, 389] width 112 height 19
click at [1190, 19] on button "Update Order" at bounding box center [1188, 19] width 67 height 20
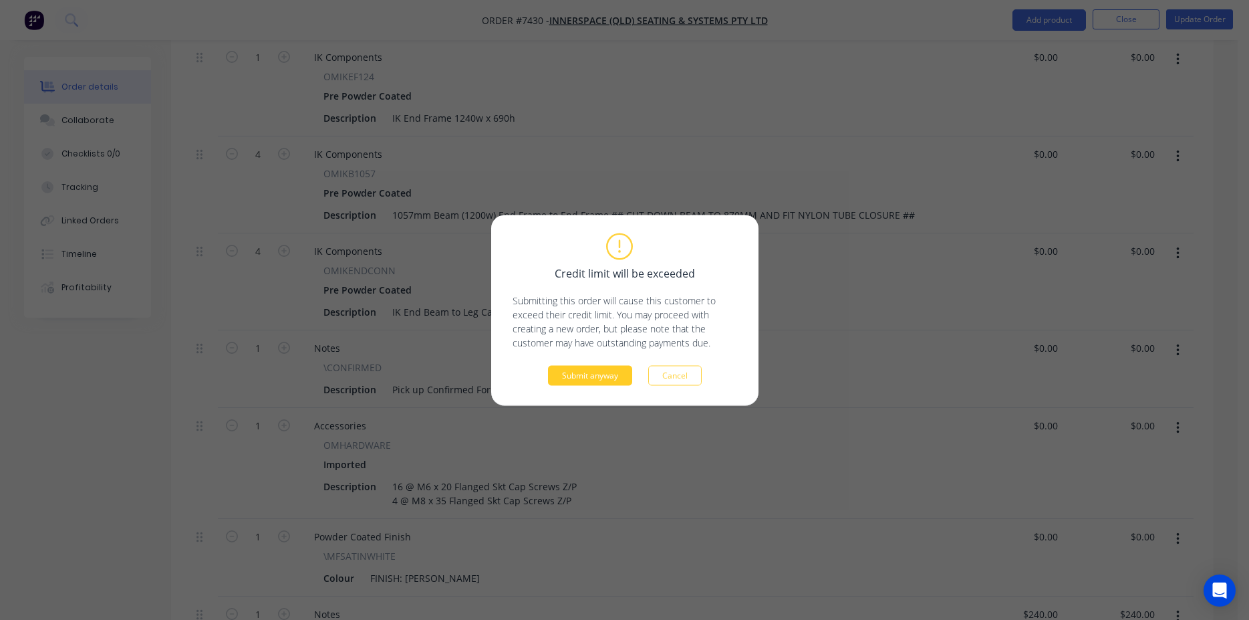
click at [596, 374] on button "Submit anyway" at bounding box center [590, 375] width 84 height 20
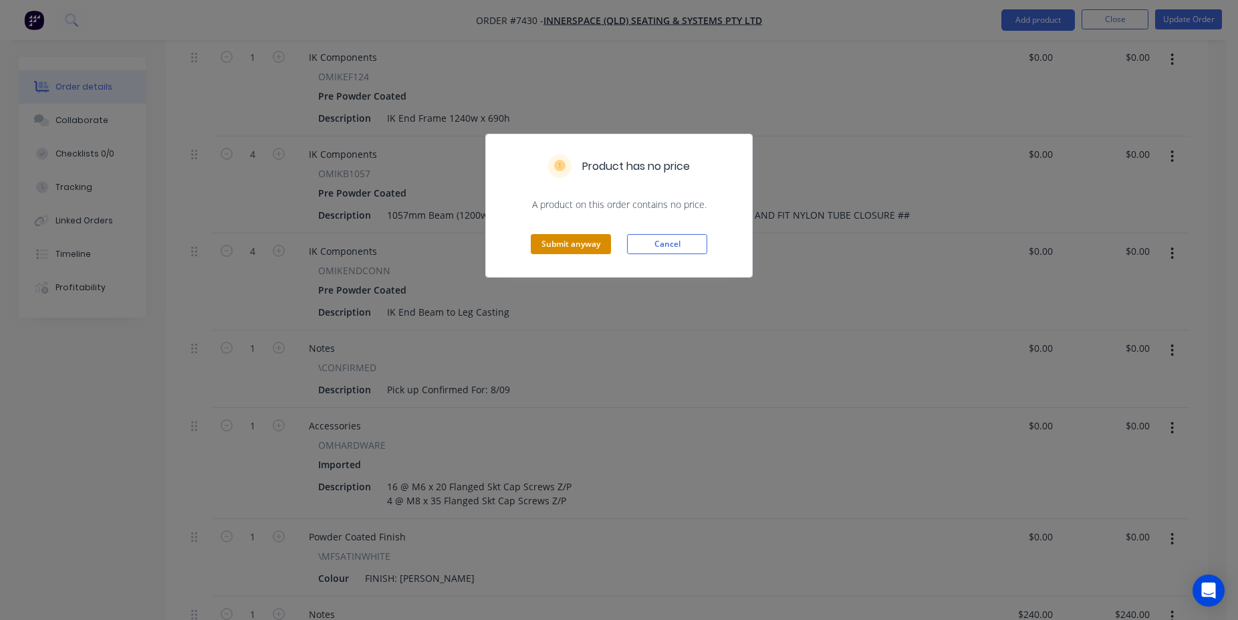
click at [564, 239] on button "Submit anyway" at bounding box center [571, 244] width 80 height 20
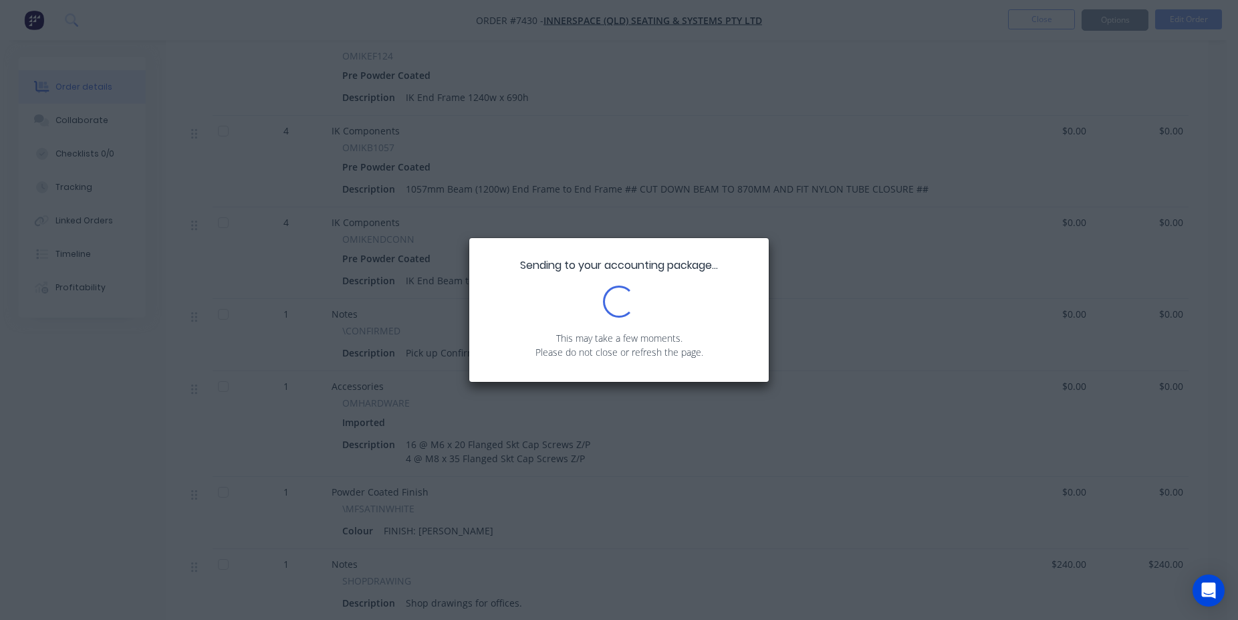
scroll to position [1464, 0]
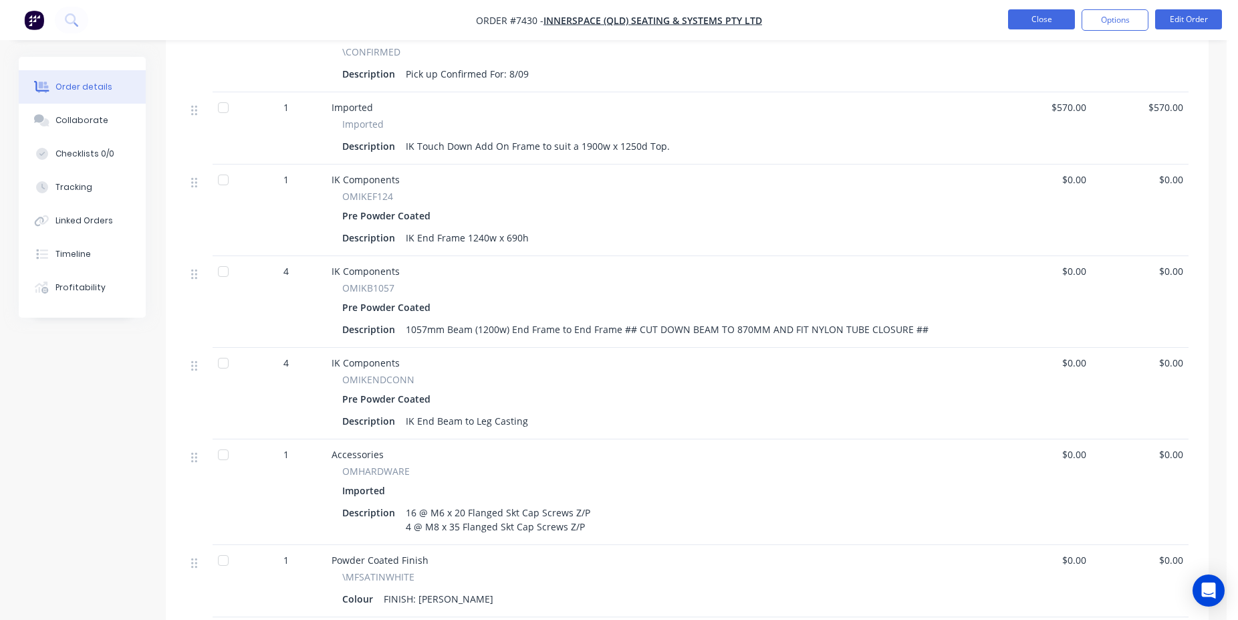
click at [1025, 29] on button "Close" at bounding box center [1041, 19] width 67 height 20
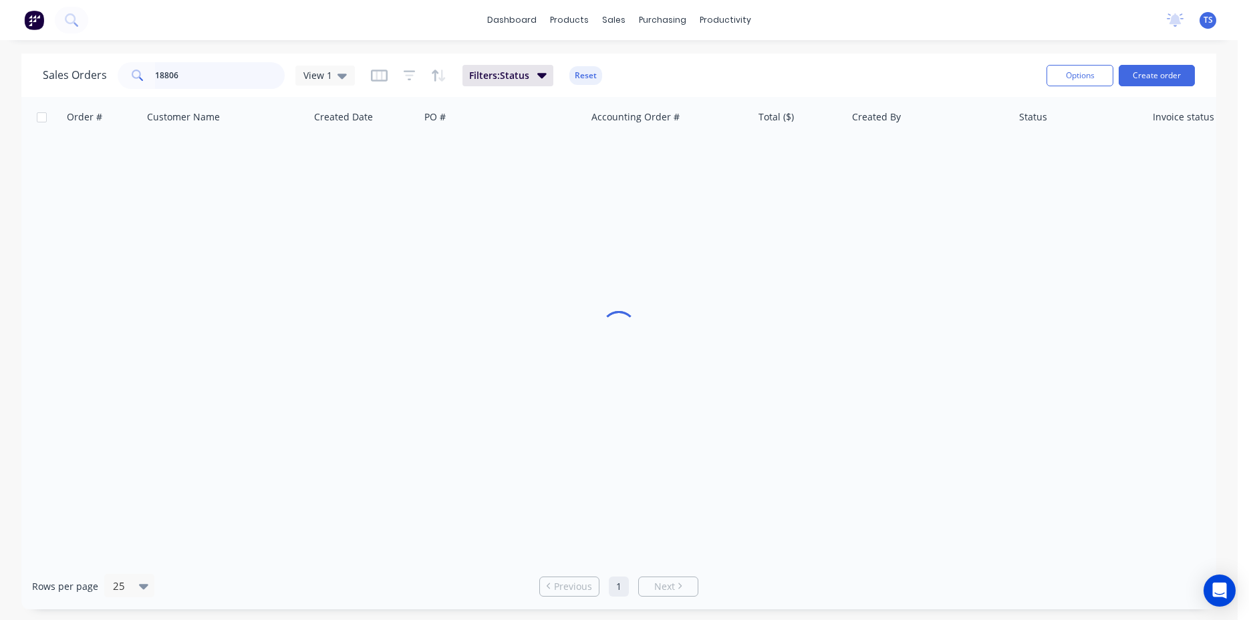
click at [192, 87] on input "18806" at bounding box center [220, 75] width 130 height 27
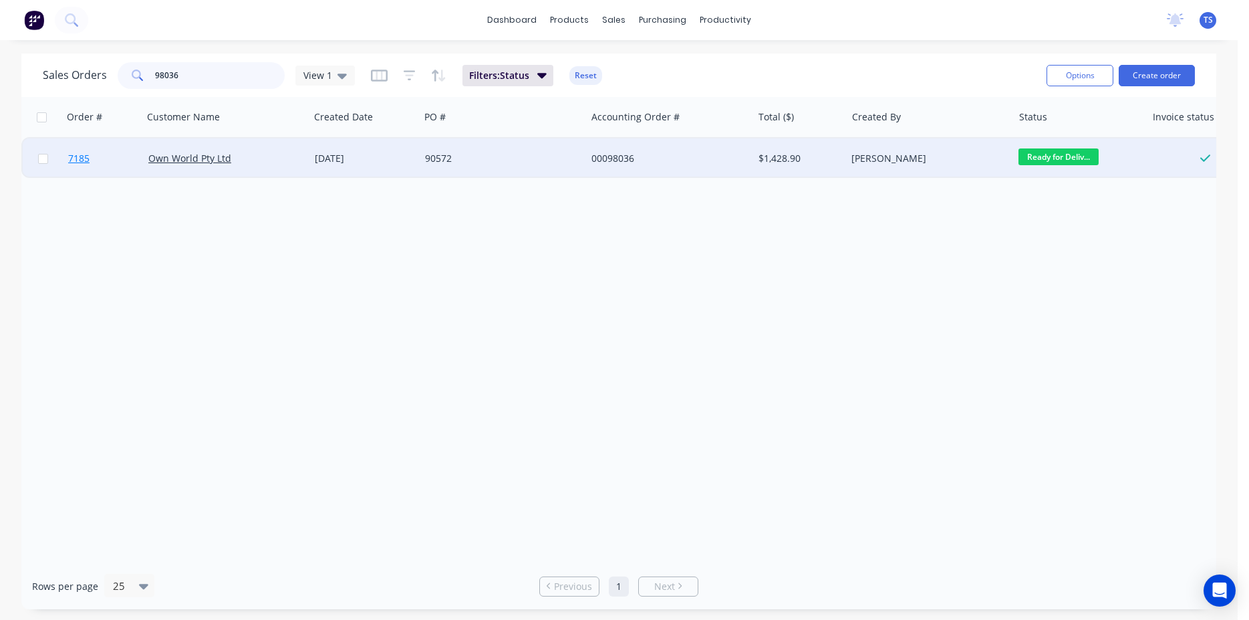
type input "98036"
click at [92, 164] on link "7185" at bounding box center [108, 158] width 80 height 40
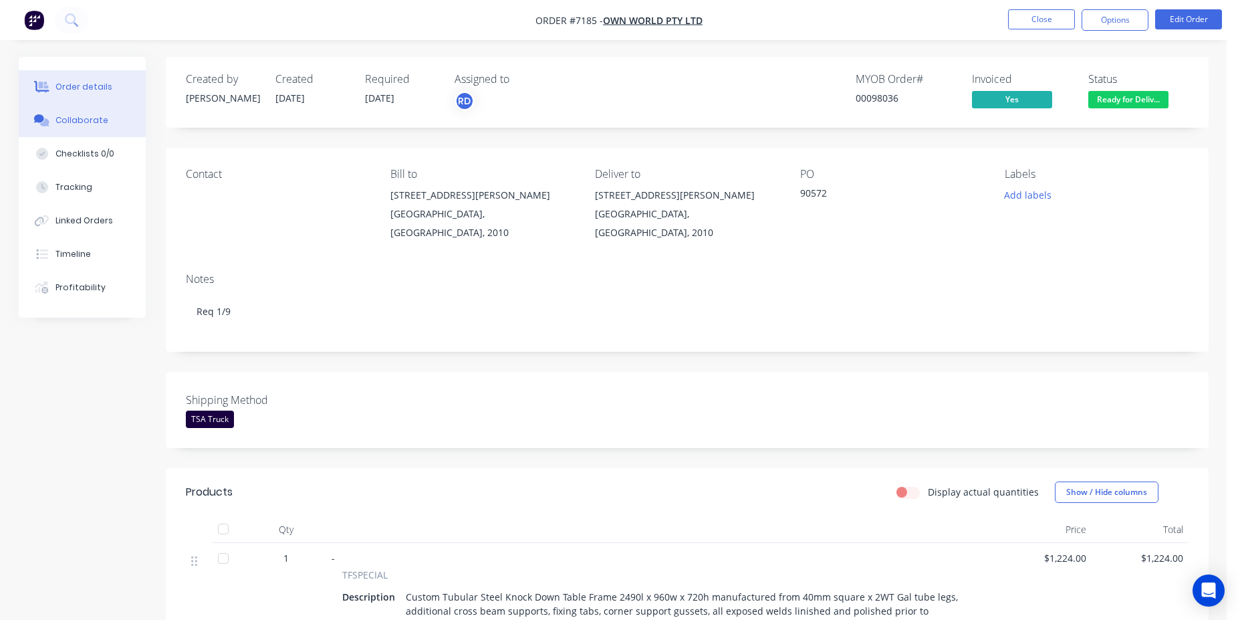
click at [92, 131] on button "Collaborate" at bounding box center [82, 120] width 127 height 33
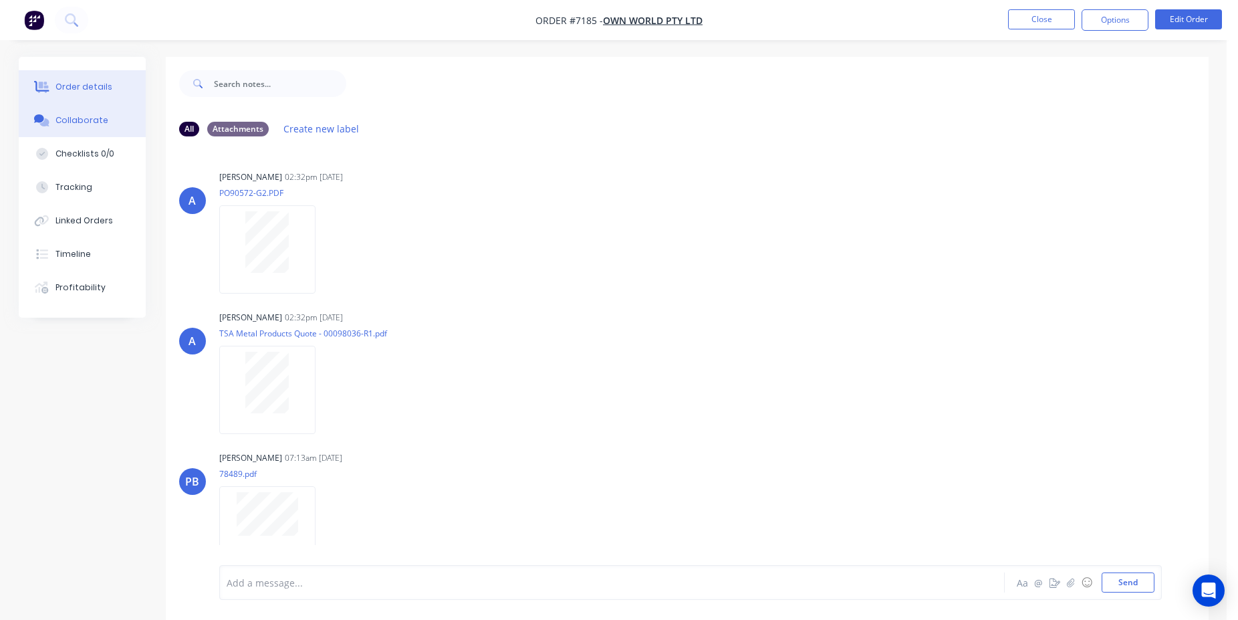
click at [87, 93] on button "Order details" at bounding box center [82, 86] width 127 height 33
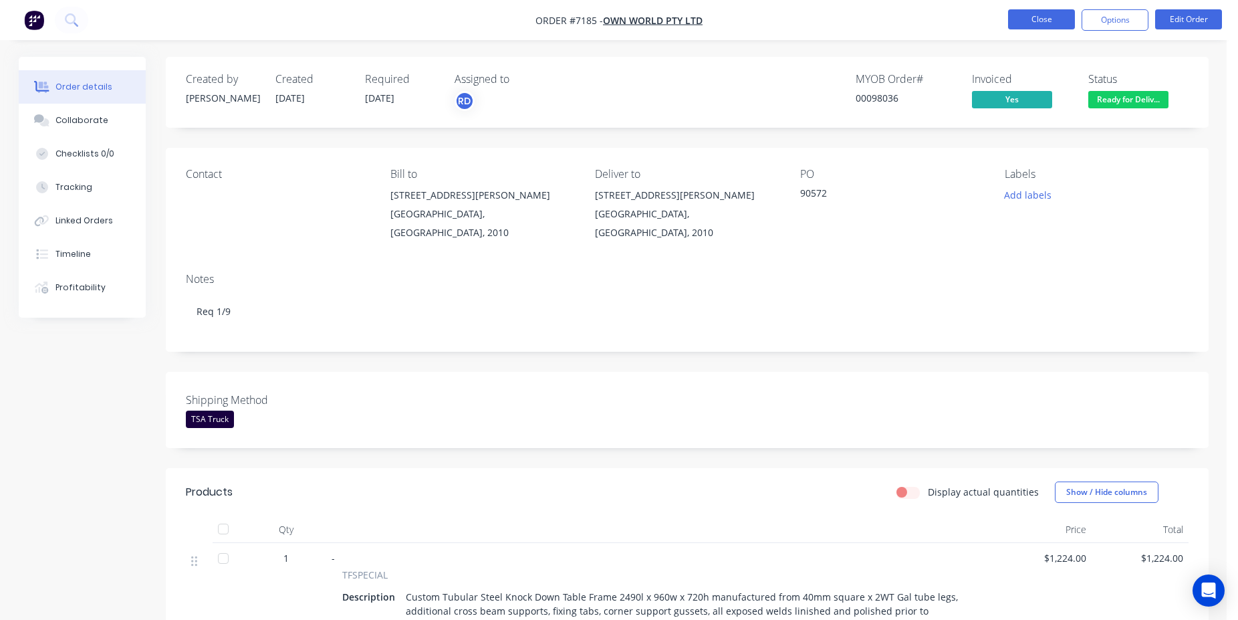
click at [1019, 17] on button "Close" at bounding box center [1041, 19] width 67 height 20
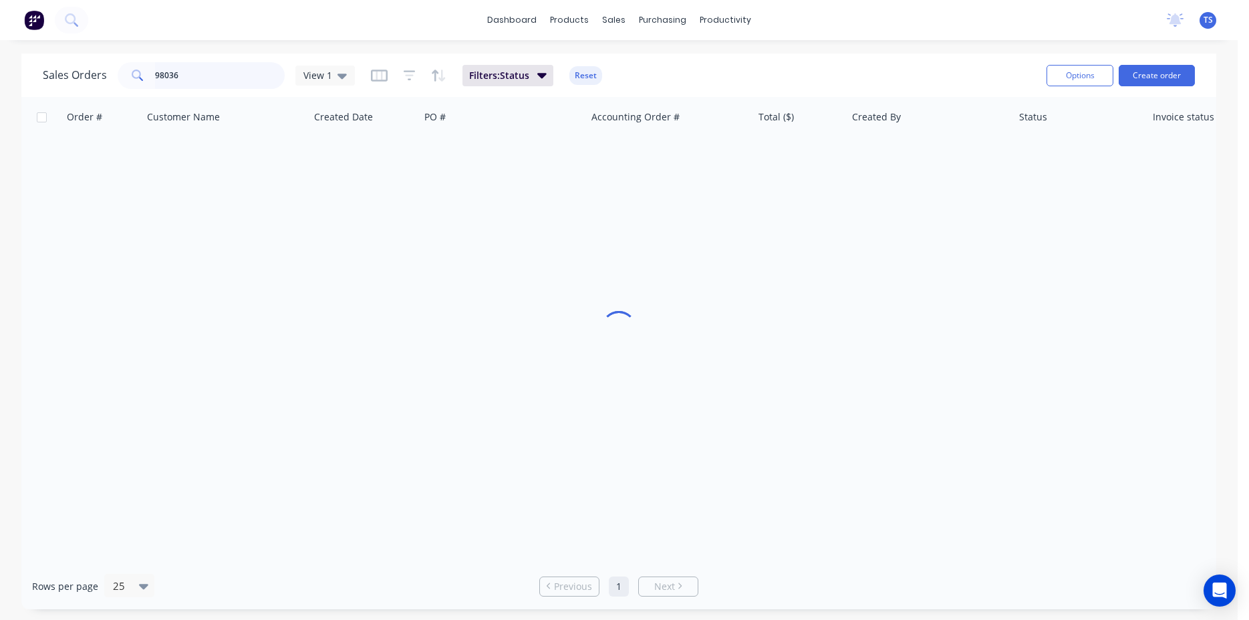
click at [192, 70] on input "98036" at bounding box center [220, 75] width 130 height 27
type input "98371"
click at [211, 72] on input "98371" at bounding box center [220, 75] width 130 height 27
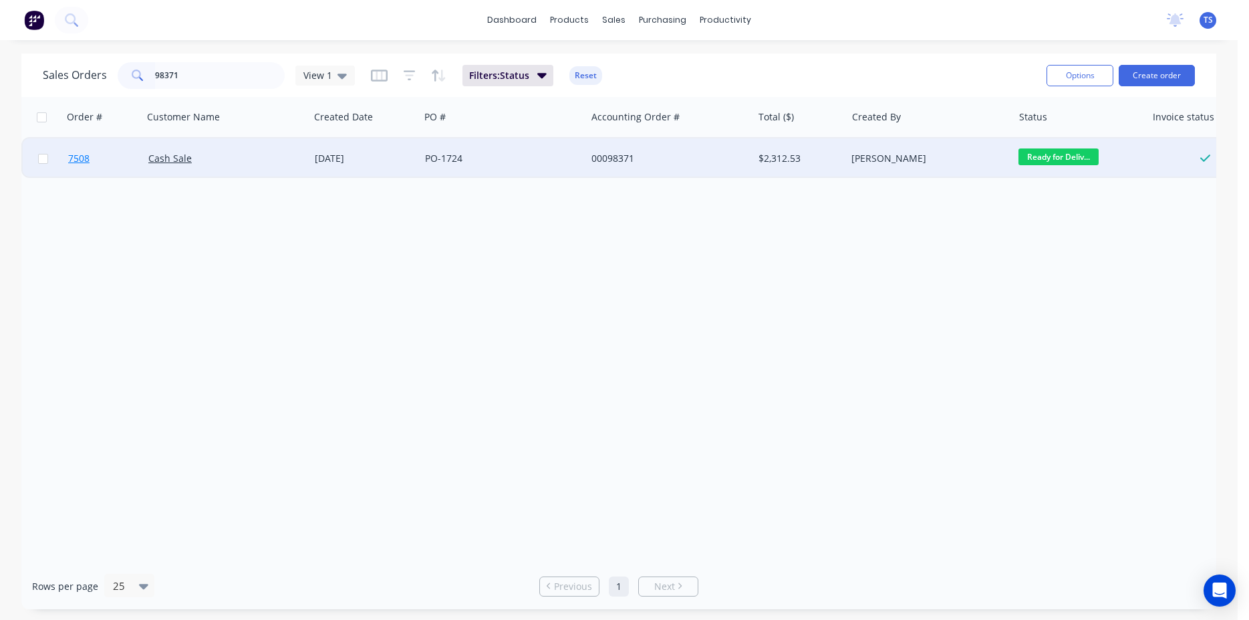
click at [96, 154] on link "7508" at bounding box center [108, 158] width 80 height 40
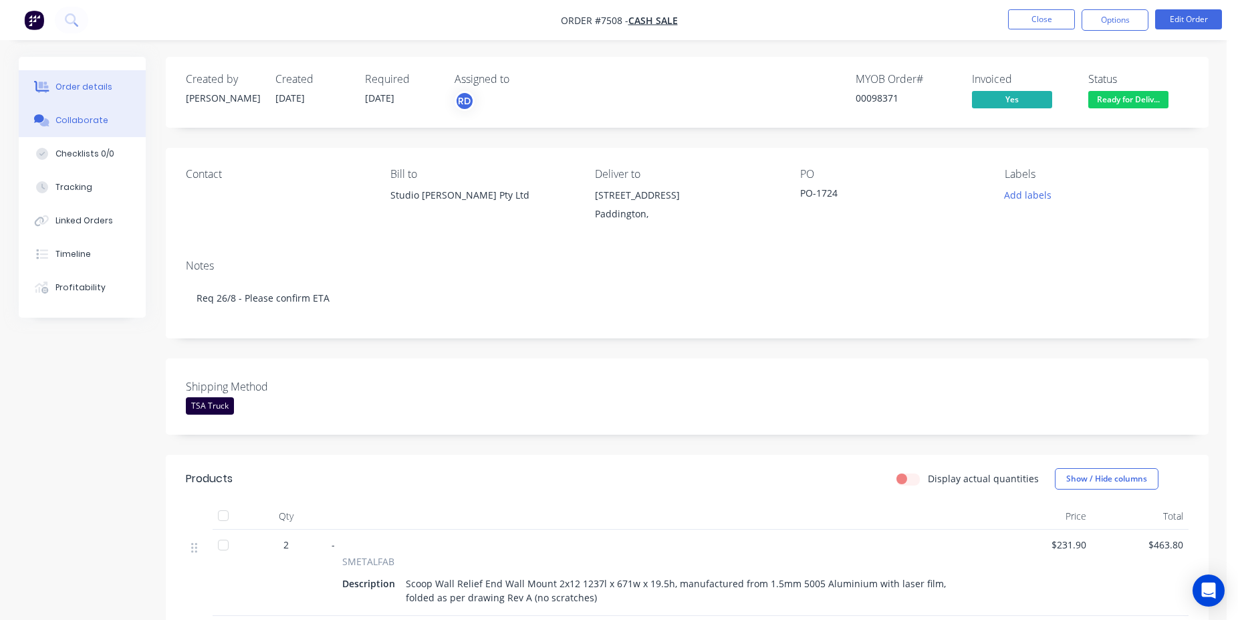
click at [96, 119] on div "Collaborate" at bounding box center [81, 120] width 53 height 12
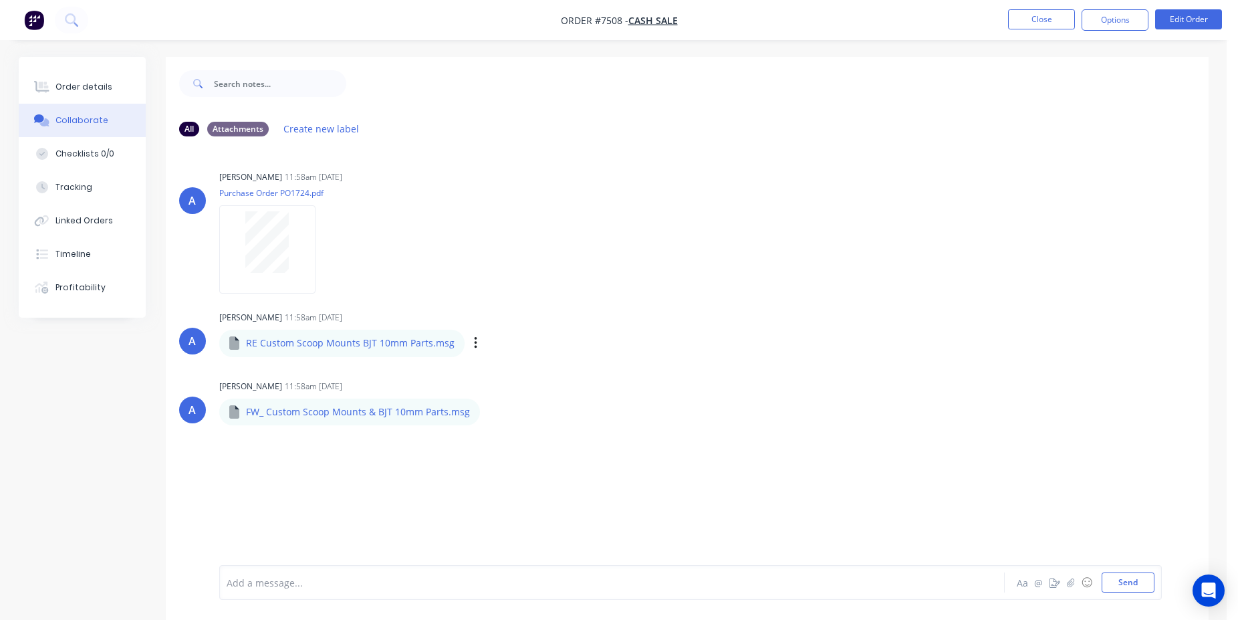
click at [474, 352] on div "Labels Download" at bounding box center [545, 343] width 150 height 19
click at [474, 348] on div "Labels Download" at bounding box center [545, 343] width 150 height 19
click at [473, 348] on button "button" at bounding box center [475, 343] width 5 height 19
click at [547, 386] on button "Download" at bounding box center [563, 379] width 150 height 30
click at [82, 104] on button "Collaborate" at bounding box center [82, 120] width 127 height 33
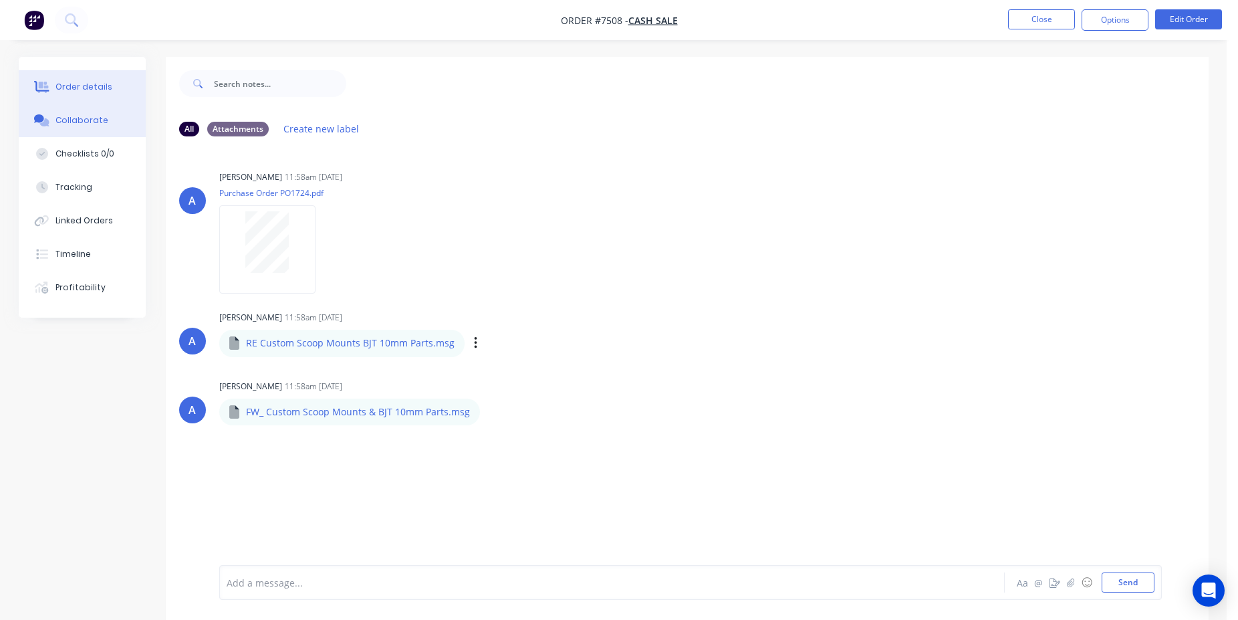
click at [80, 92] on div "Order details" at bounding box center [83, 87] width 57 height 12
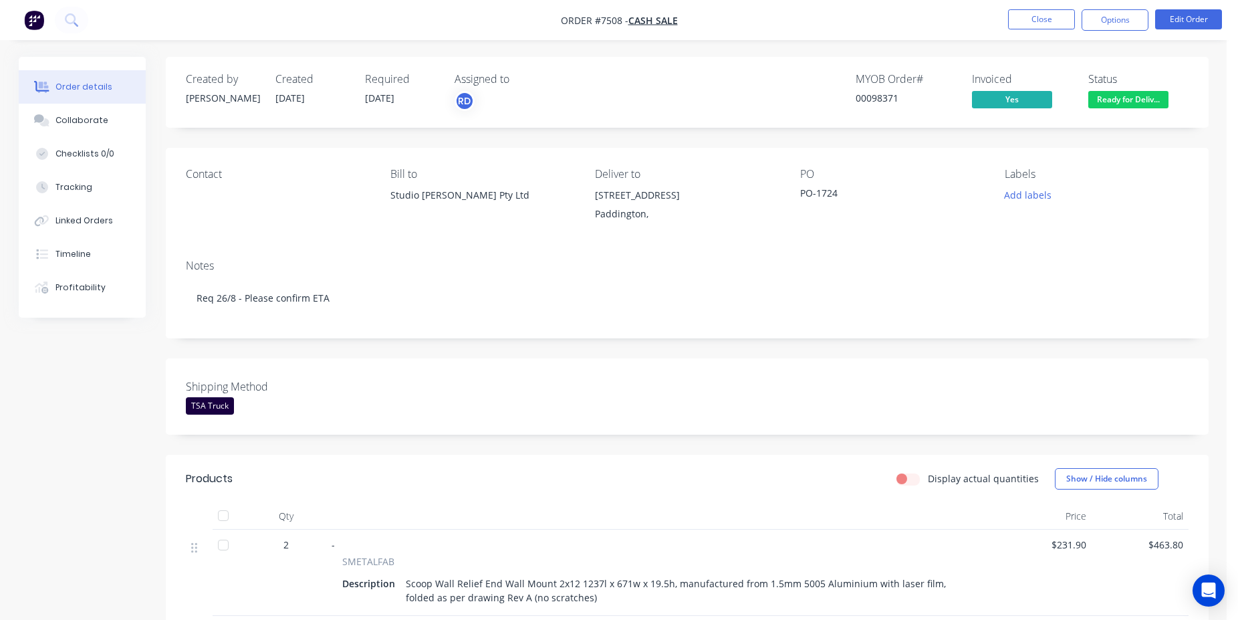
click at [1018, 1] on nav "Order #7508 - Cash Sale Close Options Edit Order" at bounding box center [619, 20] width 1238 height 40
click at [1037, 18] on button "Close" at bounding box center [1041, 19] width 67 height 20
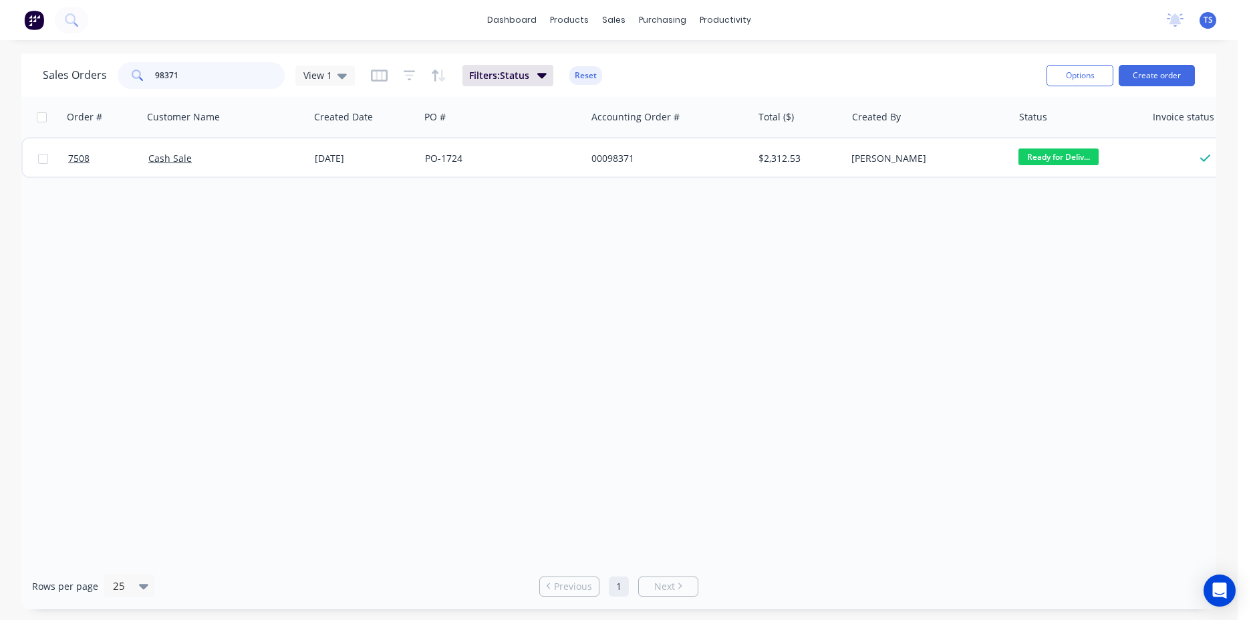
click at [213, 80] on input "98371" at bounding box center [220, 75] width 130 height 27
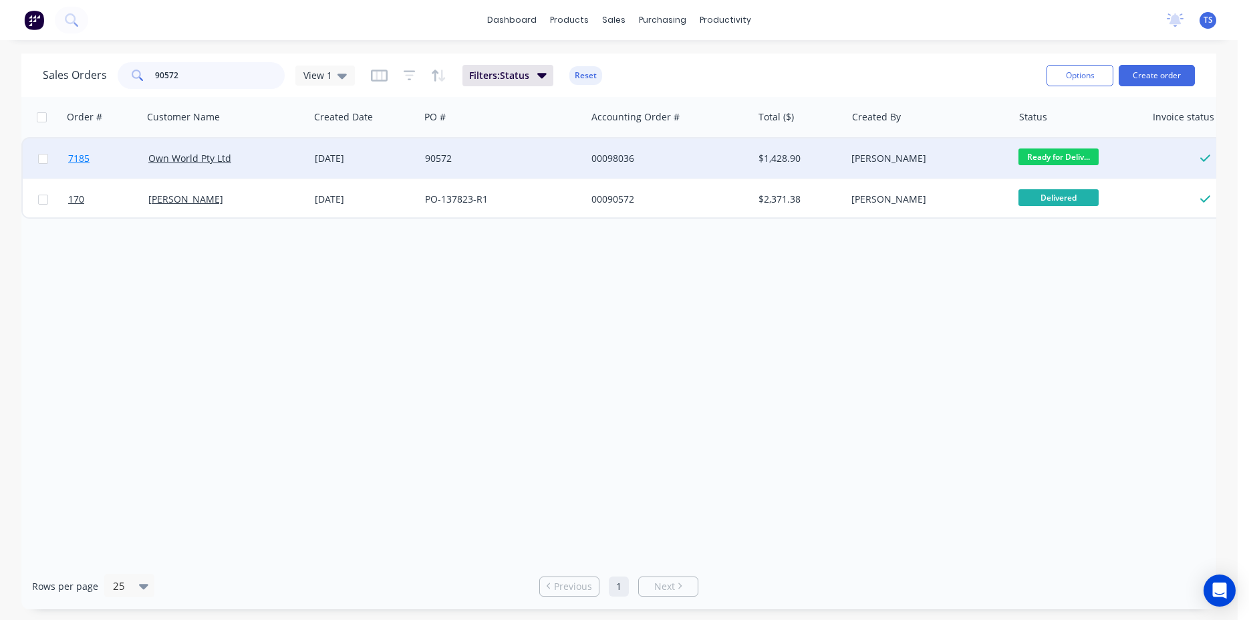
type input "90572"
click at [86, 167] on link "7185" at bounding box center [108, 158] width 80 height 40
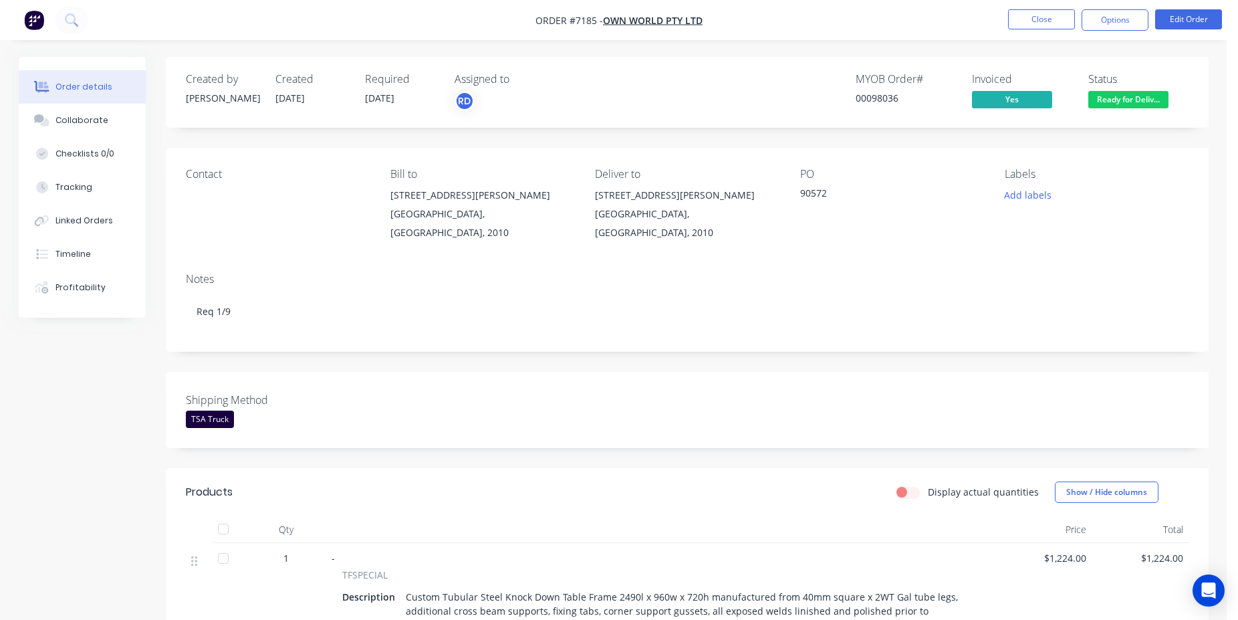
click at [1025, 31] on nav "Order #7185 - Own World Pty Ltd Close Options Edit Order" at bounding box center [619, 20] width 1238 height 40
click at [1027, 29] on li "Close" at bounding box center [1041, 19] width 67 height 21
click at [1032, 20] on button "Close" at bounding box center [1041, 19] width 67 height 20
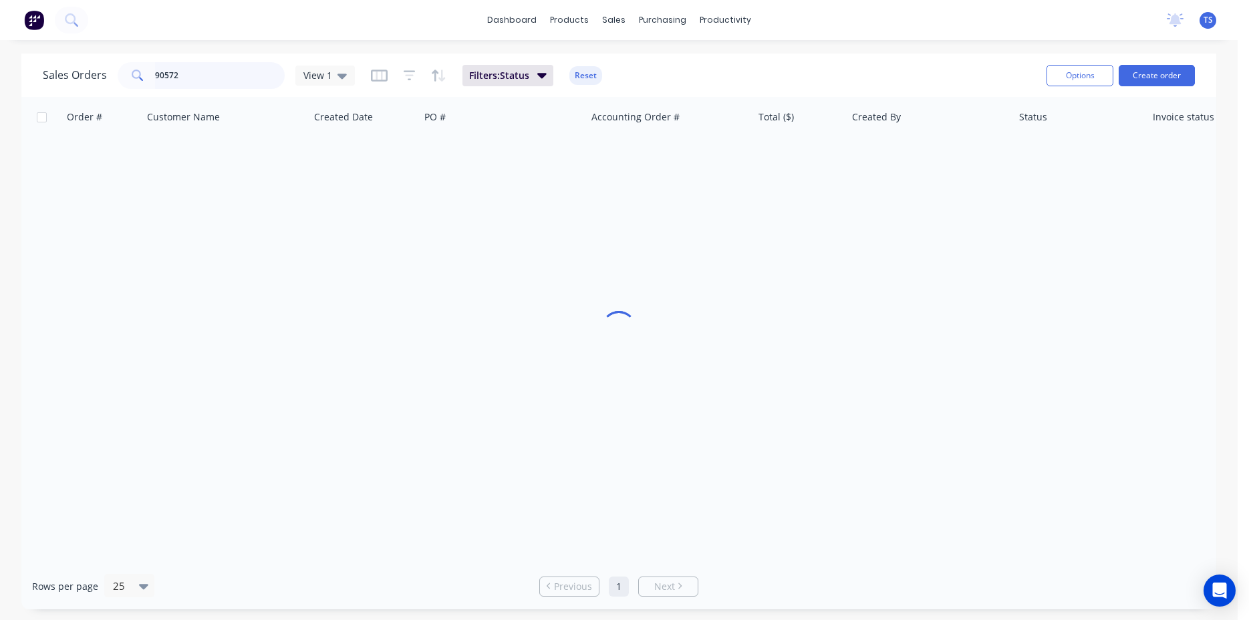
click at [211, 84] on input "90572" at bounding box center [220, 75] width 130 height 27
click at [204, 77] on input "98530" at bounding box center [220, 75] width 130 height 27
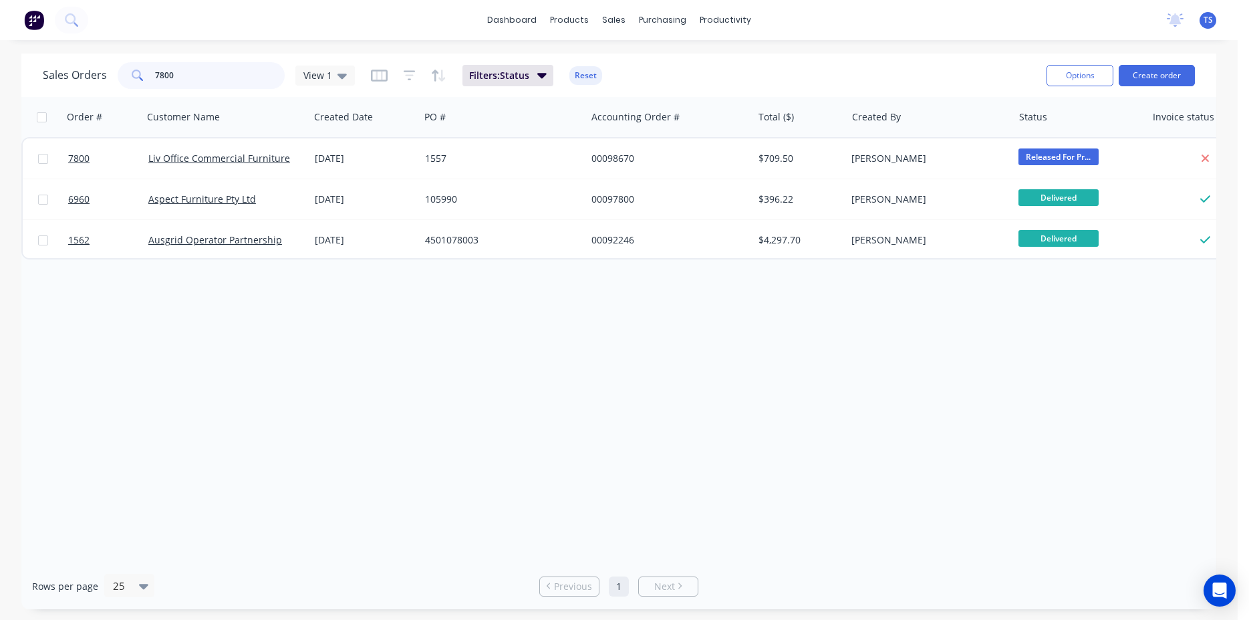
type input "7800"
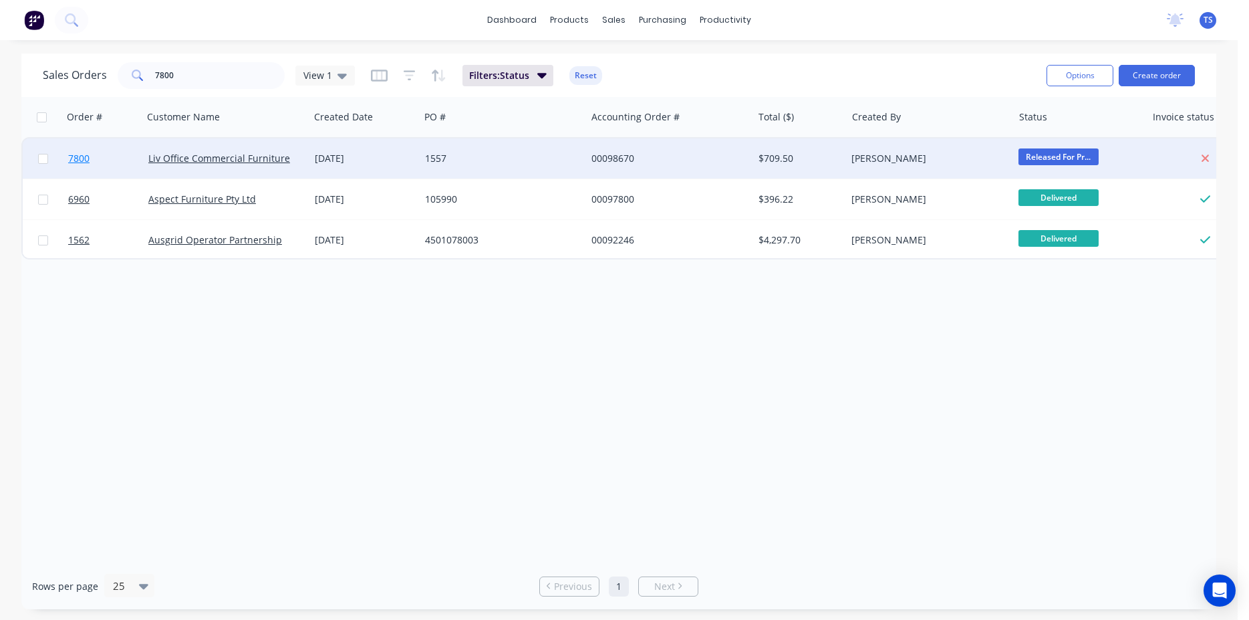
click at [92, 164] on link "7800" at bounding box center [108, 158] width 80 height 40
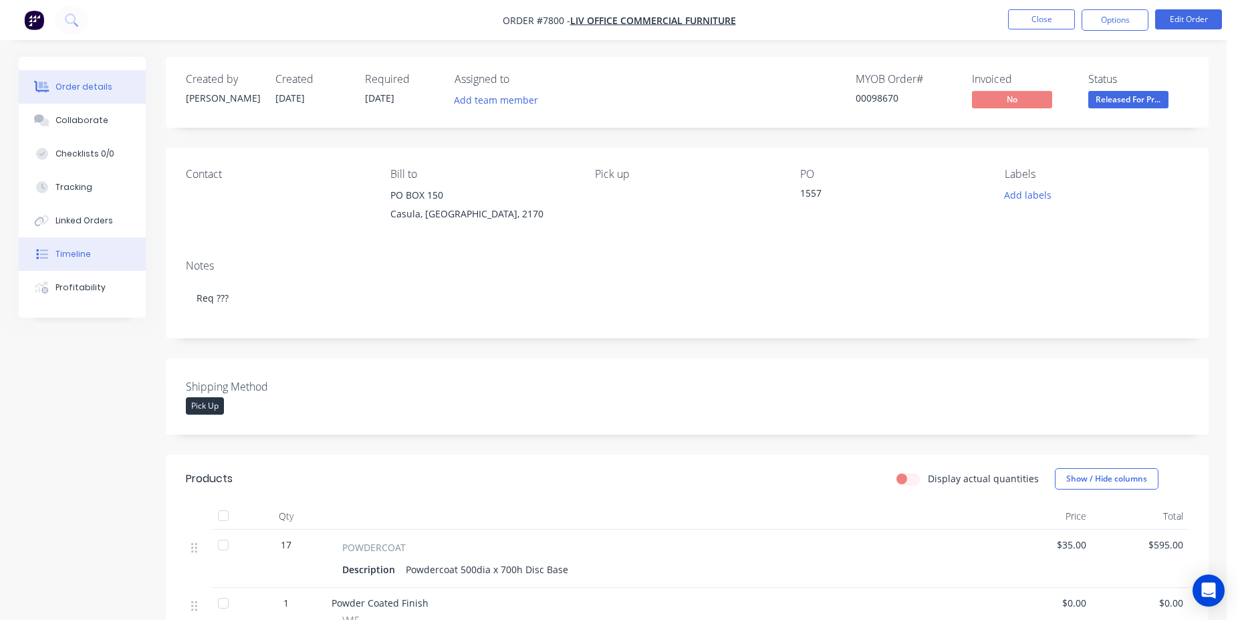
click at [55, 259] on button "Timeline" at bounding box center [82, 253] width 127 height 33
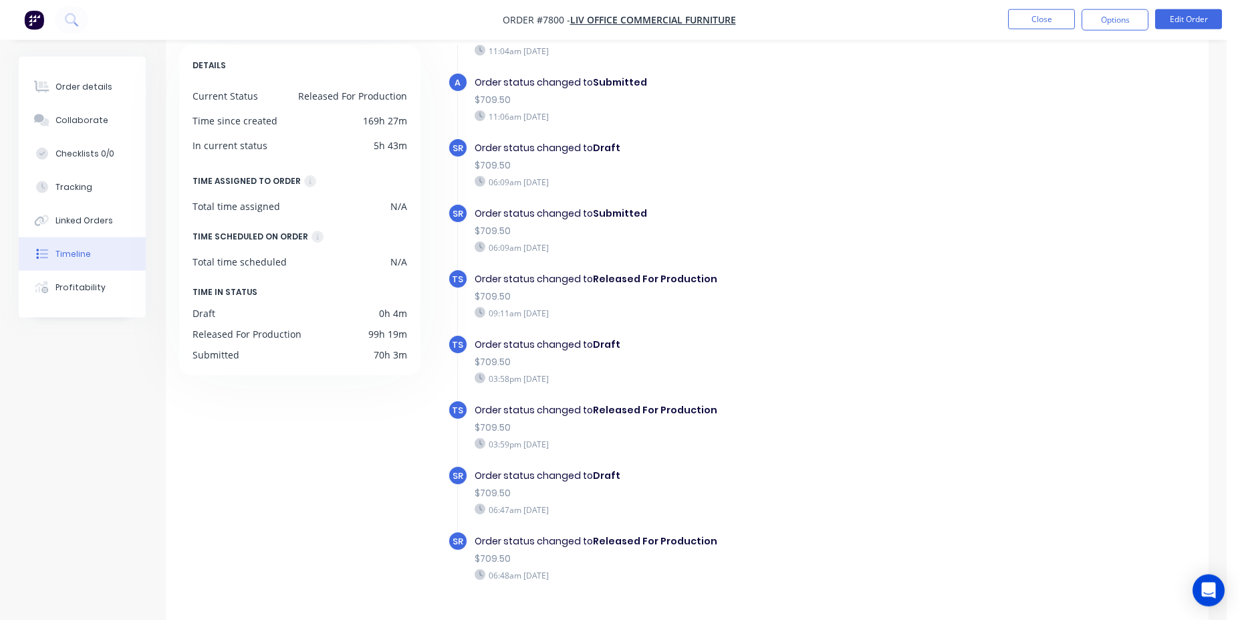
scroll to position [103, 0]
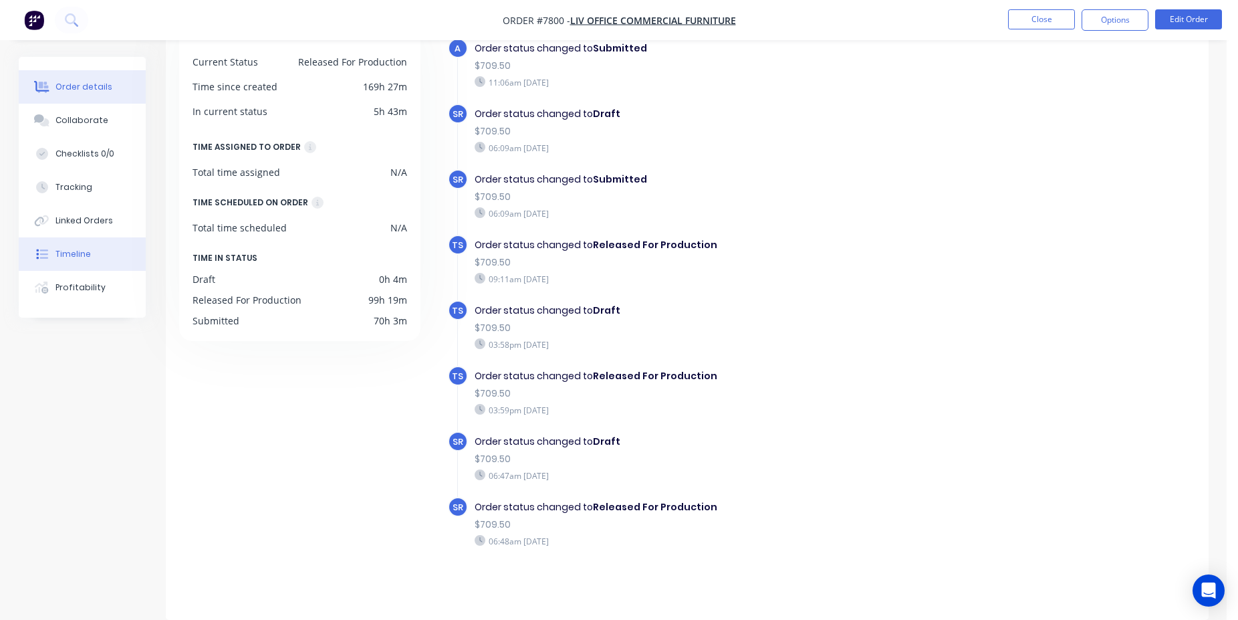
click at [76, 94] on button "Order details" at bounding box center [82, 86] width 127 height 33
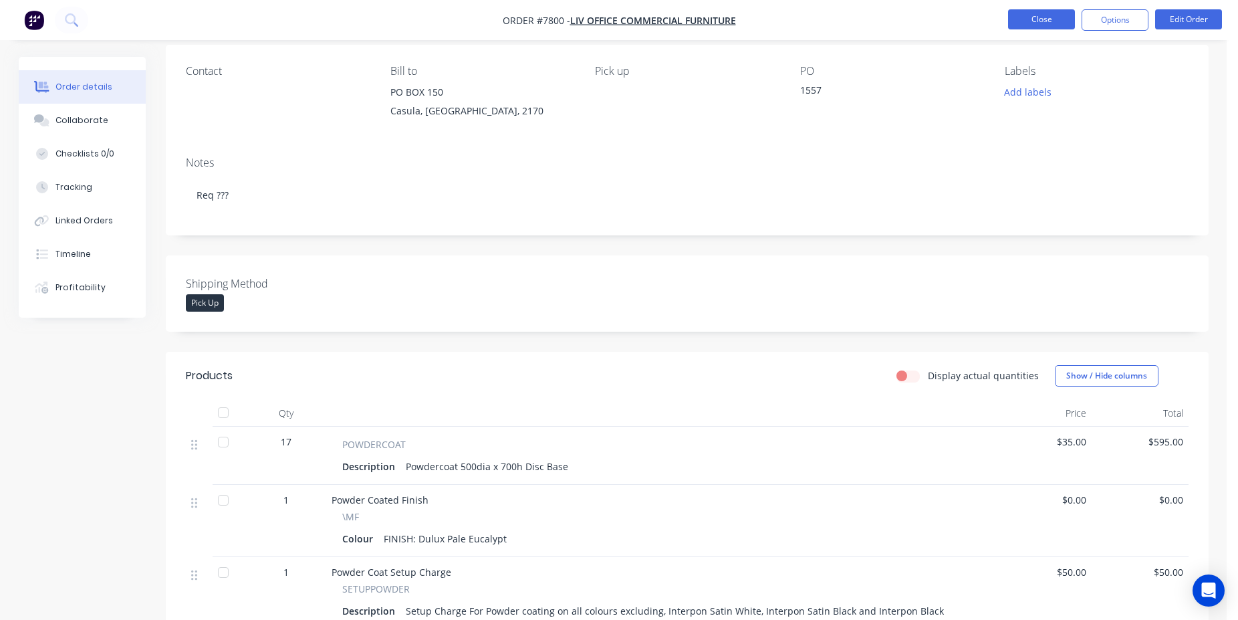
click at [1045, 20] on button "Close" at bounding box center [1041, 19] width 67 height 20
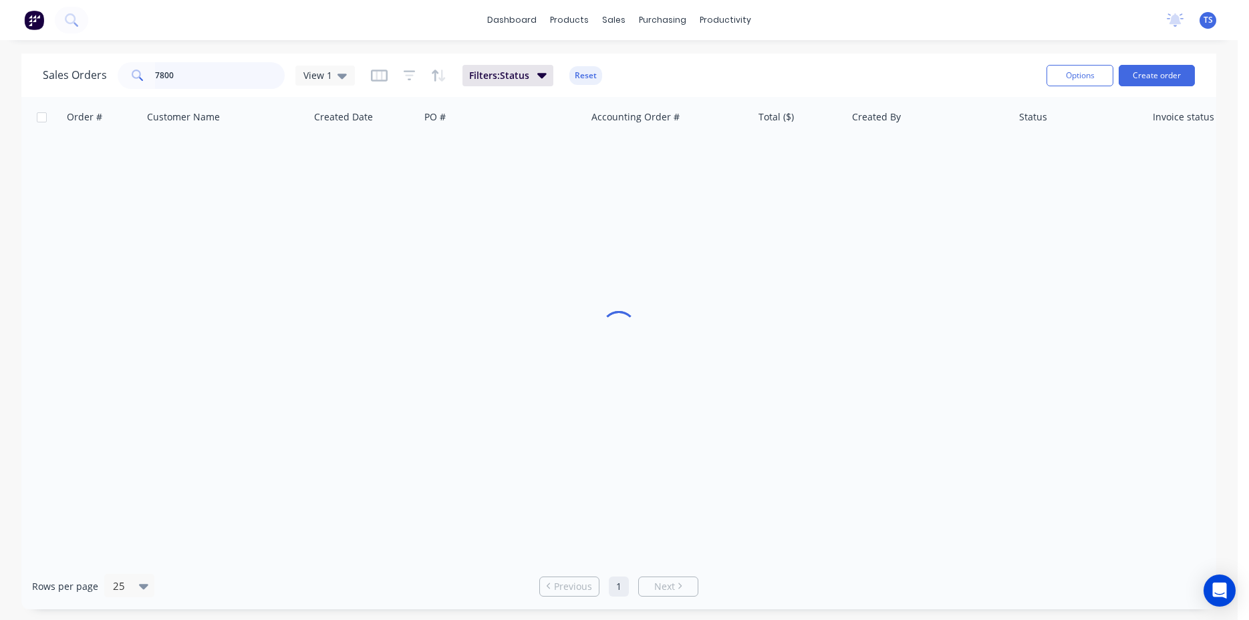
click at [238, 68] on input "7800" at bounding box center [220, 75] width 130 height 27
click at [189, 85] on input "98530" at bounding box center [220, 75] width 130 height 27
click at [190, 85] on input "98530" at bounding box center [220, 75] width 130 height 27
click at [207, 88] on input "90493" at bounding box center [220, 75] width 130 height 27
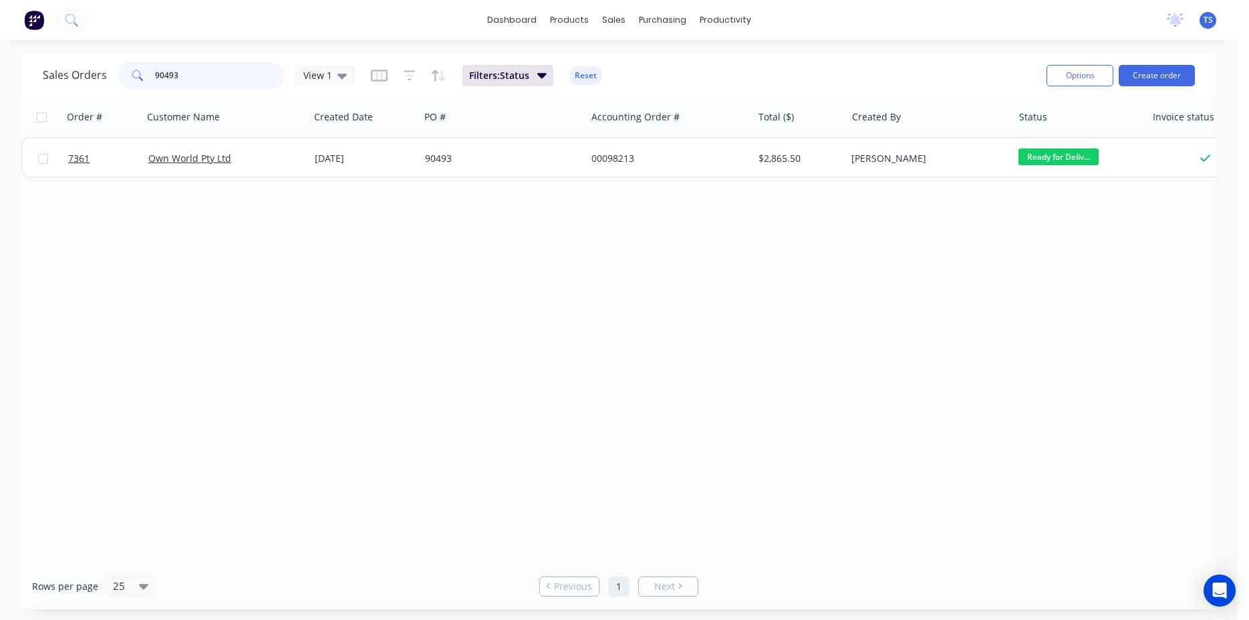
click at [207, 88] on input "90493" at bounding box center [220, 75] width 130 height 27
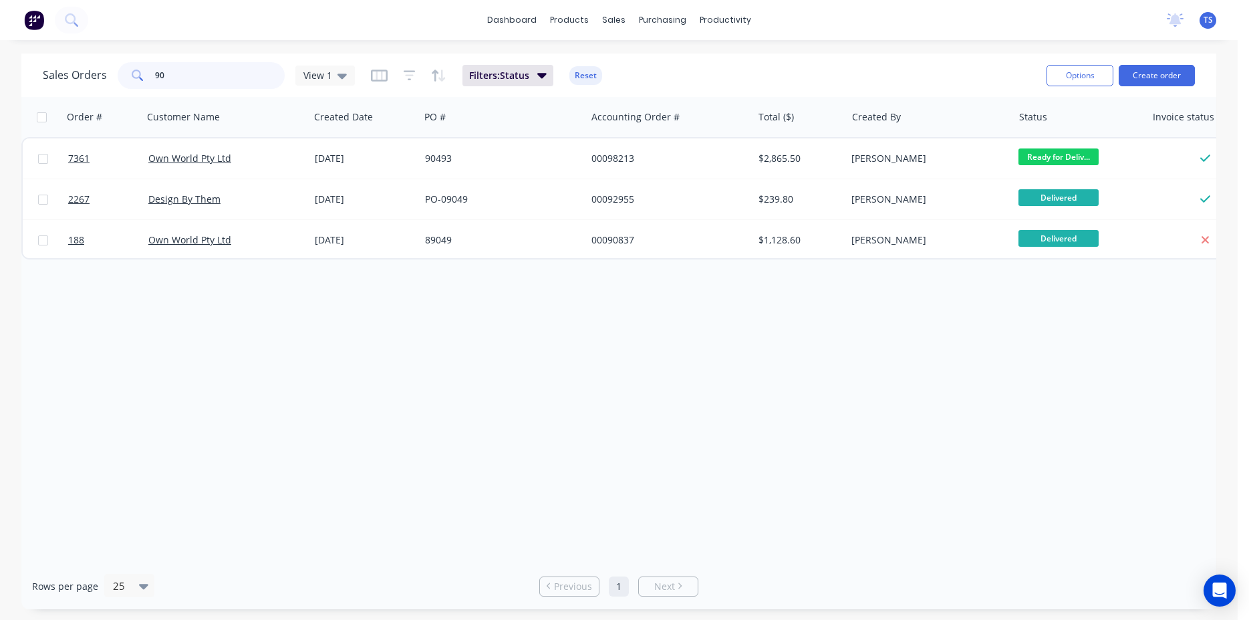
type input "9"
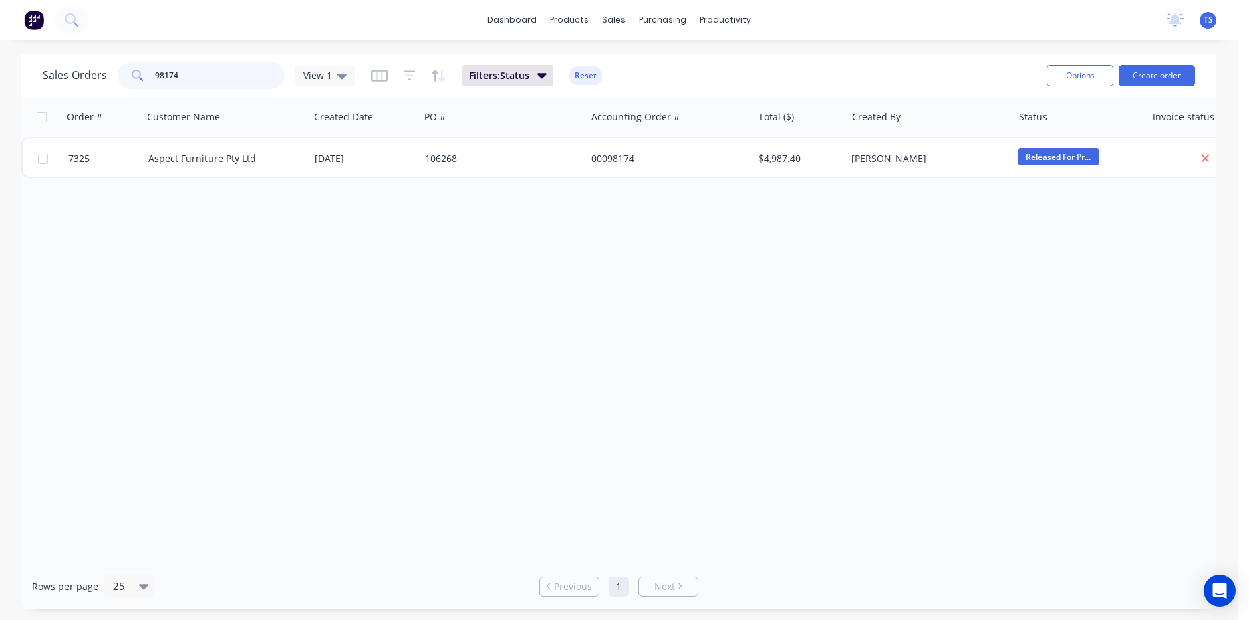
click at [190, 78] on input "98174" at bounding box center [220, 75] width 130 height 27
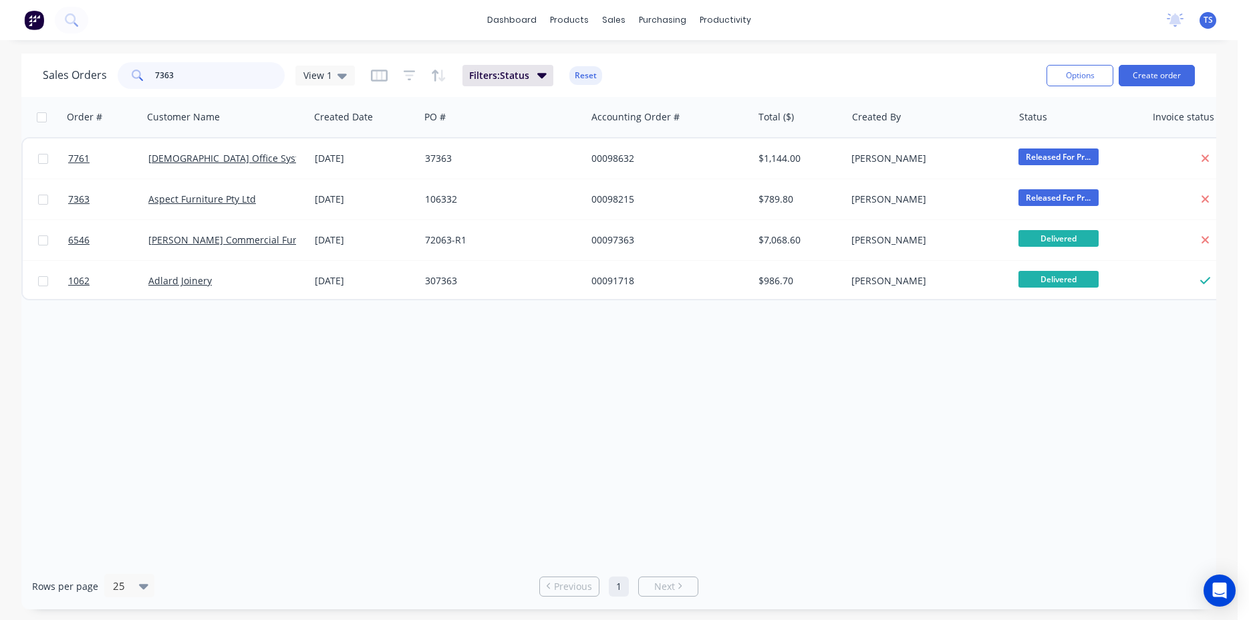
click at [211, 77] on input "7363" at bounding box center [220, 75] width 130 height 27
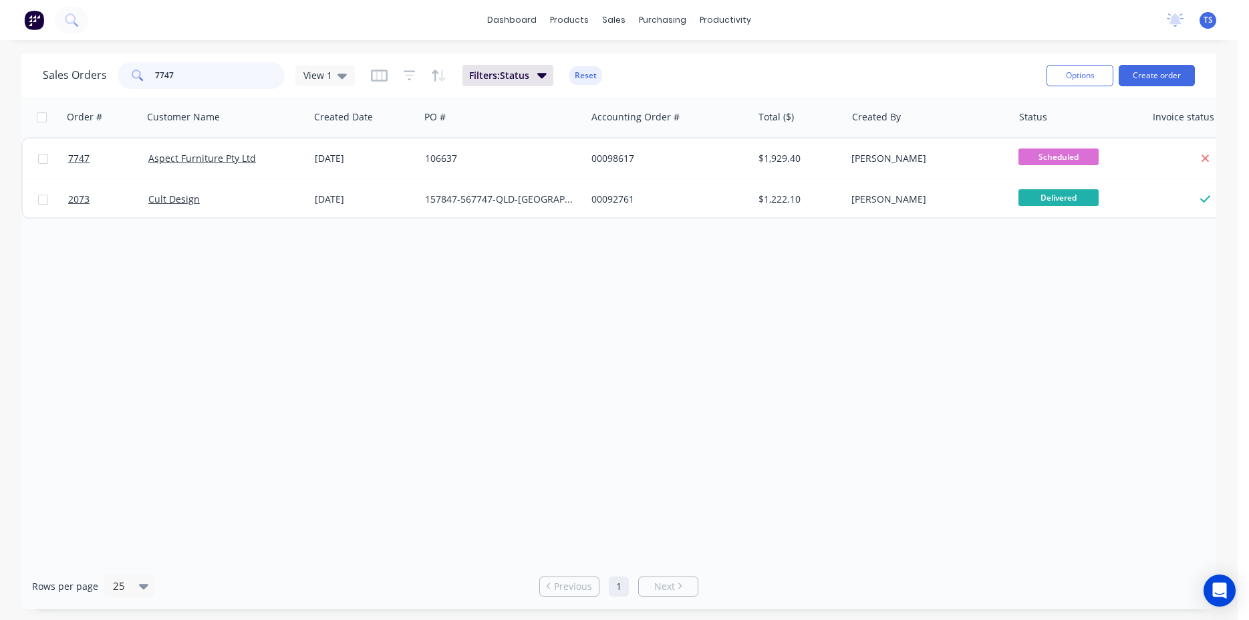
click at [211, 77] on input "7747" at bounding box center [220, 75] width 130 height 27
click at [207, 77] on input "7736" at bounding box center [220, 75] width 130 height 27
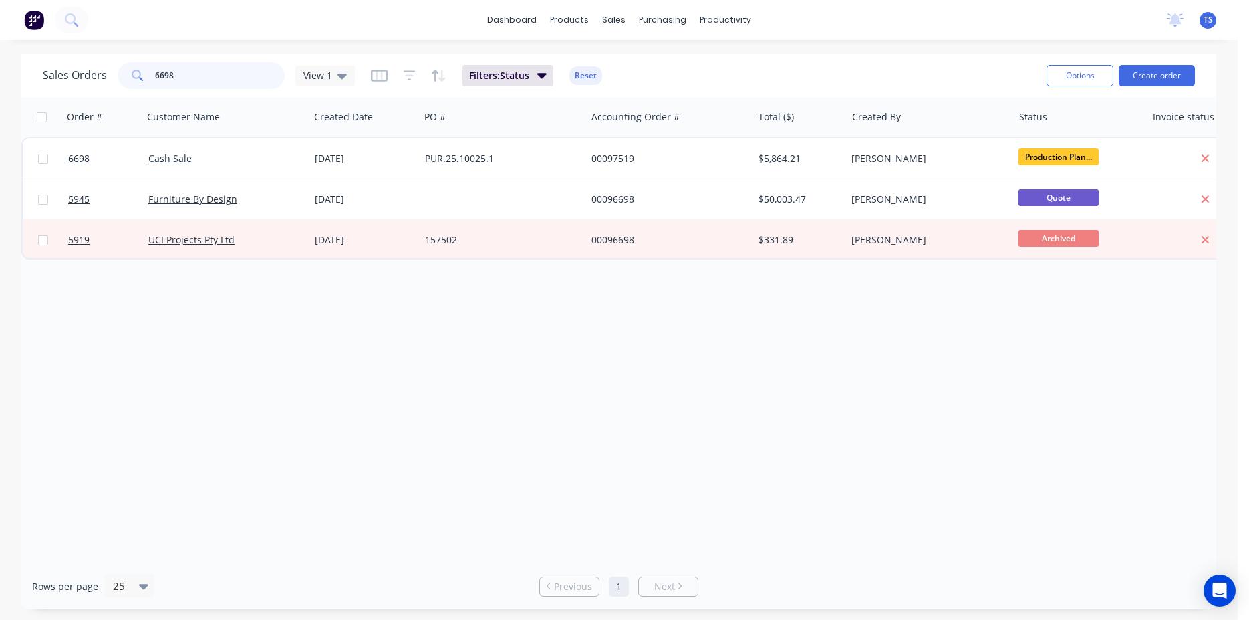
click at [219, 76] on input "6698" at bounding box center [220, 75] width 130 height 27
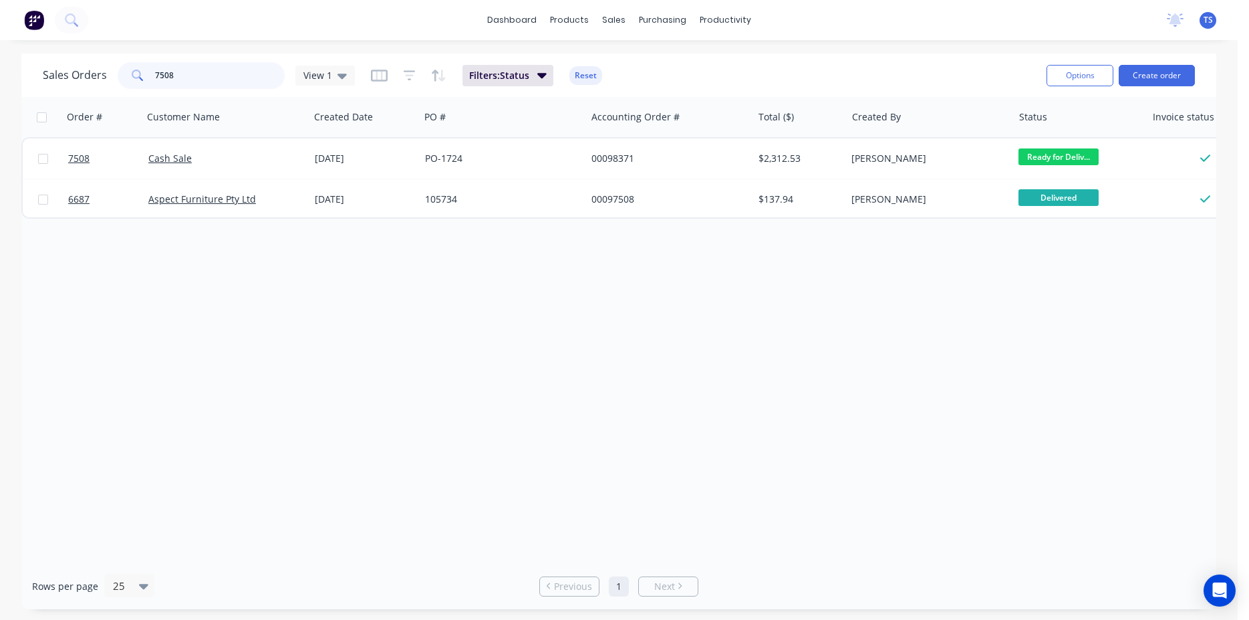
click at [219, 76] on input "7508" at bounding box center [220, 75] width 130 height 27
click at [219, 77] on input "7508" at bounding box center [220, 75] width 130 height 27
click at [212, 81] on input "7579" at bounding box center [220, 75] width 130 height 27
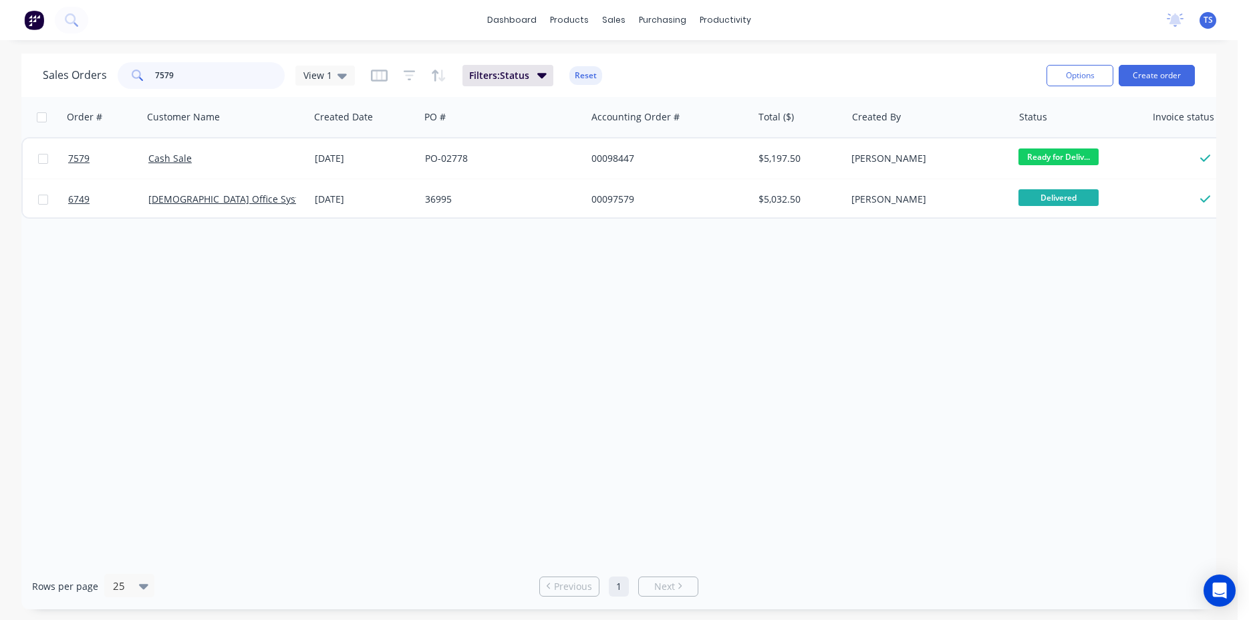
click at [212, 81] on input "7579" at bounding box center [220, 75] width 130 height 27
click at [212, 81] on input "7613" at bounding box center [220, 75] width 130 height 27
click at [203, 79] on input "7615" at bounding box center [220, 75] width 130 height 27
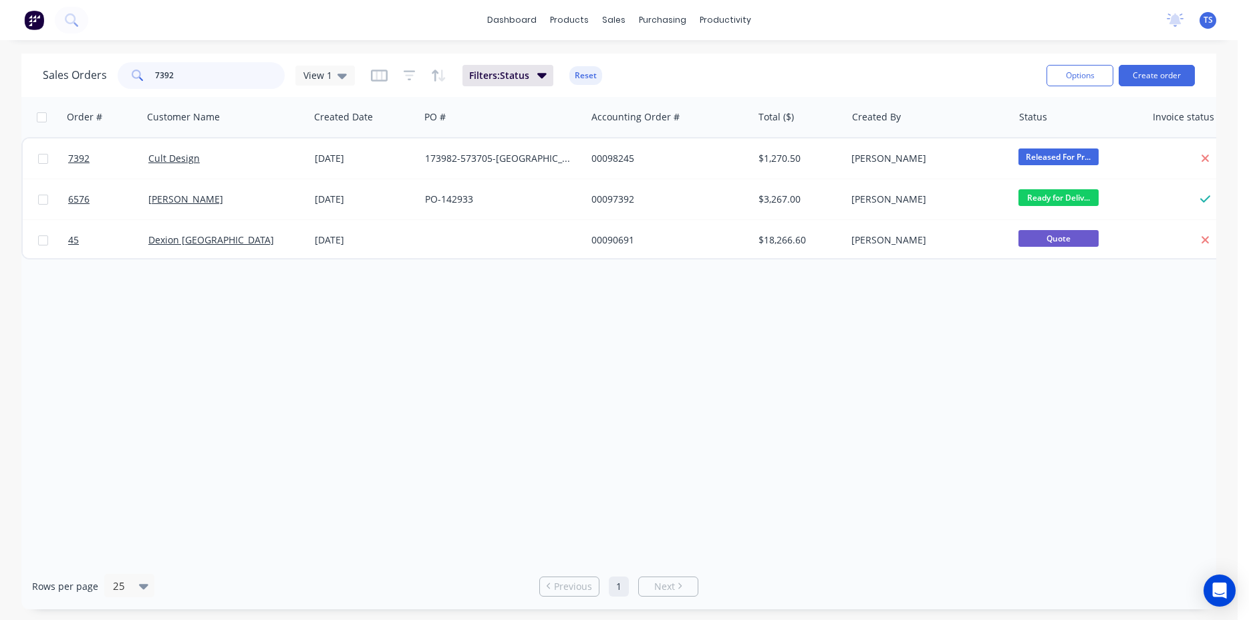
click at [200, 78] on input "7392" at bounding box center [220, 75] width 130 height 27
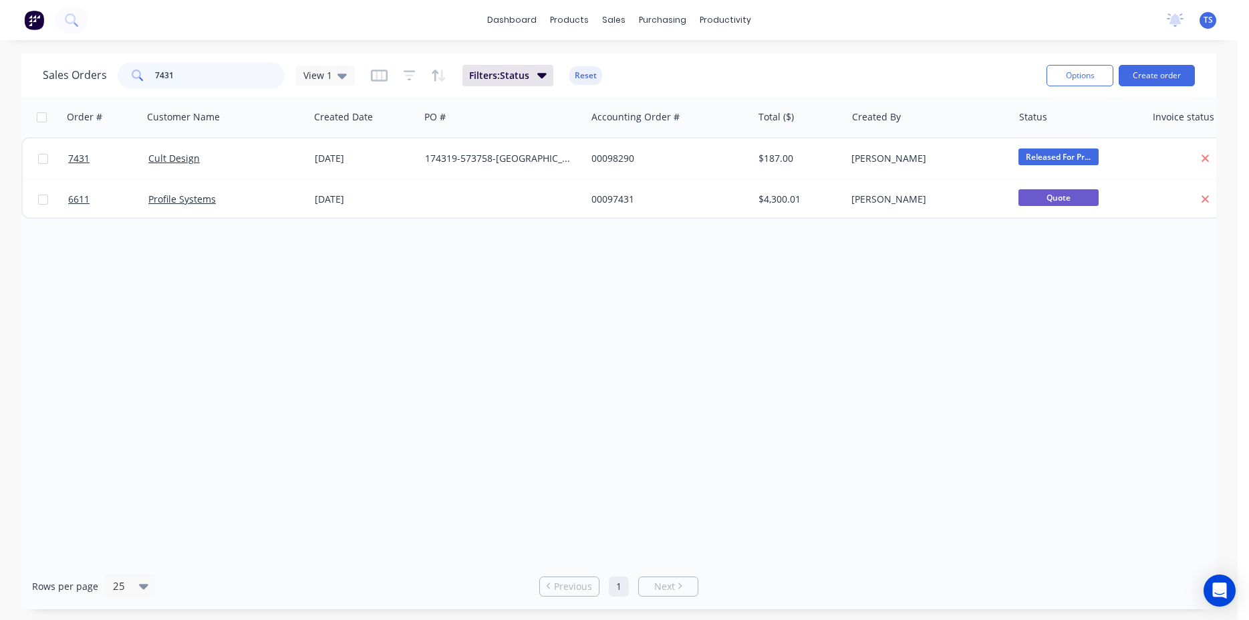
click at [186, 78] on input "7431" at bounding box center [220, 75] width 130 height 27
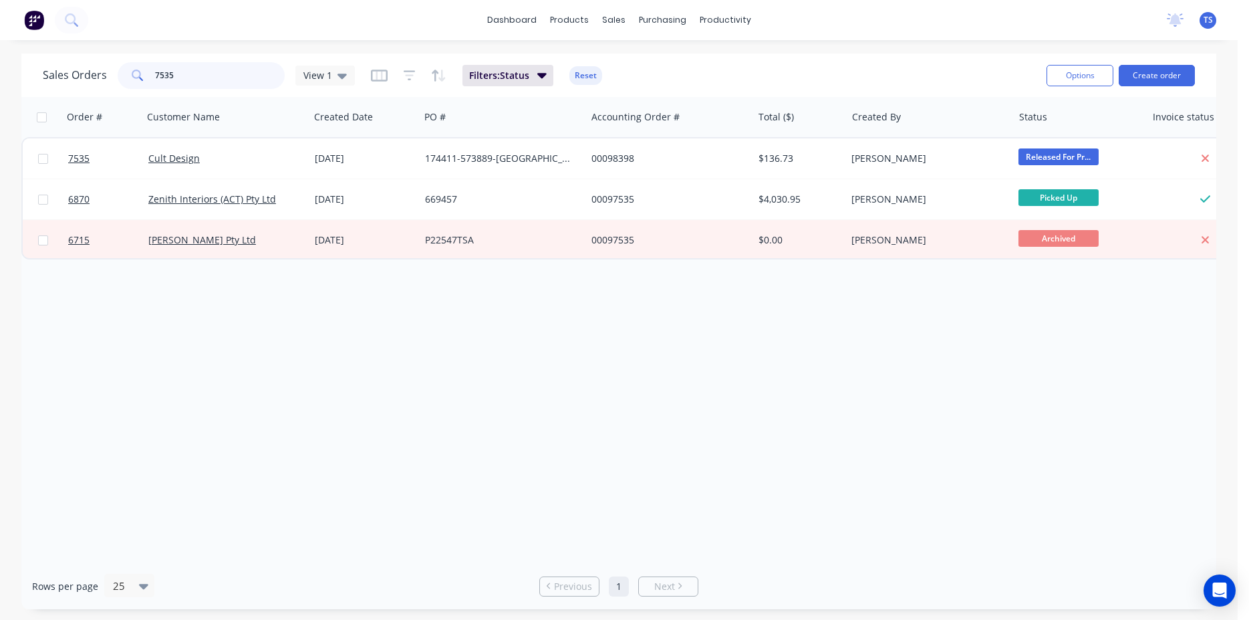
click at [210, 77] on input "7535" at bounding box center [220, 75] width 130 height 27
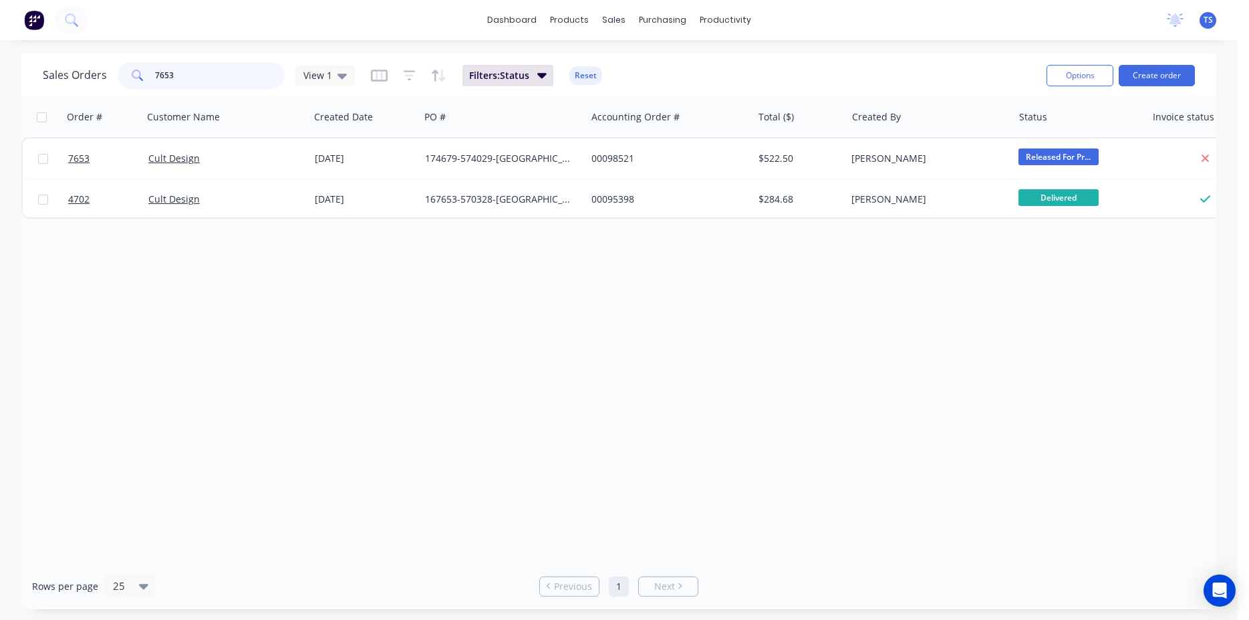
click at [205, 75] on input "7653" at bounding box center [220, 75] width 130 height 27
click at [192, 80] on input "7757" at bounding box center [220, 75] width 130 height 27
click at [191, 80] on input "7757" at bounding box center [220, 75] width 130 height 27
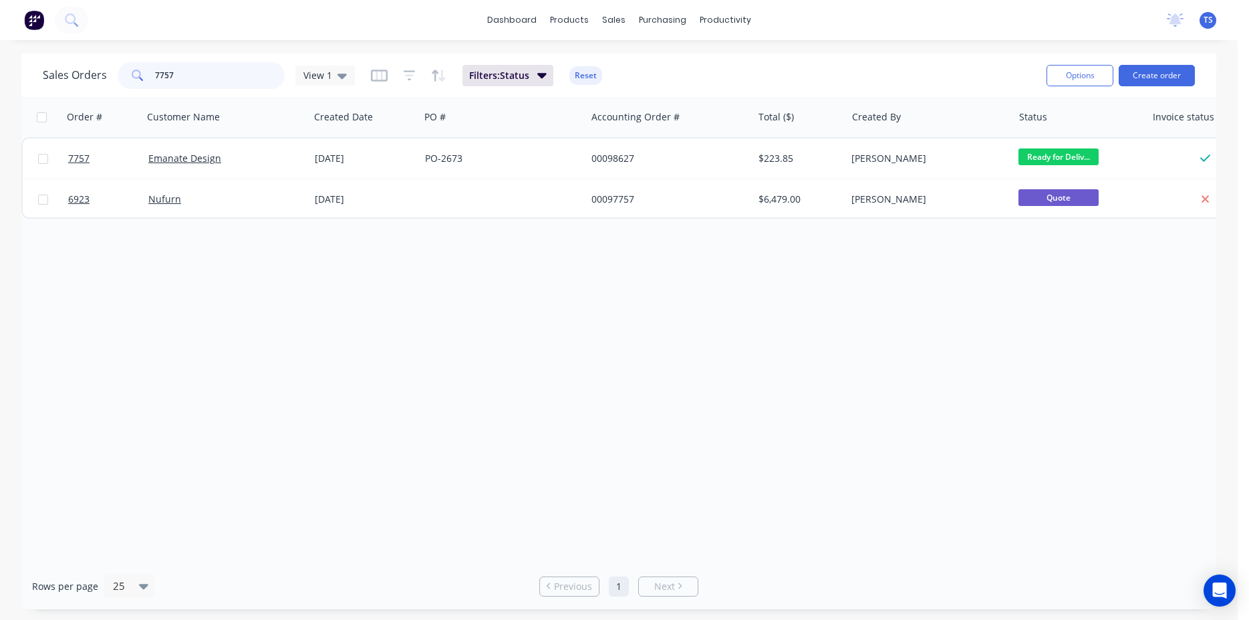
click at [191, 80] on input "7757" at bounding box center [220, 75] width 130 height 27
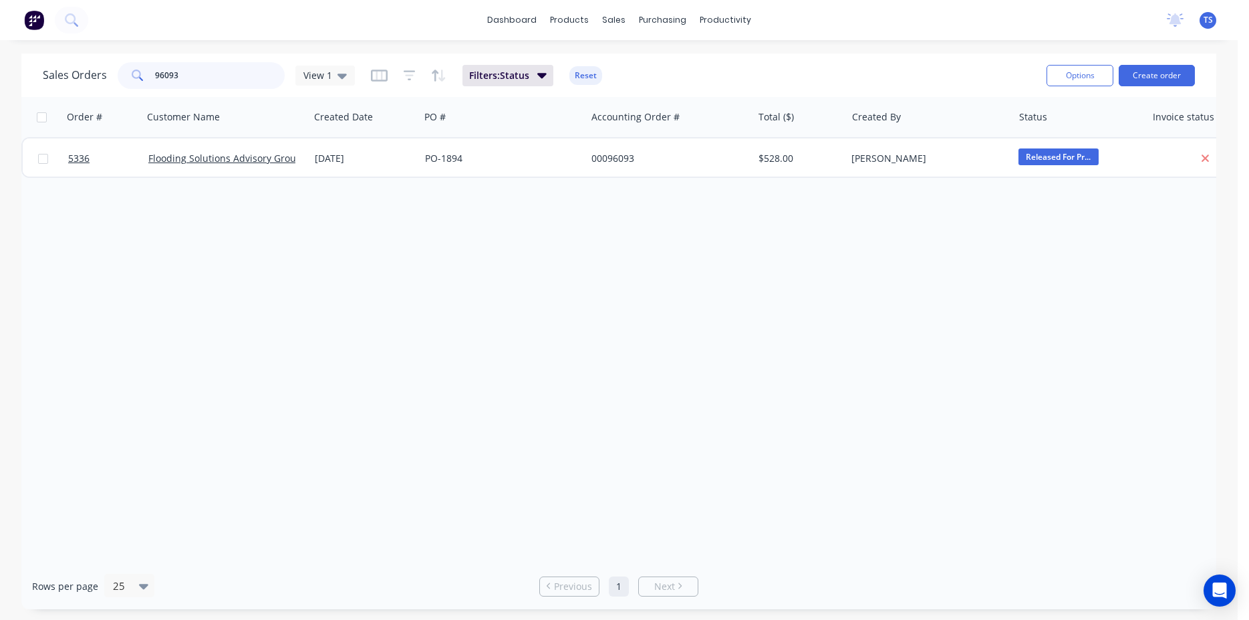
click at [189, 80] on input "96093" at bounding box center [220, 75] width 130 height 27
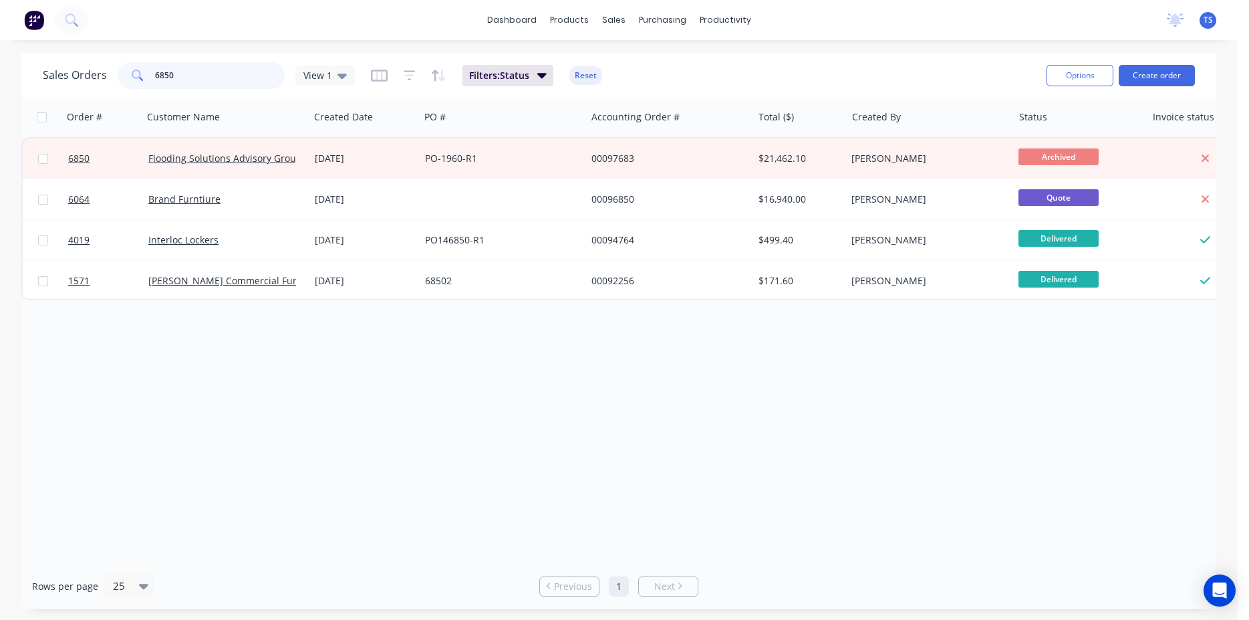
click at [189, 80] on input "6850" at bounding box center [220, 75] width 130 height 27
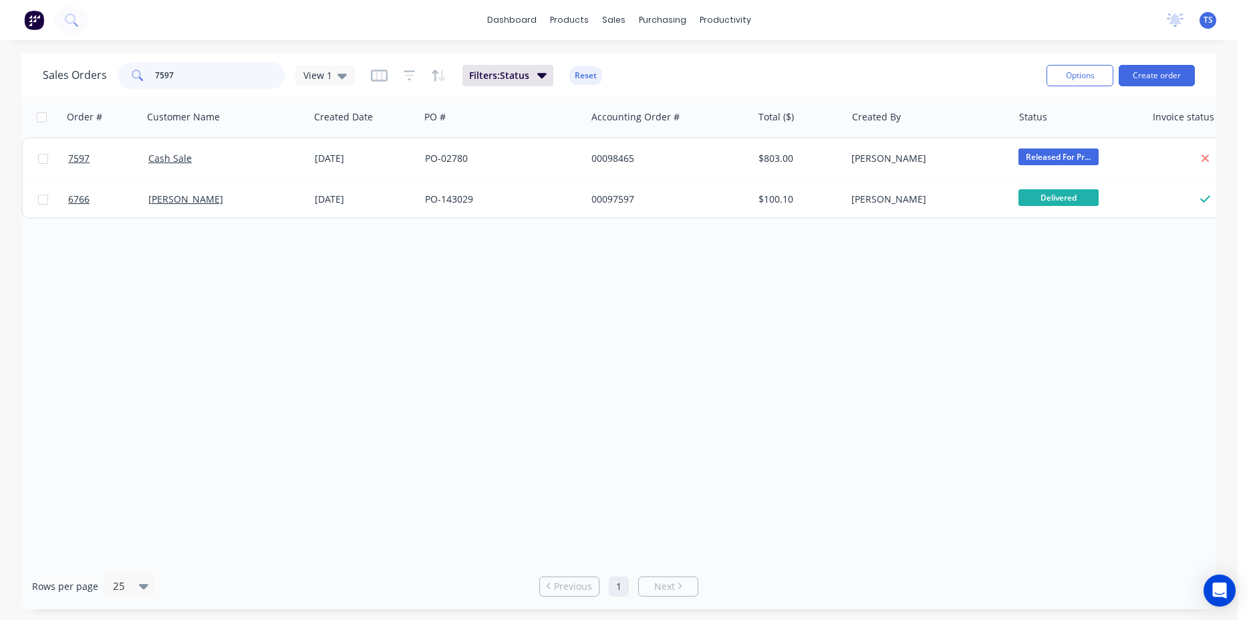
click at [189, 80] on input "7597" at bounding box center [220, 75] width 130 height 27
click at [183, 81] on input "7430" at bounding box center [220, 75] width 130 height 27
click at [188, 66] on input "6752" at bounding box center [220, 75] width 130 height 27
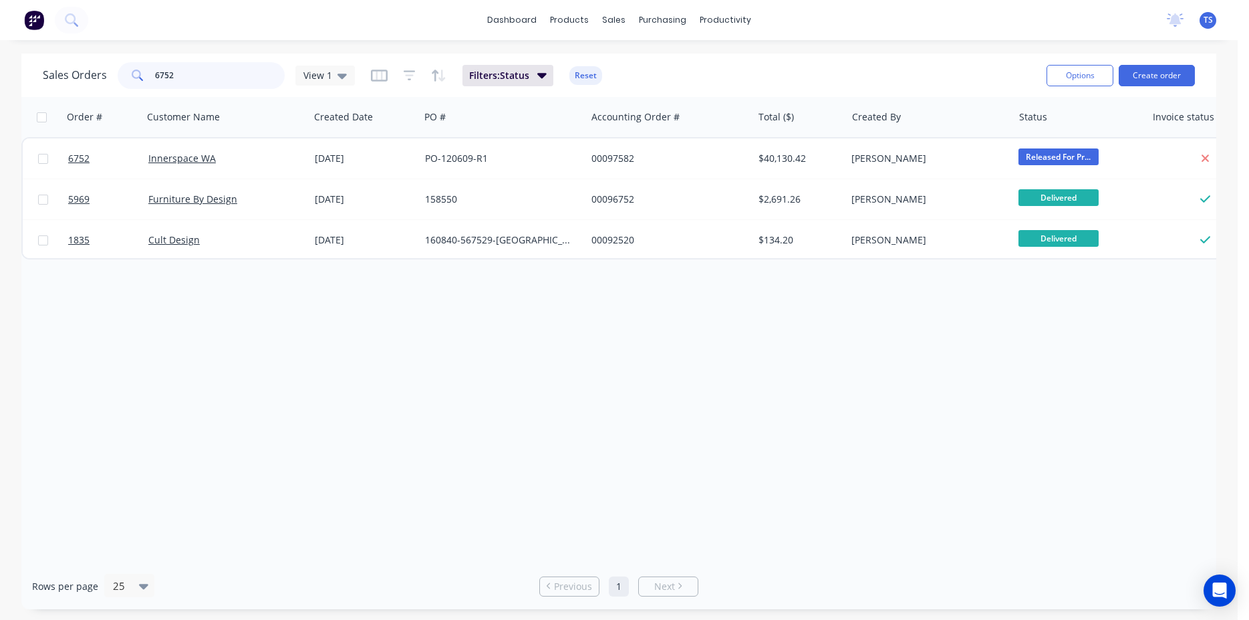
click at [188, 72] on input "6752" at bounding box center [220, 75] width 130 height 27
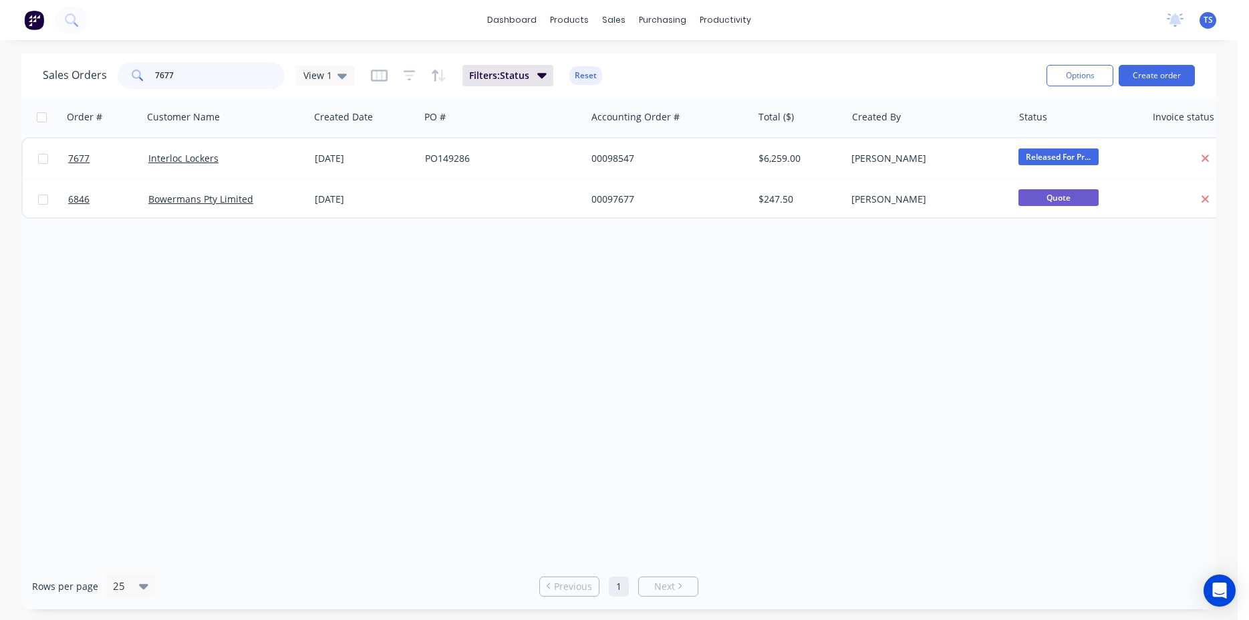
click at [241, 81] on input "7677" at bounding box center [220, 75] width 130 height 27
click at [229, 82] on input "7754" at bounding box center [220, 75] width 130 height 27
click at [225, 82] on input "7755" at bounding box center [220, 75] width 130 height 27
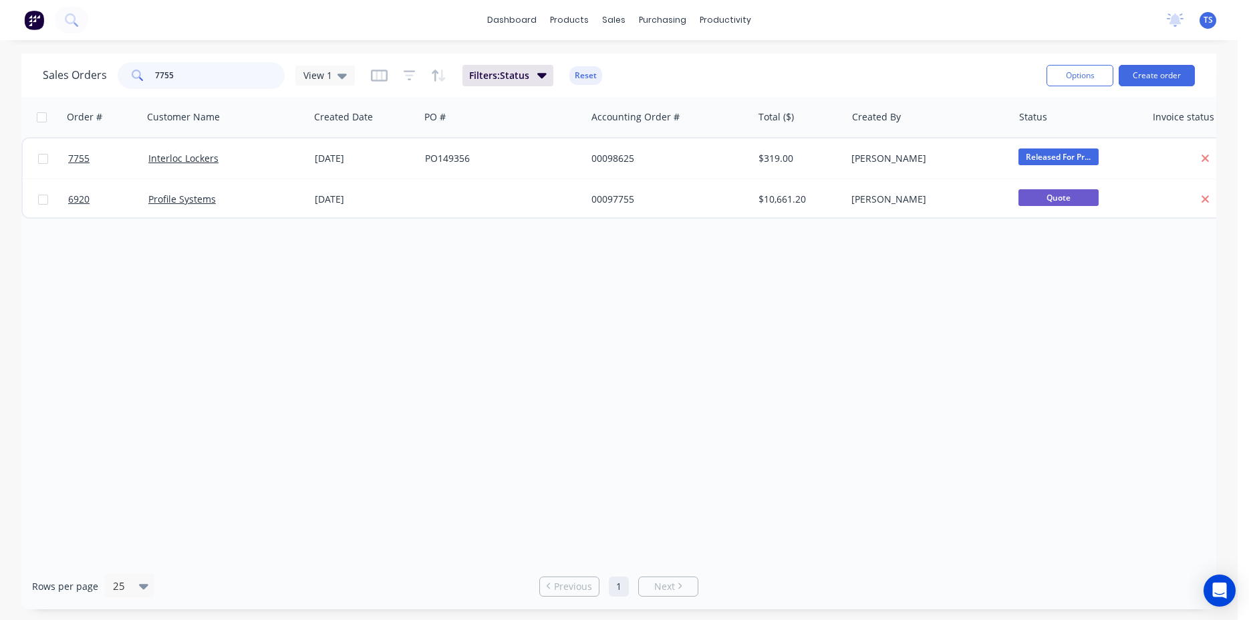
click at [225, 82] on input "7755" at bounding box center [220, 75] width 130 height 27
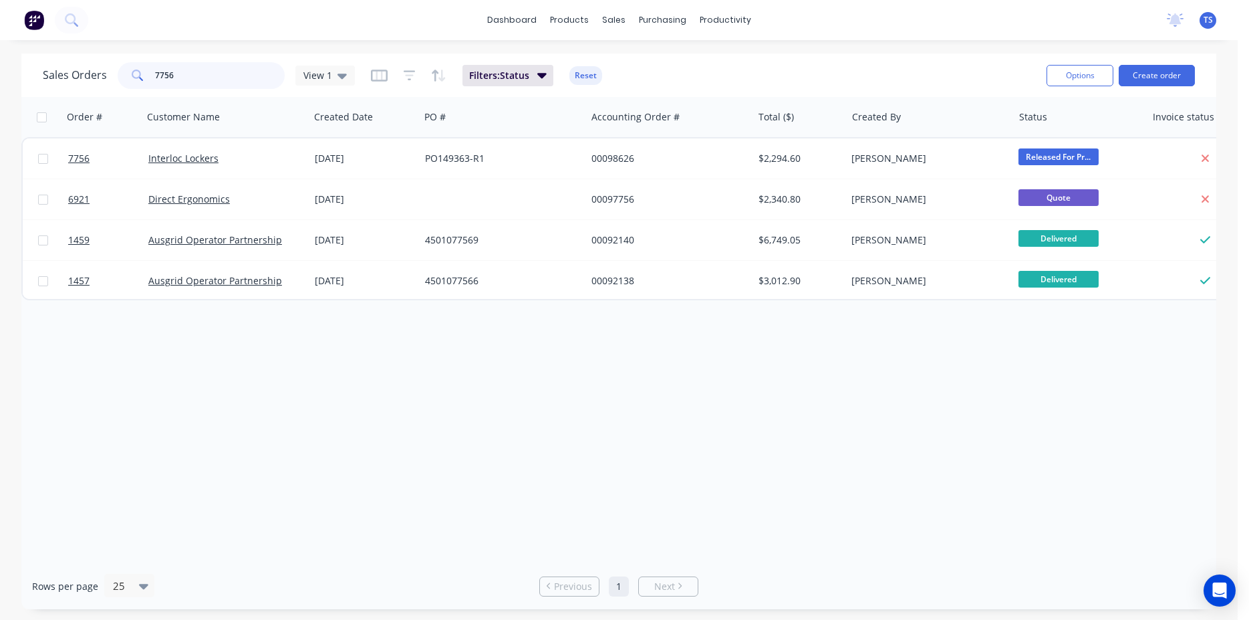
click at [225, 82] on input "7756" at bounding box center [220, 75] width 130 height 27
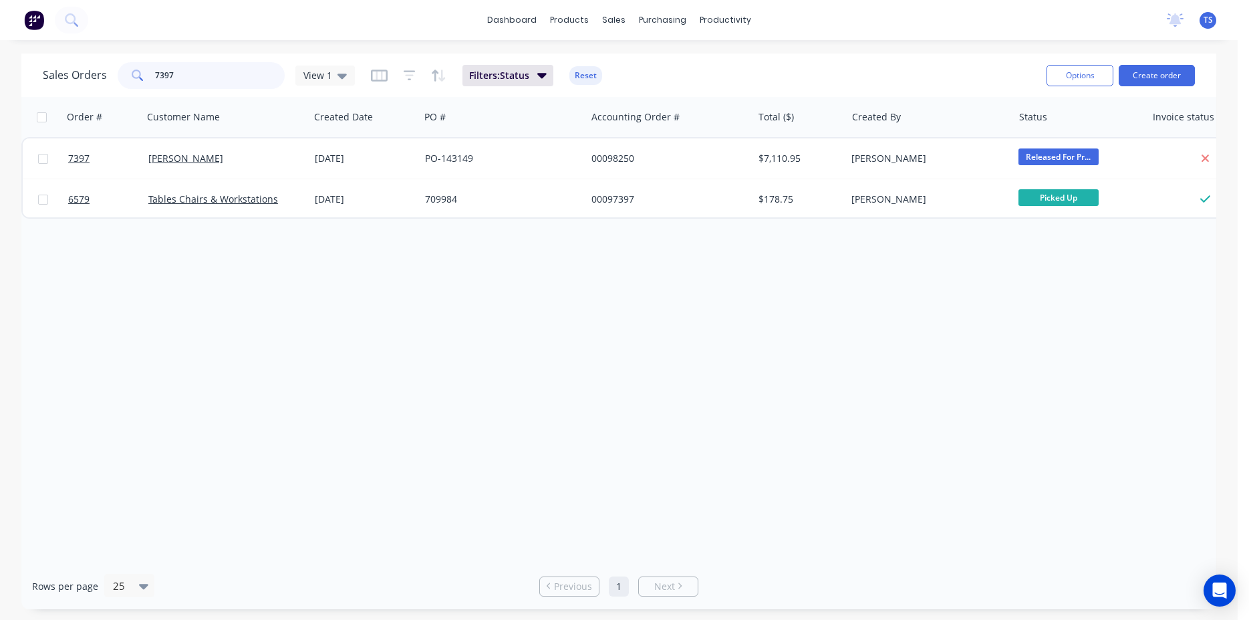
click at [192, 79] on input "7397" at bounding box center [220, 75] width 130 height 27
click at [217, 80] on input "7646" at bounding box center [220, 75] width 130 height 27
click at [219, 79] on input "7646" at bounding box center [220, 75] width 130 height 27
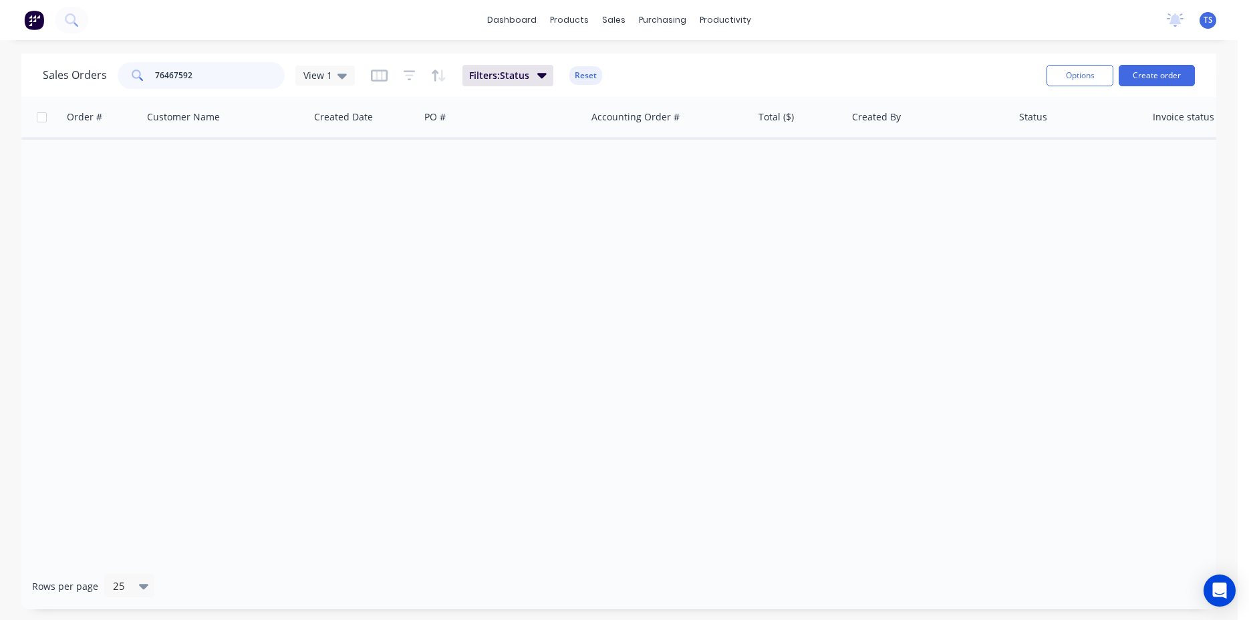
click at [211, 78] on input "76467592" at bounding box center [220, 75] width 130 height 27
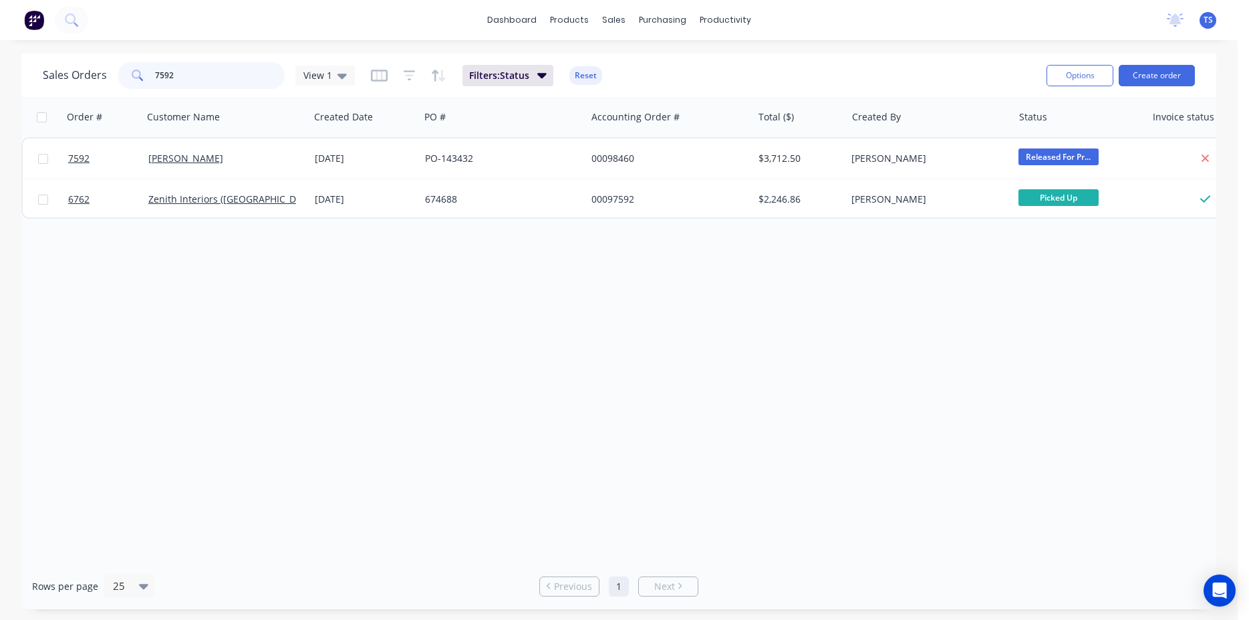
click at [209, 80] on input "7592" at bounding box center [220, 75] width 130 height 27
click at [191, 82] on input "7685" at bounding box center [220, 75] width 130 height 27
click at [188, 78] on input "7731" at bounding box center [220, 75] width 130 height 27
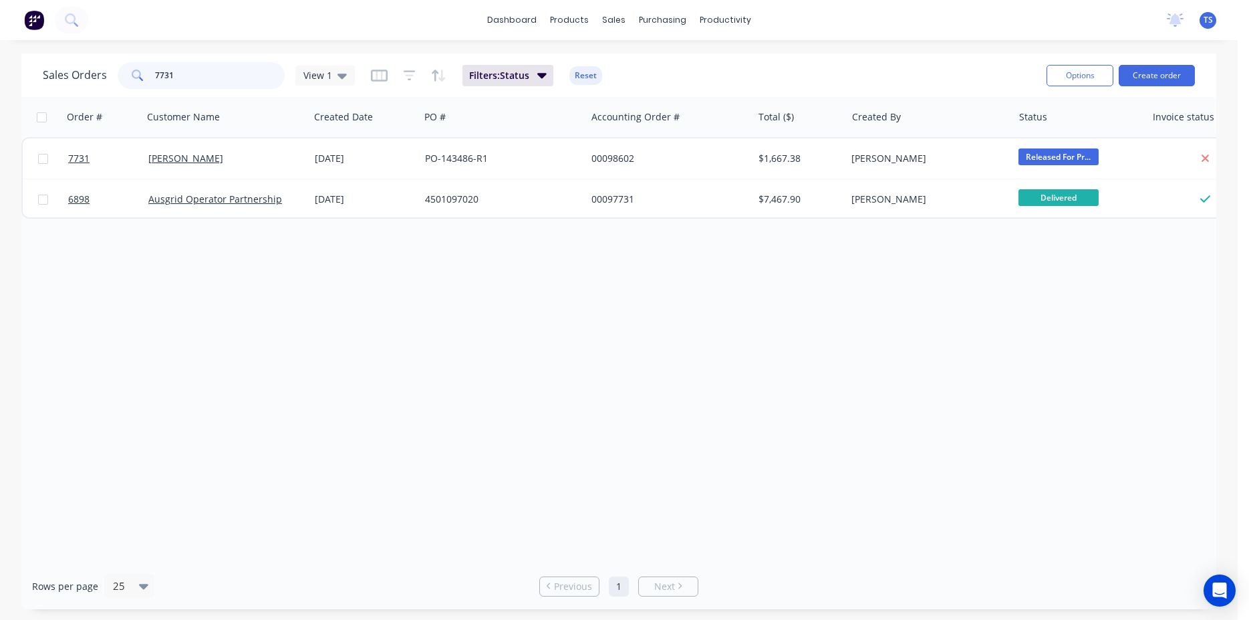
click at [188, 78] on input "7731" at bounding box center [220, 75] width 130 height 27
click at [207, 77] on input "6716" at bounding box center [220, 75] width 130 height 27
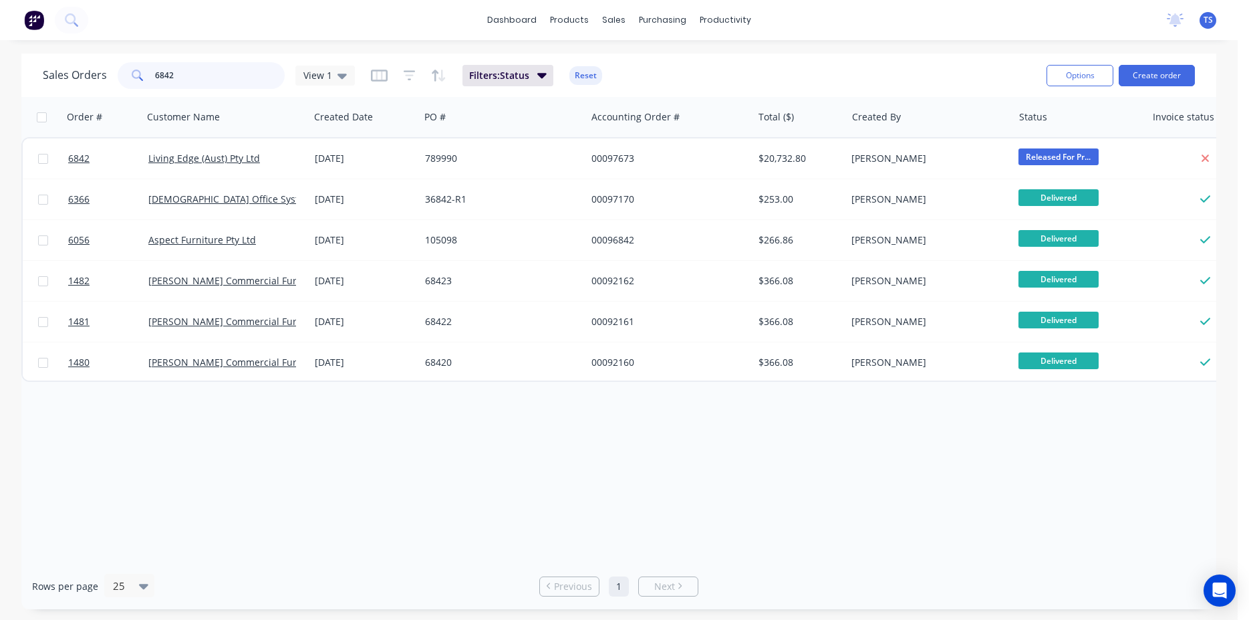
click at [199, 81] on input "6842" at bounding box center [220, 75] width 130 height 27
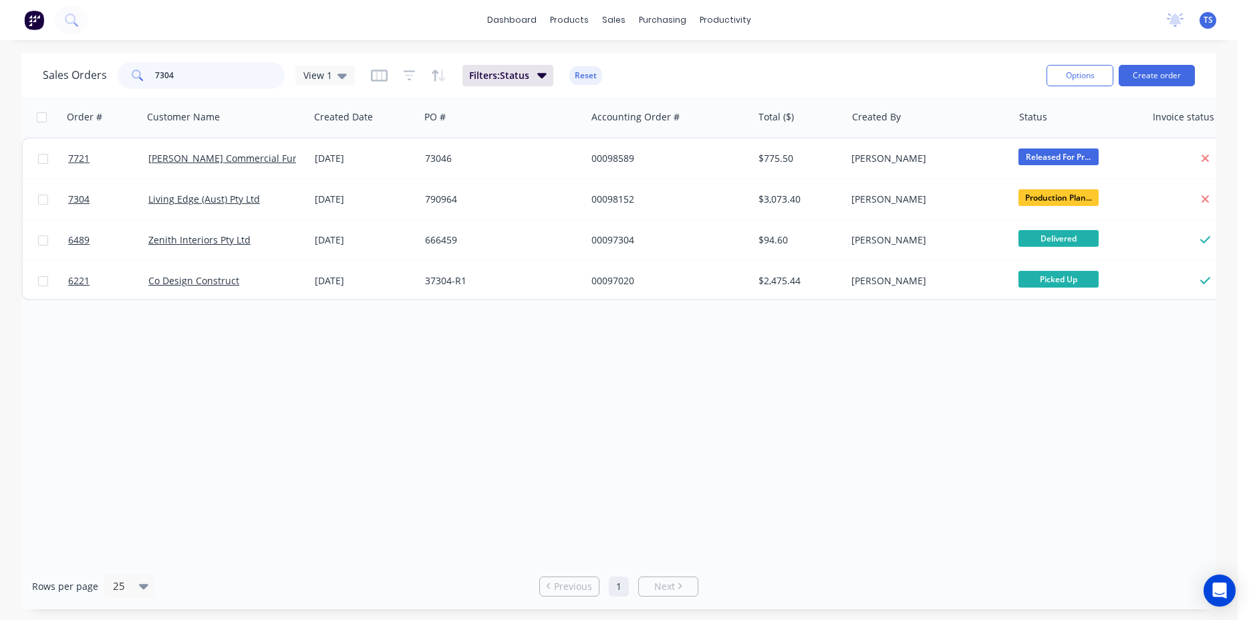
click at [197, 82] on input "7304" at bounding box center [220, 75] width 130 height 27
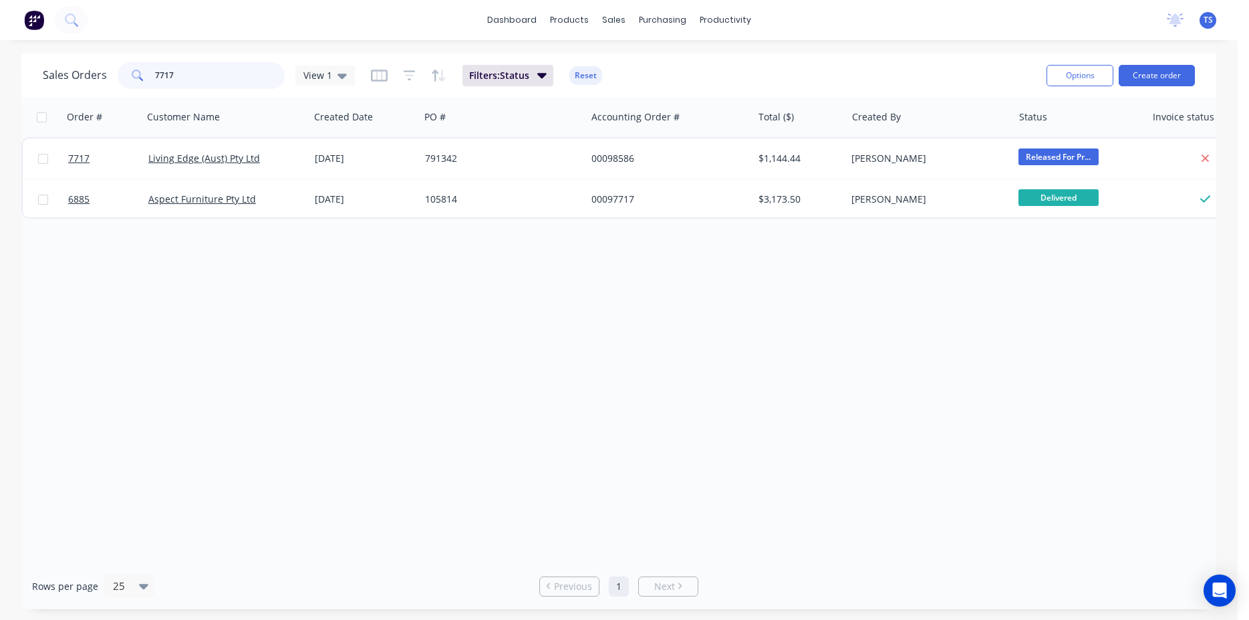
click at [202, 80] on input "7717" at bounding box center [220, 75] width 130 height 27
click at [202, 80] on input "6309" at bounding box center [220, 75] width 130 height 27
click at [202, 80] on input "7447" at bounding box center [220, 75] width 130 height 27
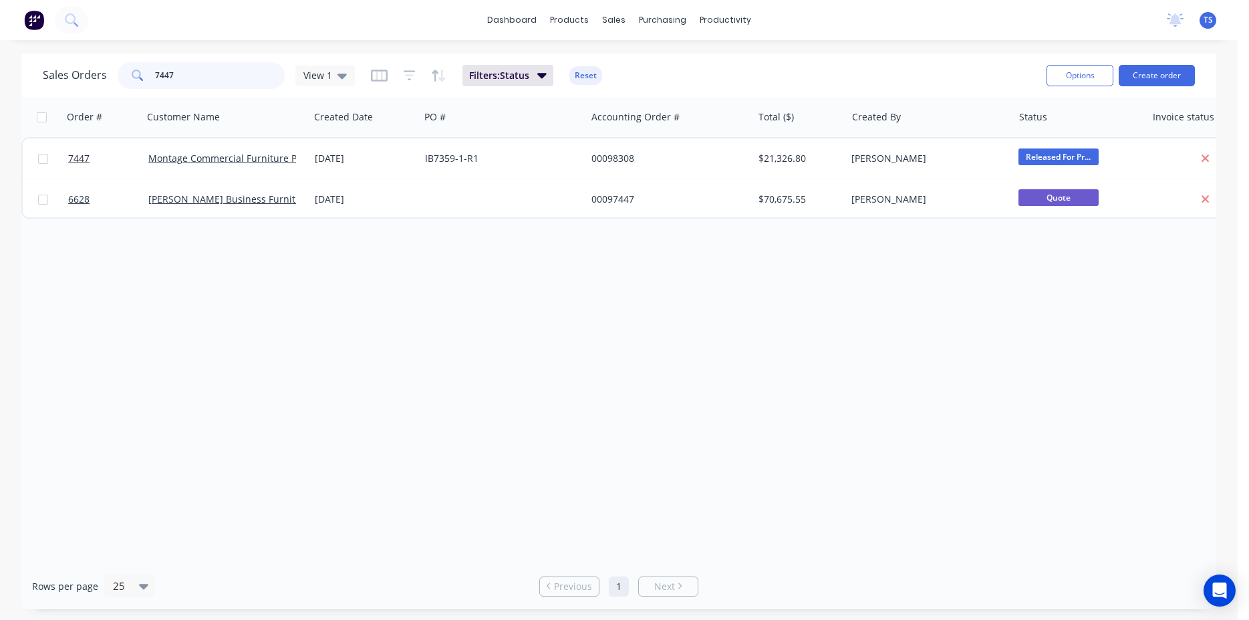
click at [202, 80] on input "7447" at bounding box center [220, 75] width 130 height 27
click at [188, 74] on input "7527" at bounding box center [220, 75] width 130 height 27
click at [188, 74] on input "7610" at bounding box center [220, 75] width 130 height 27
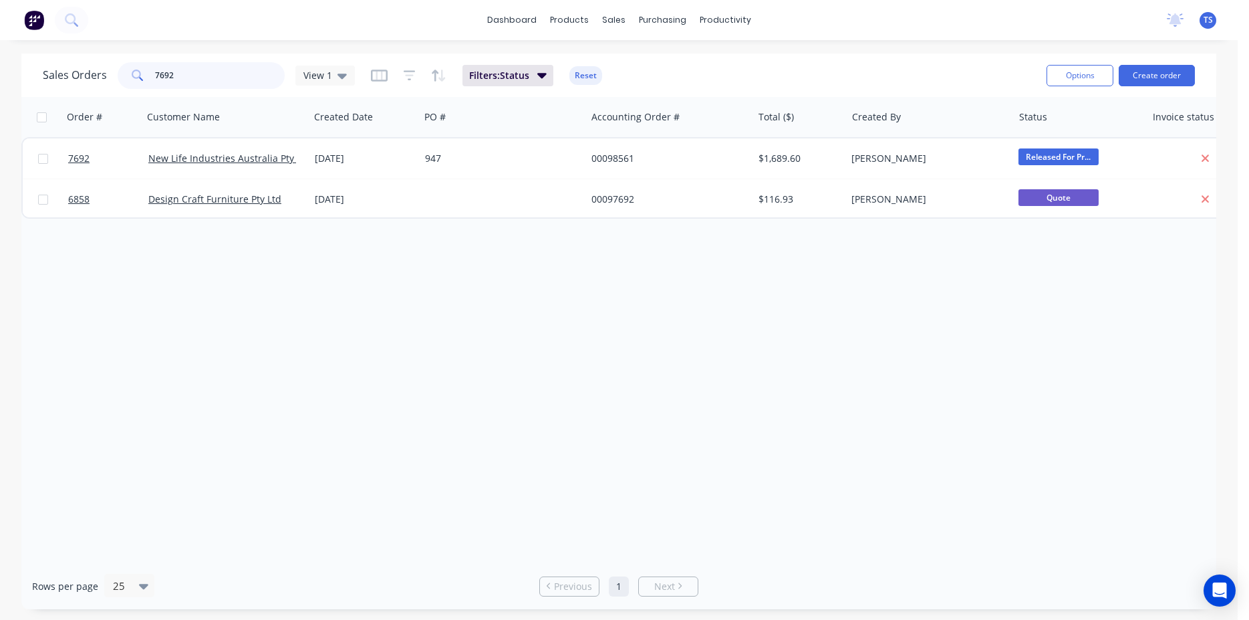
click at [184, 74] on input "7692" at bounding box center [220, 75] width 130 height 27
click at [192, 80] on input "7318" at bounding box center [220, 75] width 130 height 27
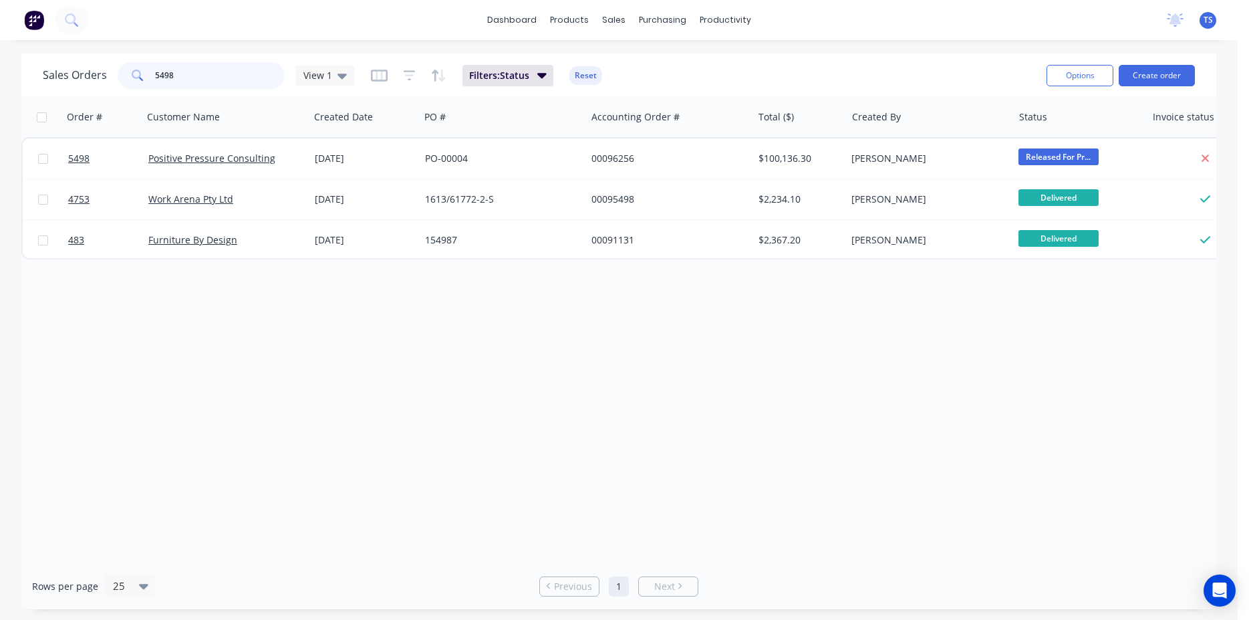
click at [192, 80] on input "5498" at bounding box center [220, 75] width 130 height 27
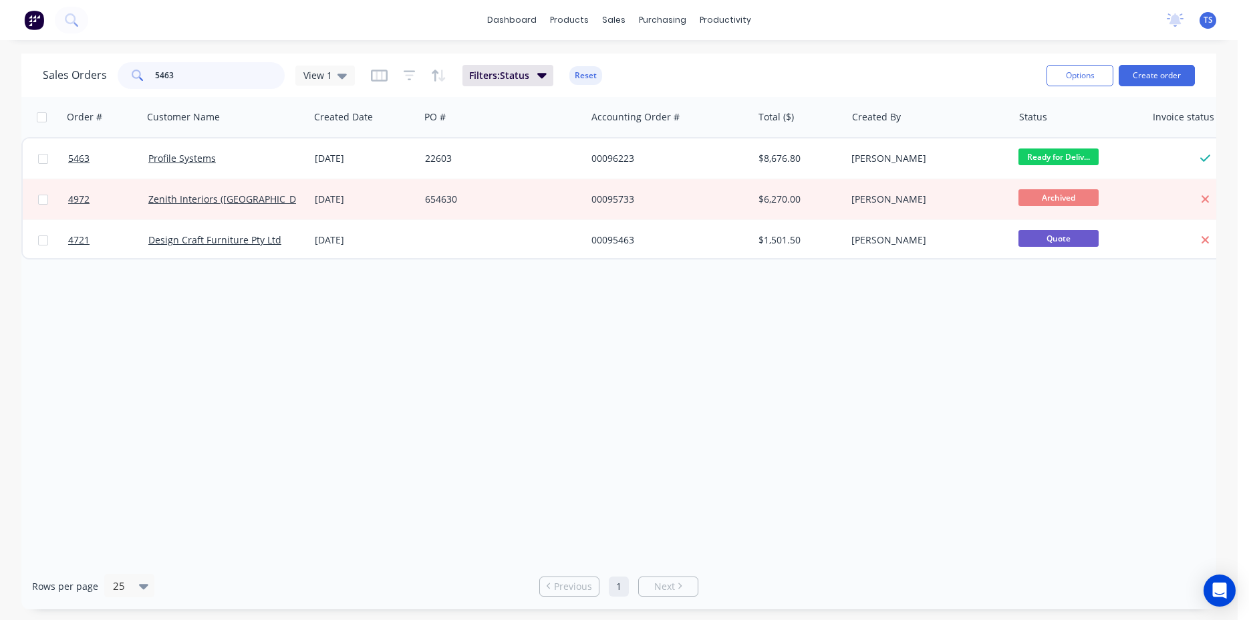
click at [188, 66] on input "5463" at bounding box center [220, 75] width 130 height 27
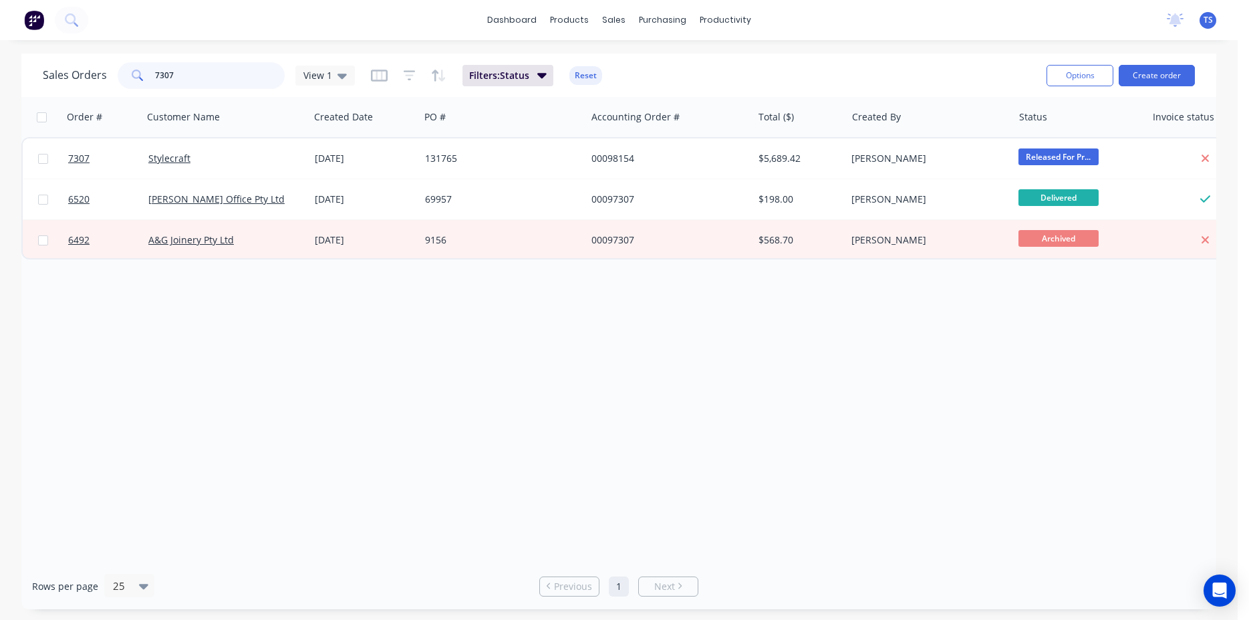
click at [188, 66] on input "7307" at bounding box center [220, 75] width 130 height 27
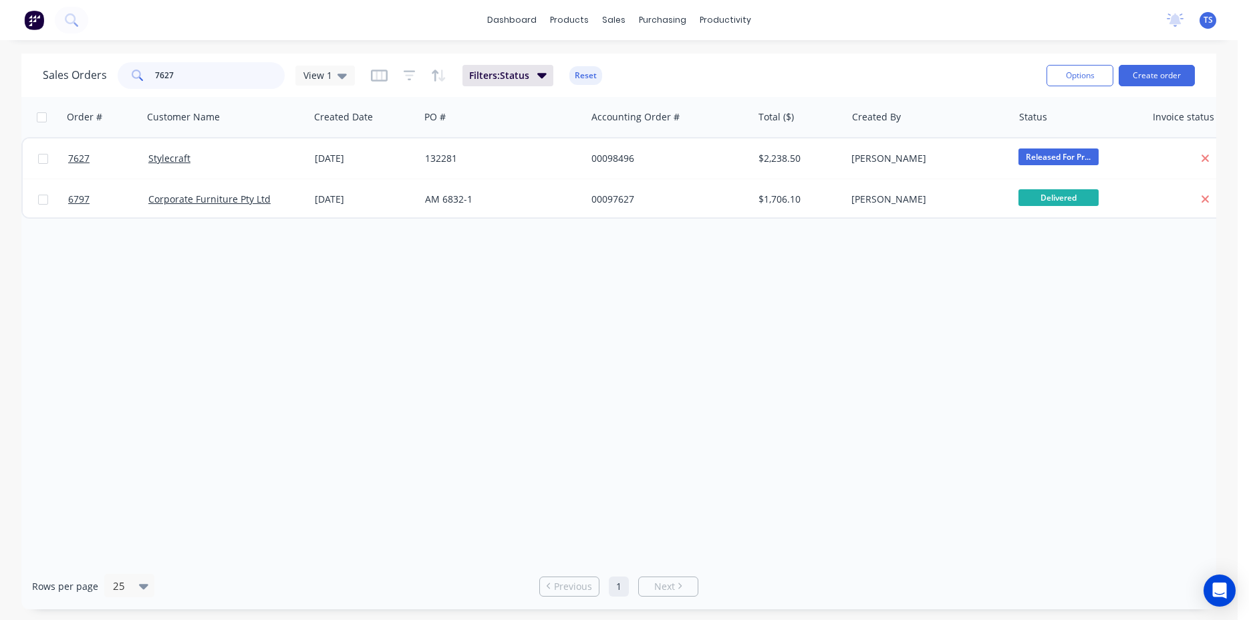
click at [205, 84] on input "7627" at bounding box center [220, 75] width 130 height 27
click at [206, 77] on input "7746" at bounding box center [220, 75] width 130 height 27
click at [200, 80] on input "7474" at bounding box center [220, 75] width 130 height 27
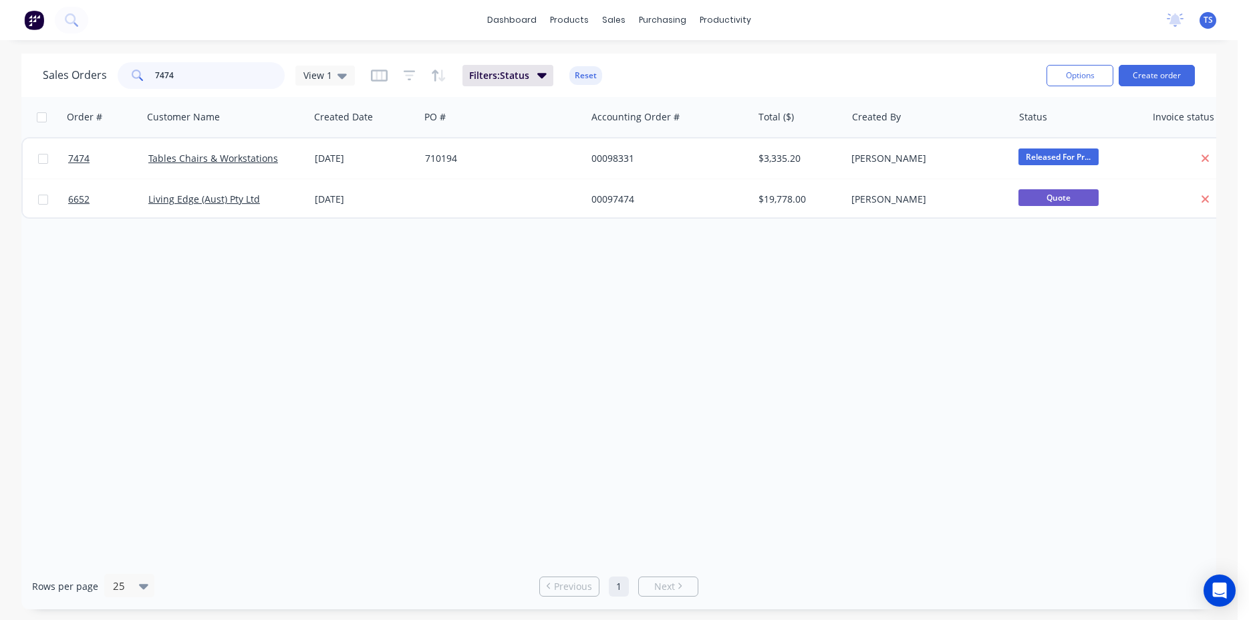
click at [200, 80] on input "7474" at bounding box center [220, 75] width 130 height 27
click at [221, 77] on input "7559" at bounding box center [220, 75] width 130 height 27
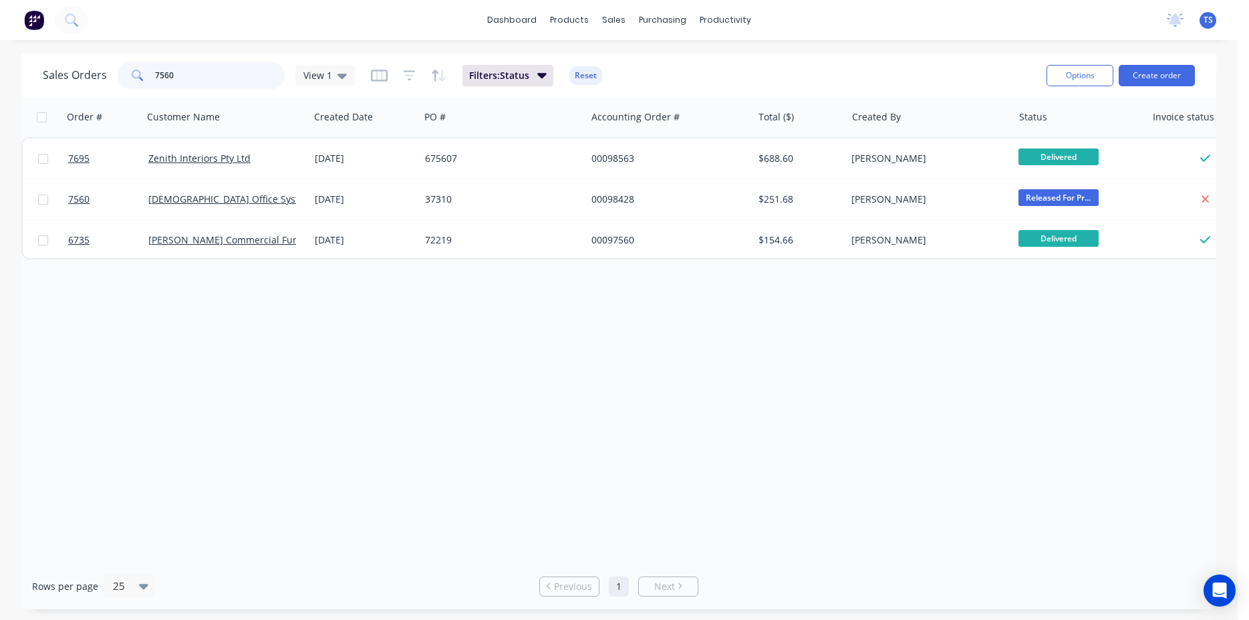
click at [228, 73] on input "7560" at bounding box center [220, 75] width 130 height 27
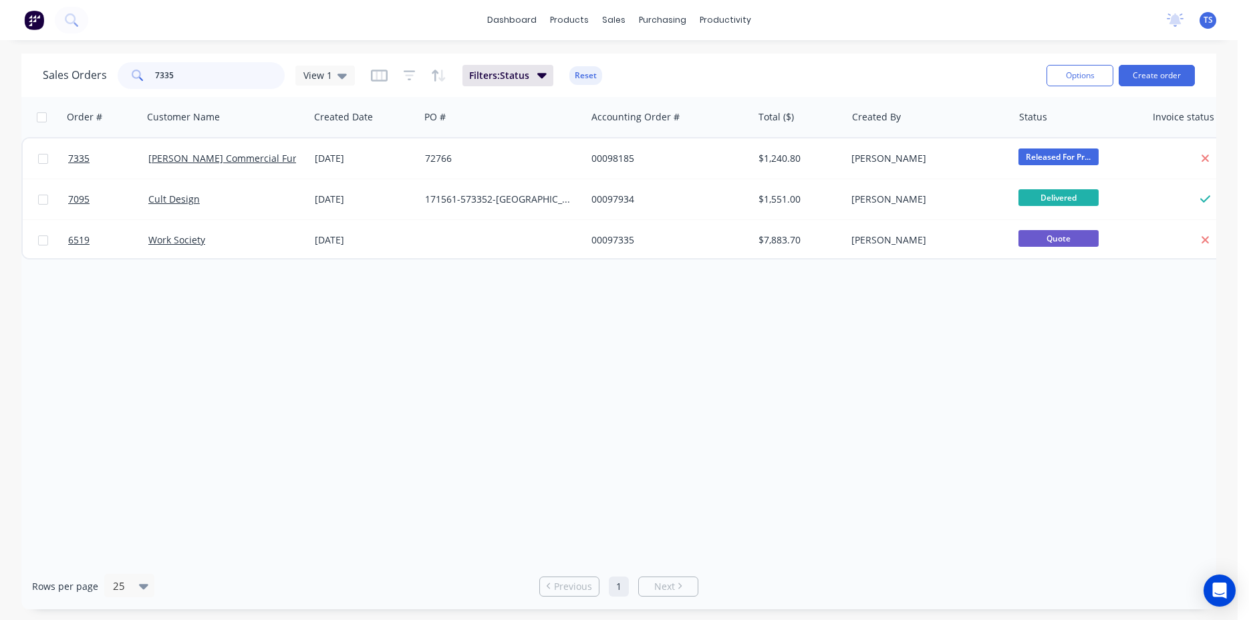
click at [204, 77] on input "7335" at bounding box center [220, 75] width 130 height 27
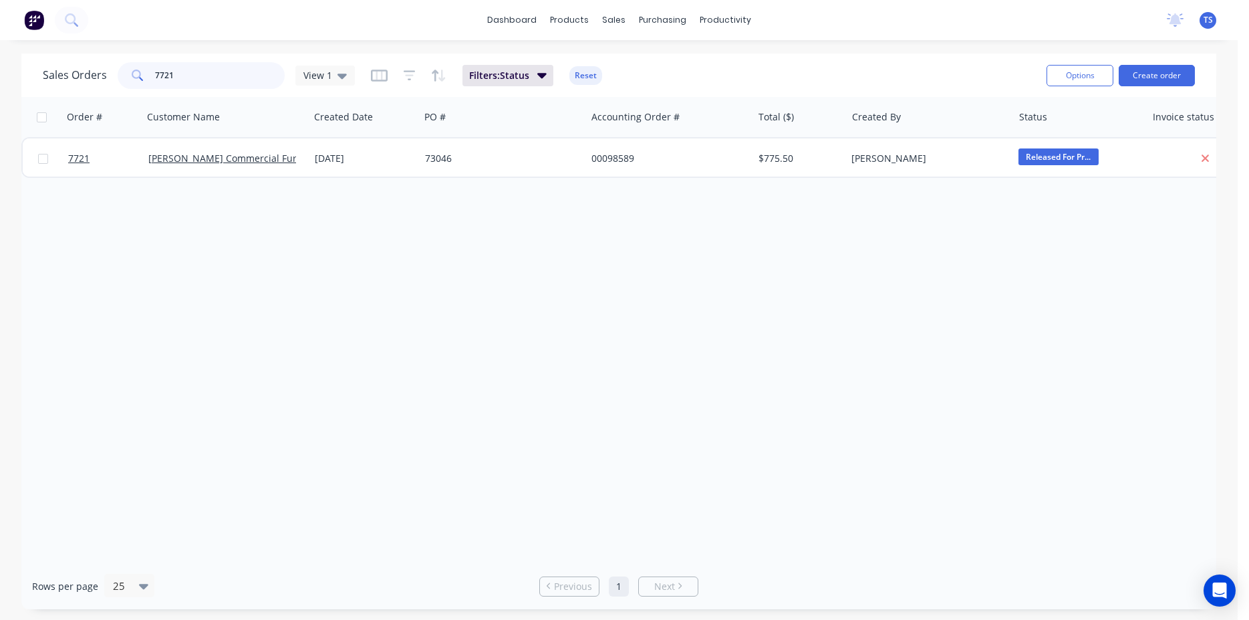
click at [195, 80] on input "7721" at bounding box center [220, 75] width 130 height 27
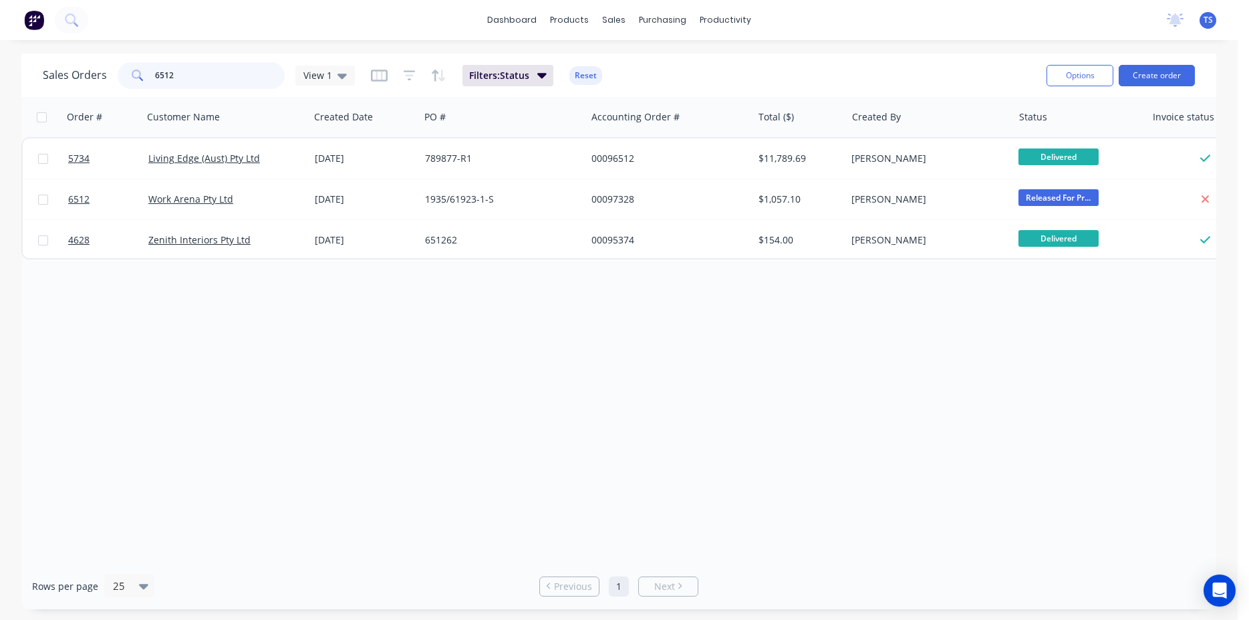
click at [203, 80] on input "6512" at bounding box center [220, 75] width 130 height 27
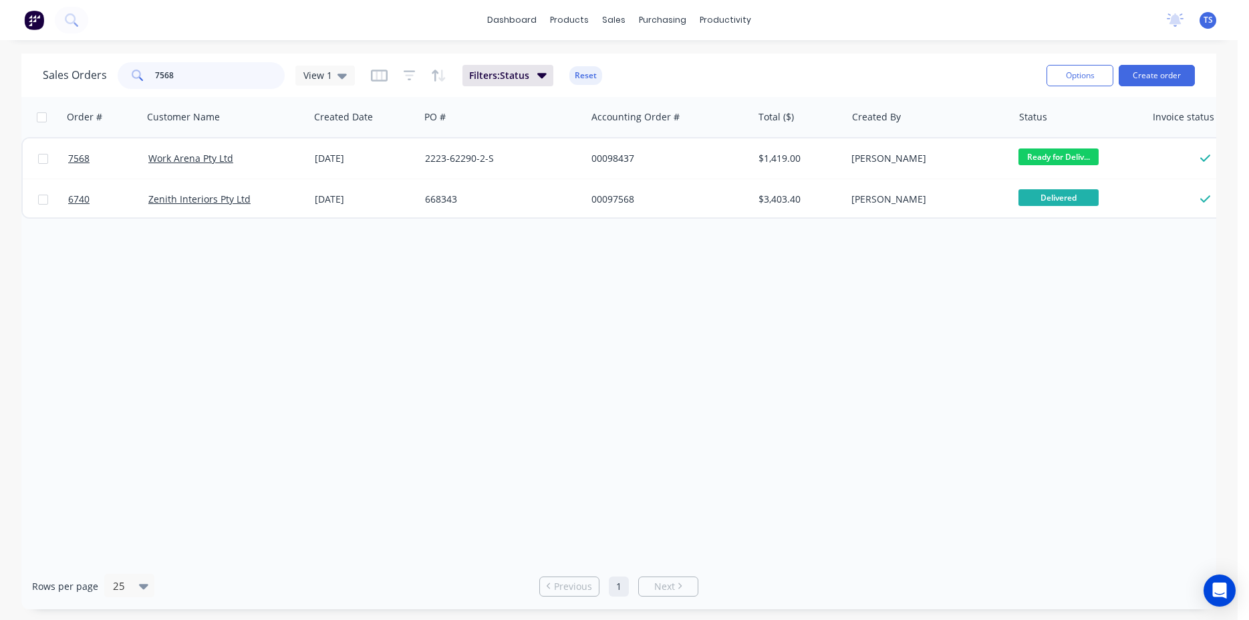
click at [199, 80] on input "7568" at bounding box center [220, 75] width 130 height 27
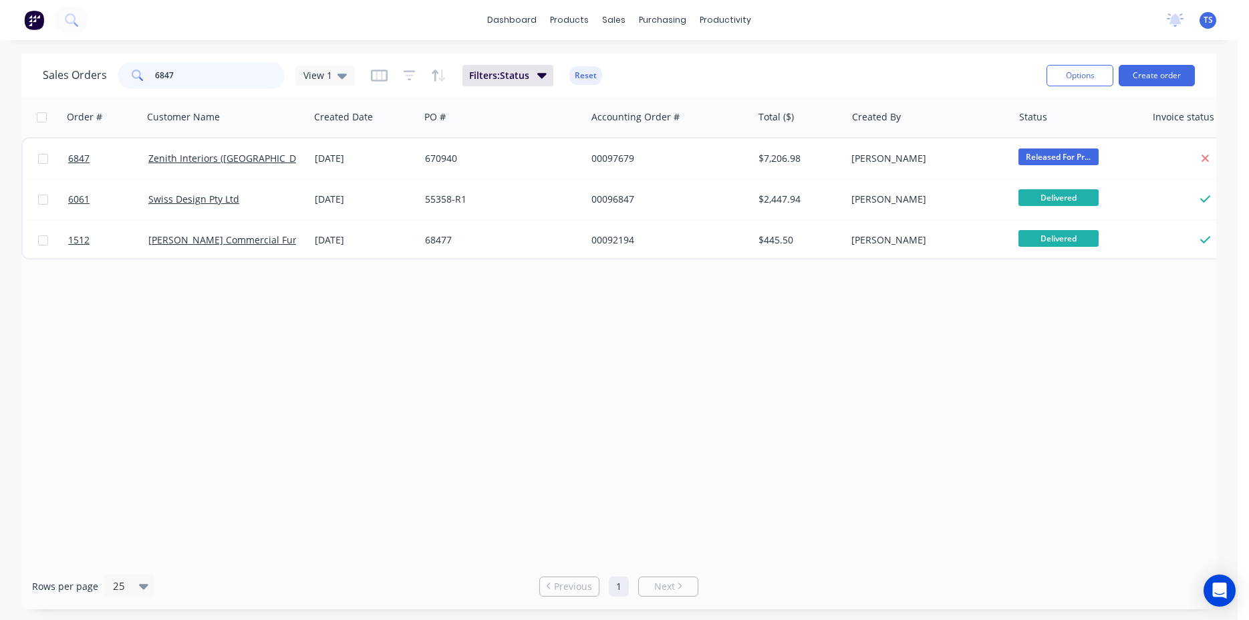
click at [211, 82] on input "6847" at bounding box center [220, 75] width 130 height 27
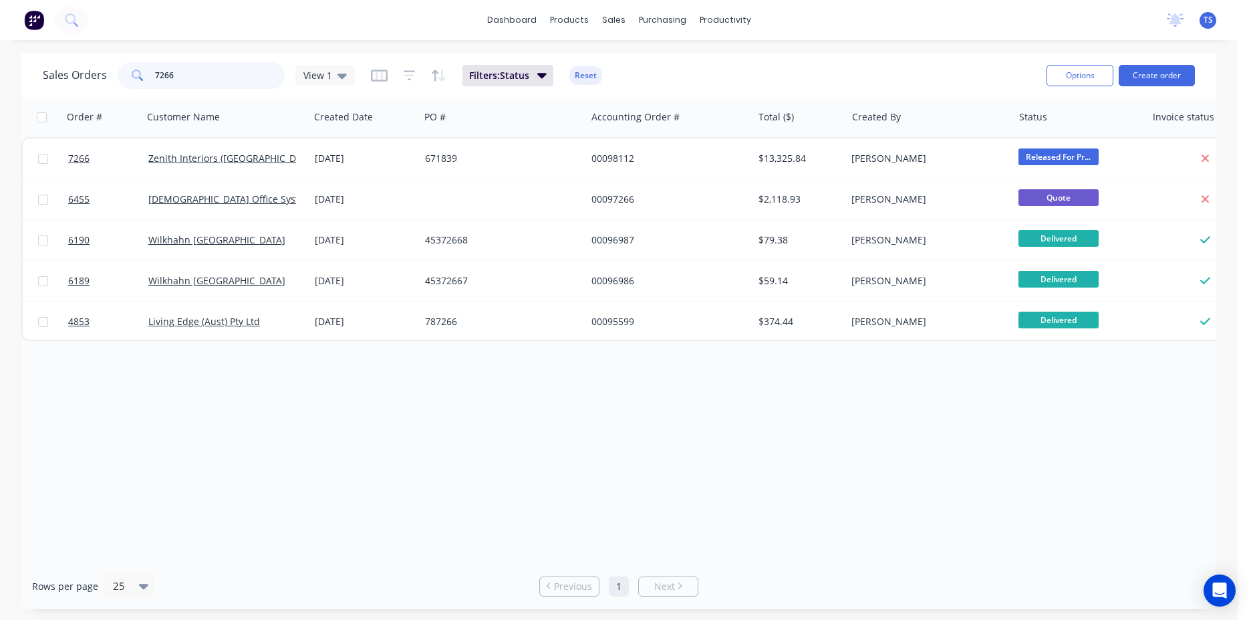
click at [201, 82] on input "7266" at bounding box center [220, 75] width 130 height 27
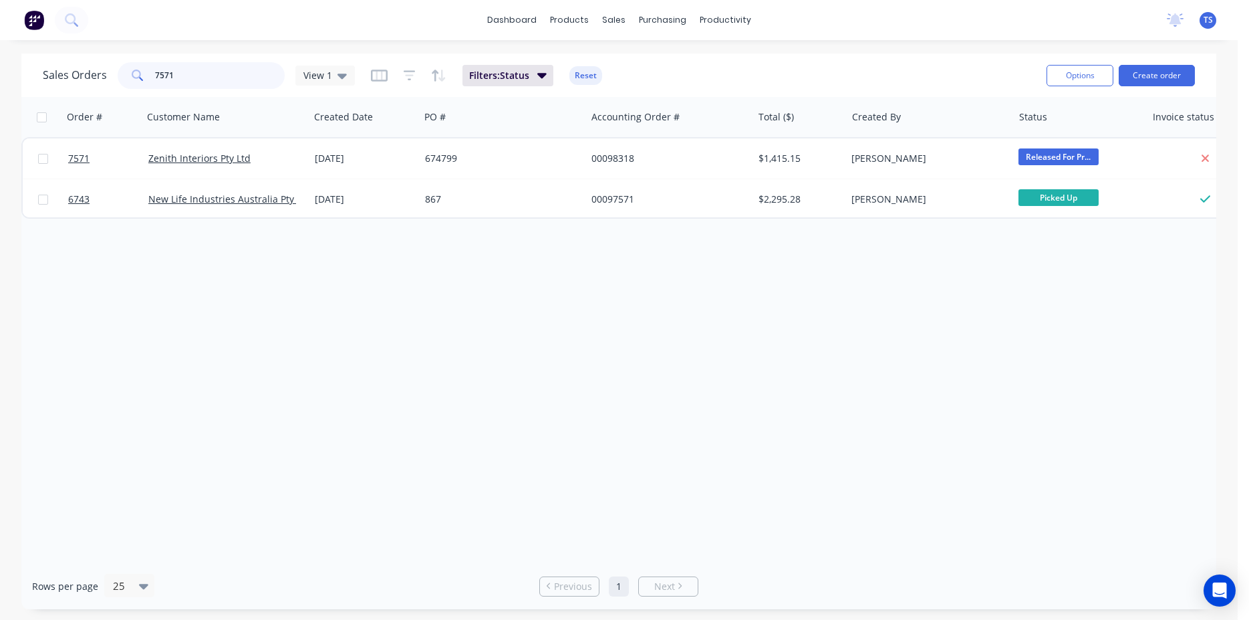
click at [200, 82] on input "7571" at bounding box center [220, 75] width 130 height 27
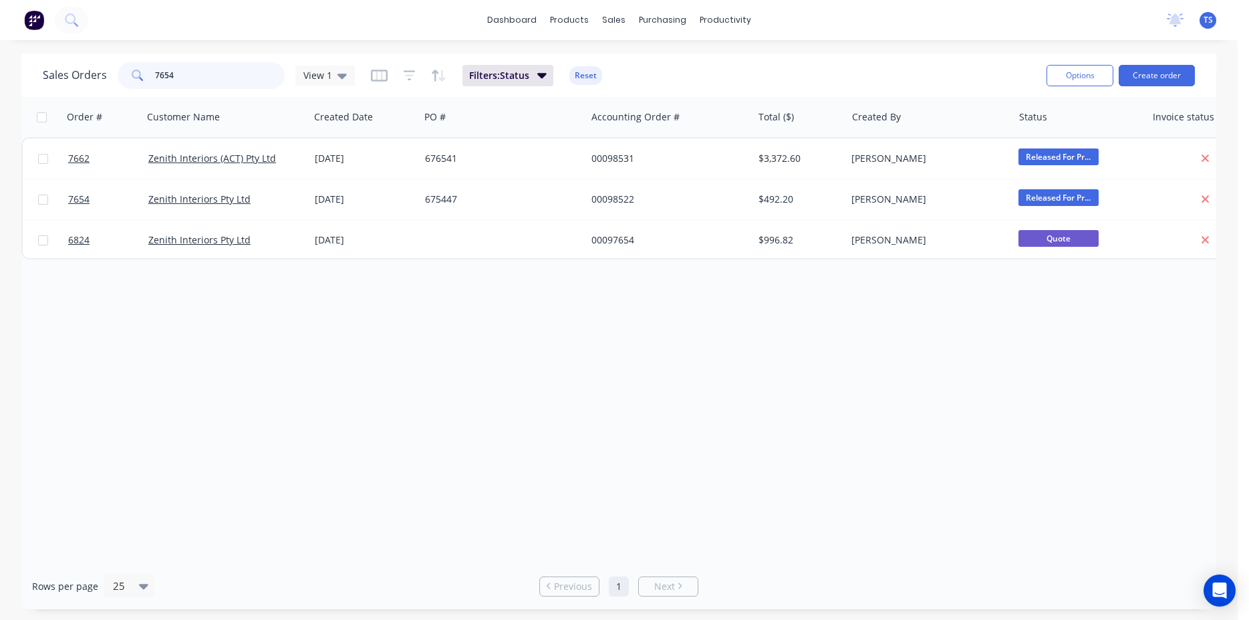
type input "7654"
